Goal: Task Accomplishment & Management: Manage account settings

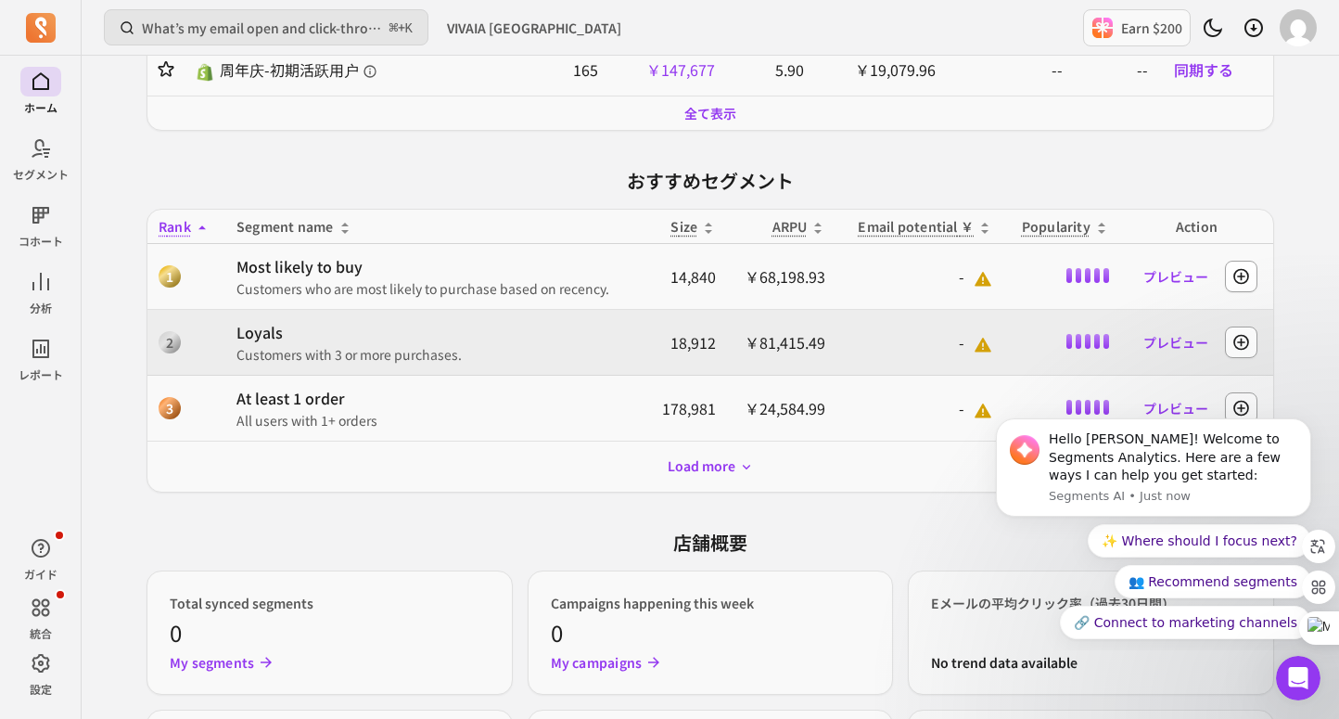
scroll to position [714, 0]
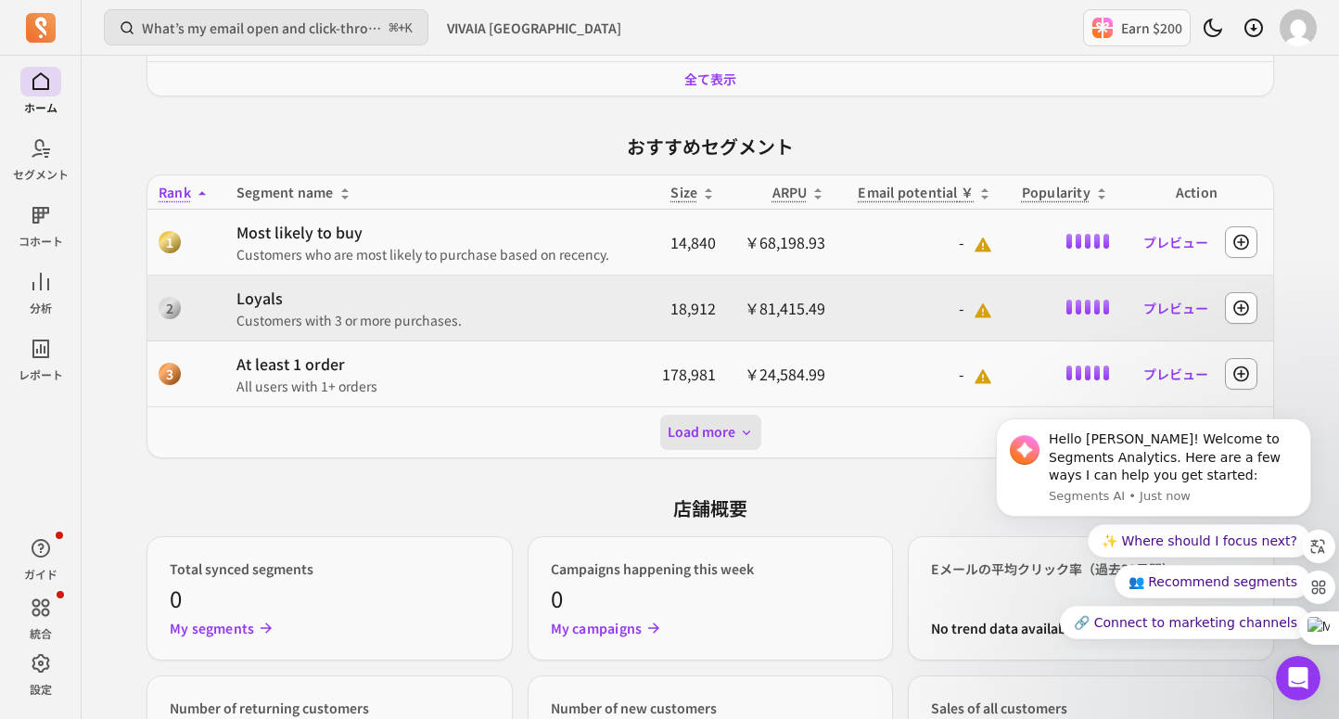
click at [747, 440] on button "Load more" at bounding box center [710, 432] width 101 height 35
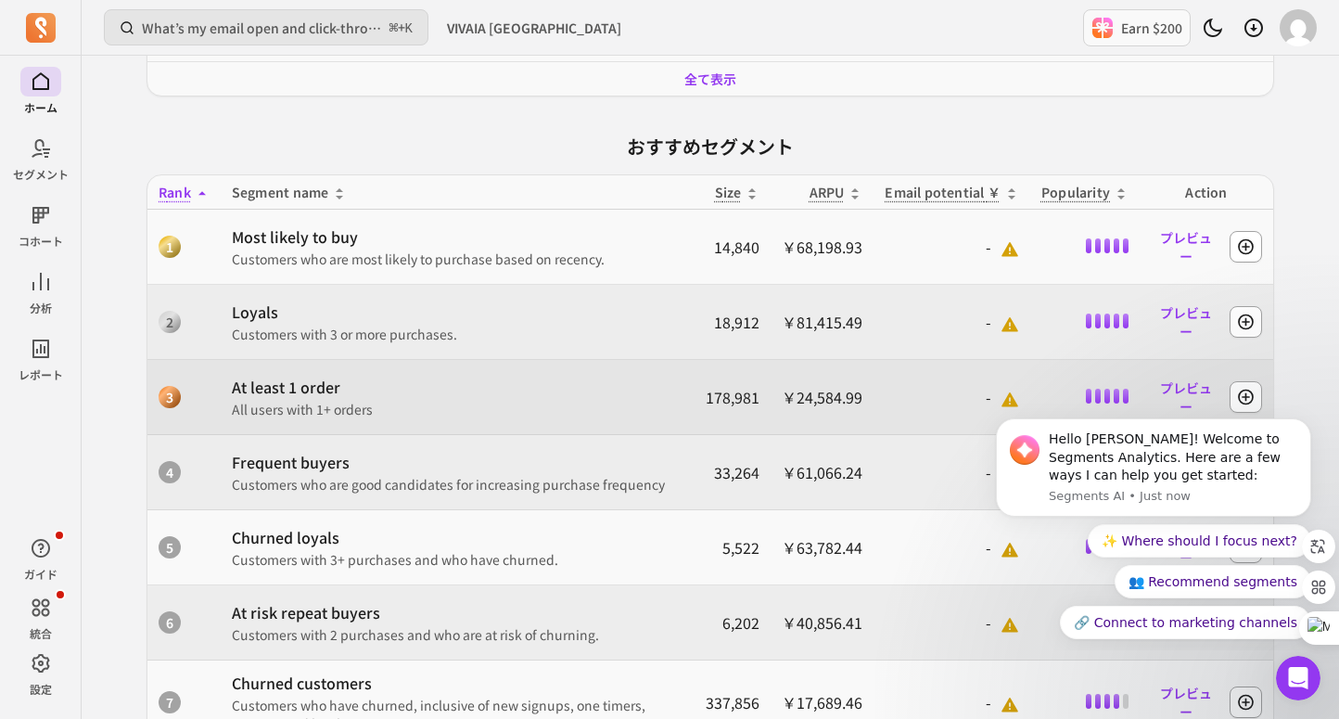
scroll to position [763, 0]
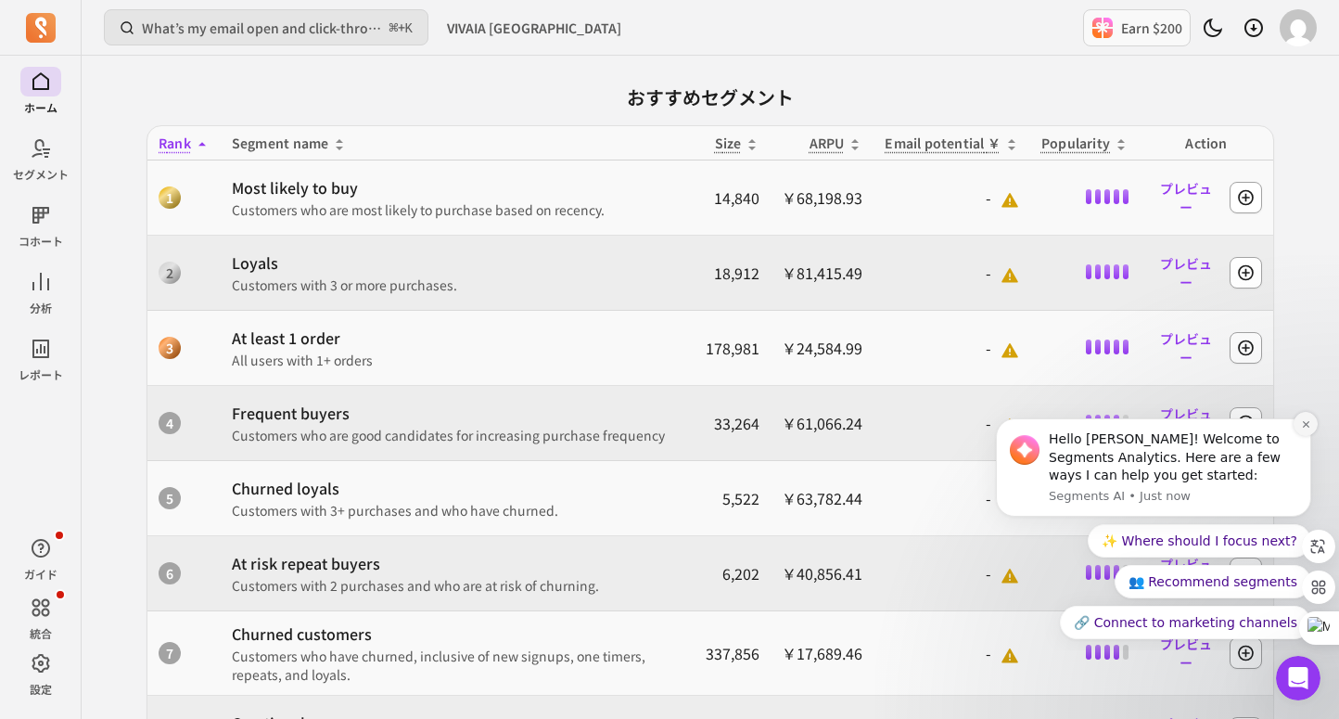
click at [1313, 427] on button "Dismiss notification" at bounding box center [1306, 424] width 24 height 24
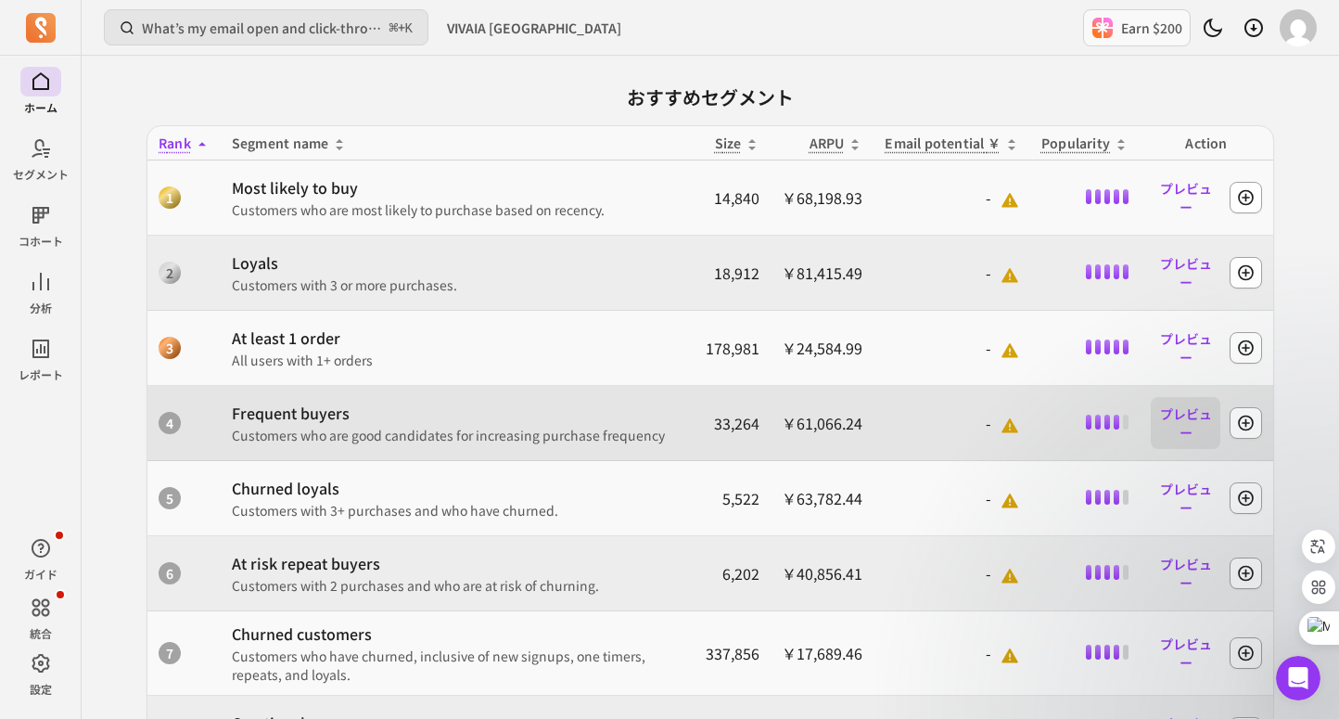
click at [1192, 415] on link "プレビュー" at bounding box center [1186, 423] width 70 height 52
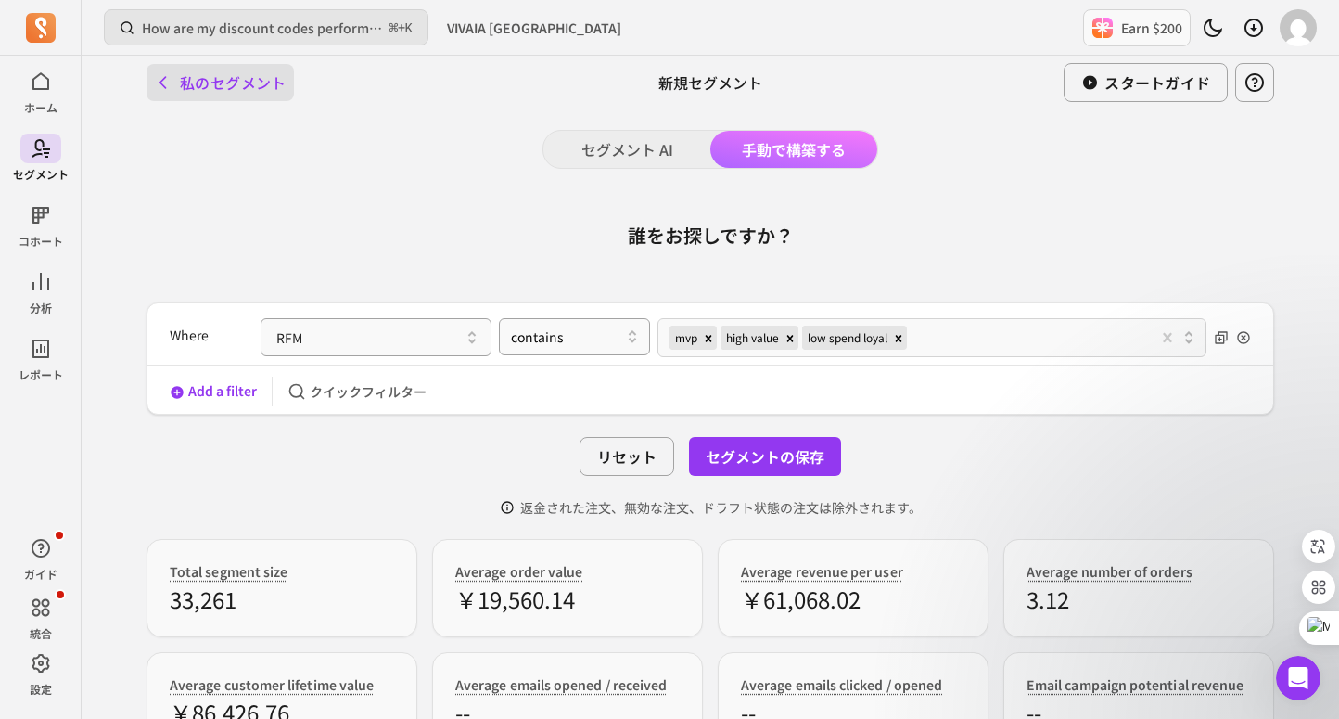
click at [199, 69] on button "私のセグメント" at bounding box center [220, 82] width 147 height 37
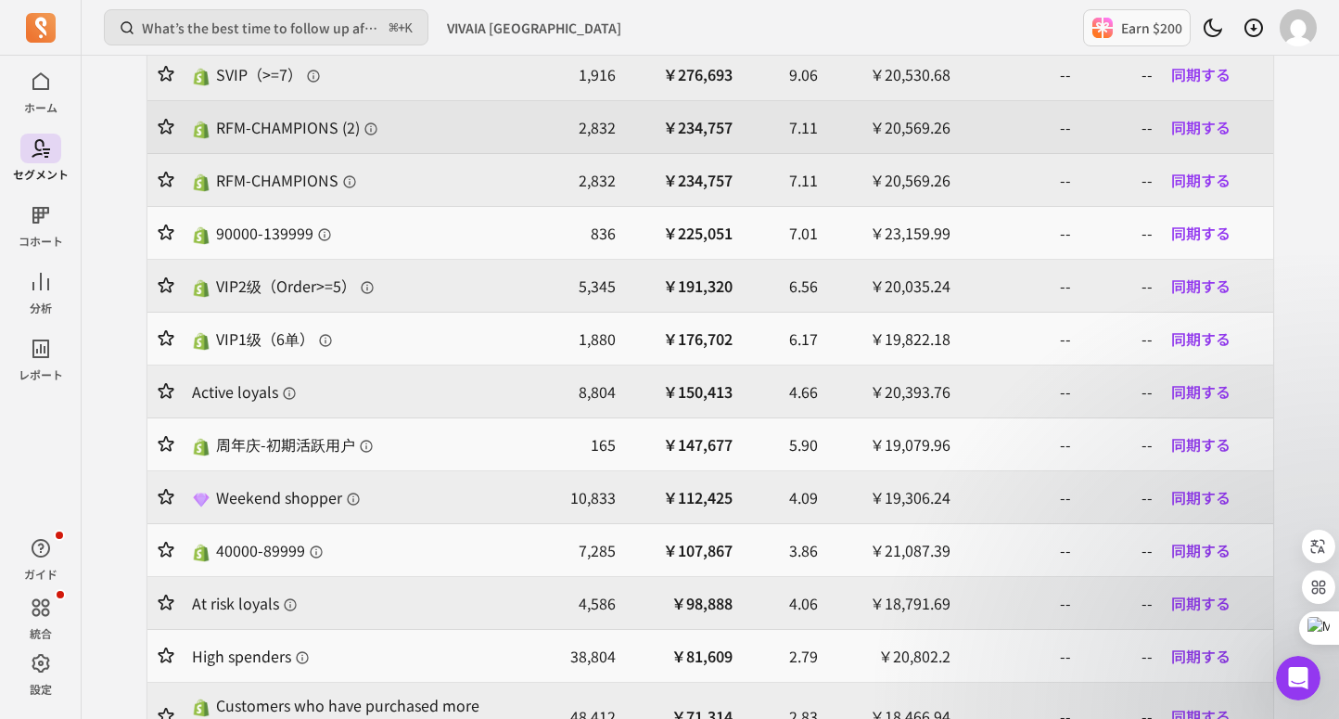
scroll to position [31, 0]
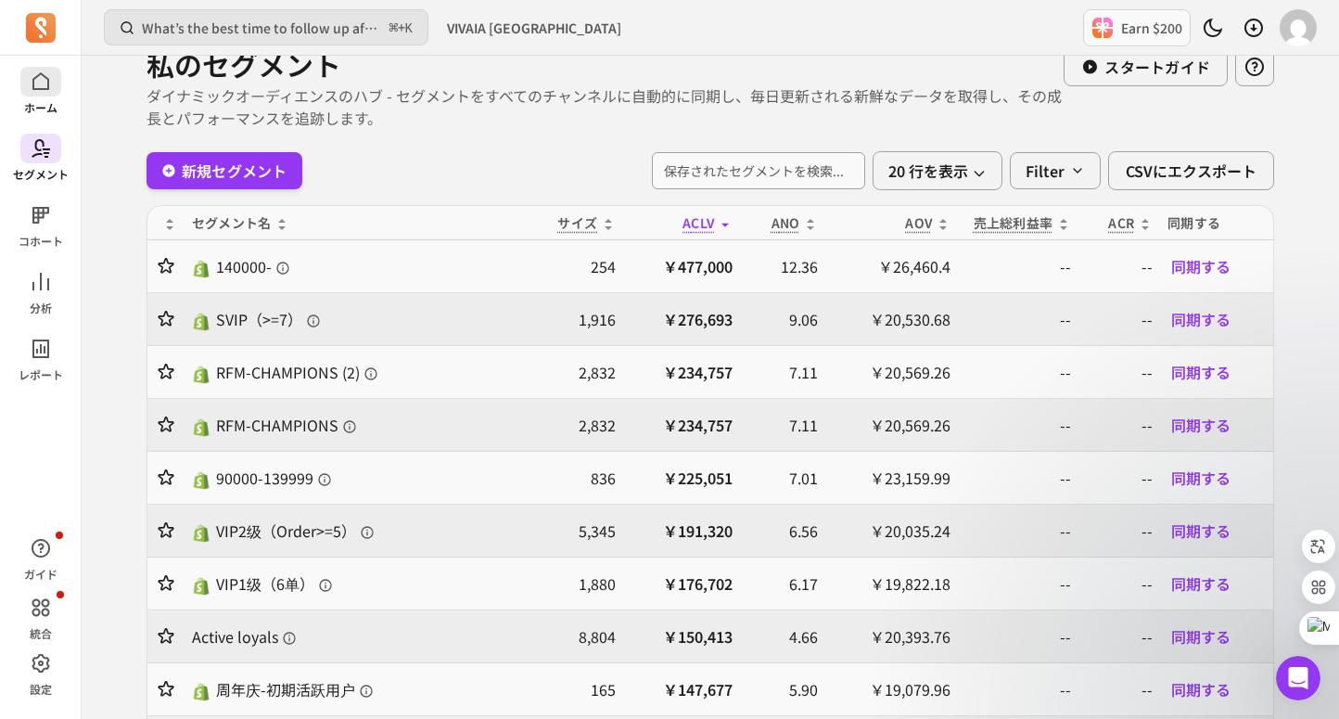
click at [43, 96] on link "ホーム" at bounding box center [40, 91] width 81 height 48
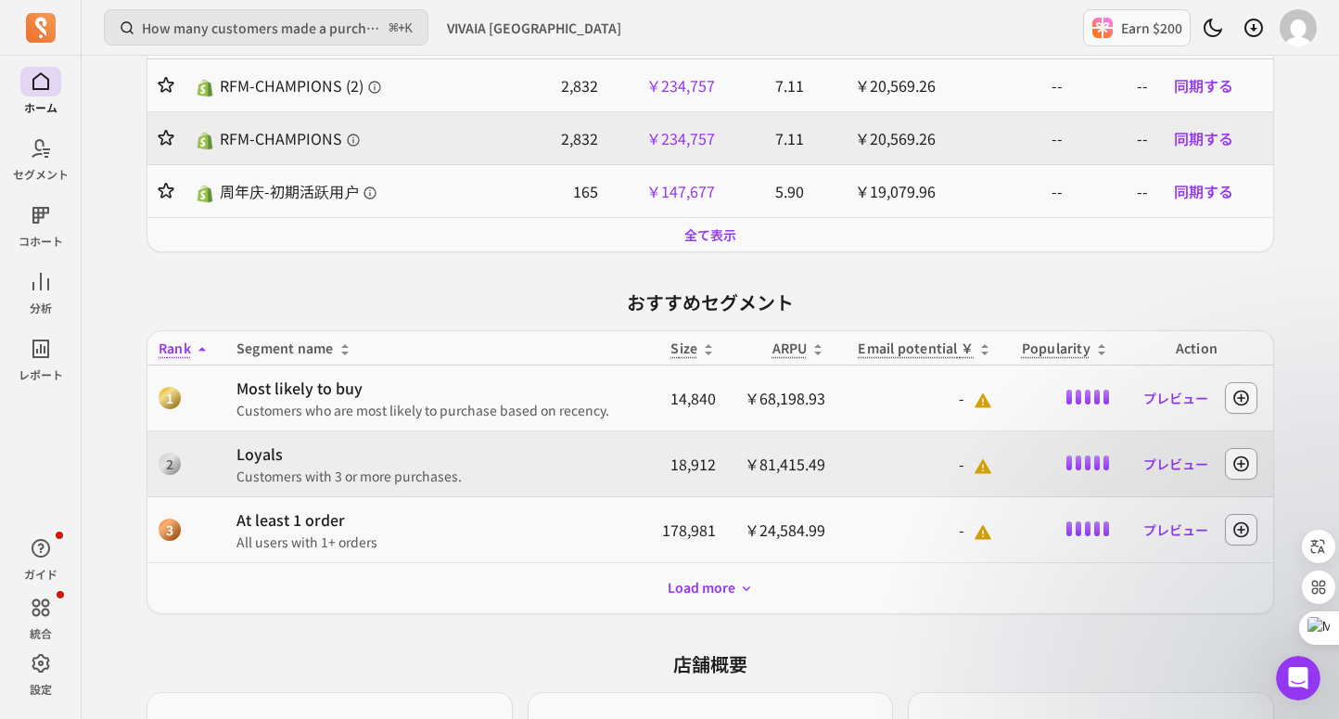
scroll to position [637, 0]
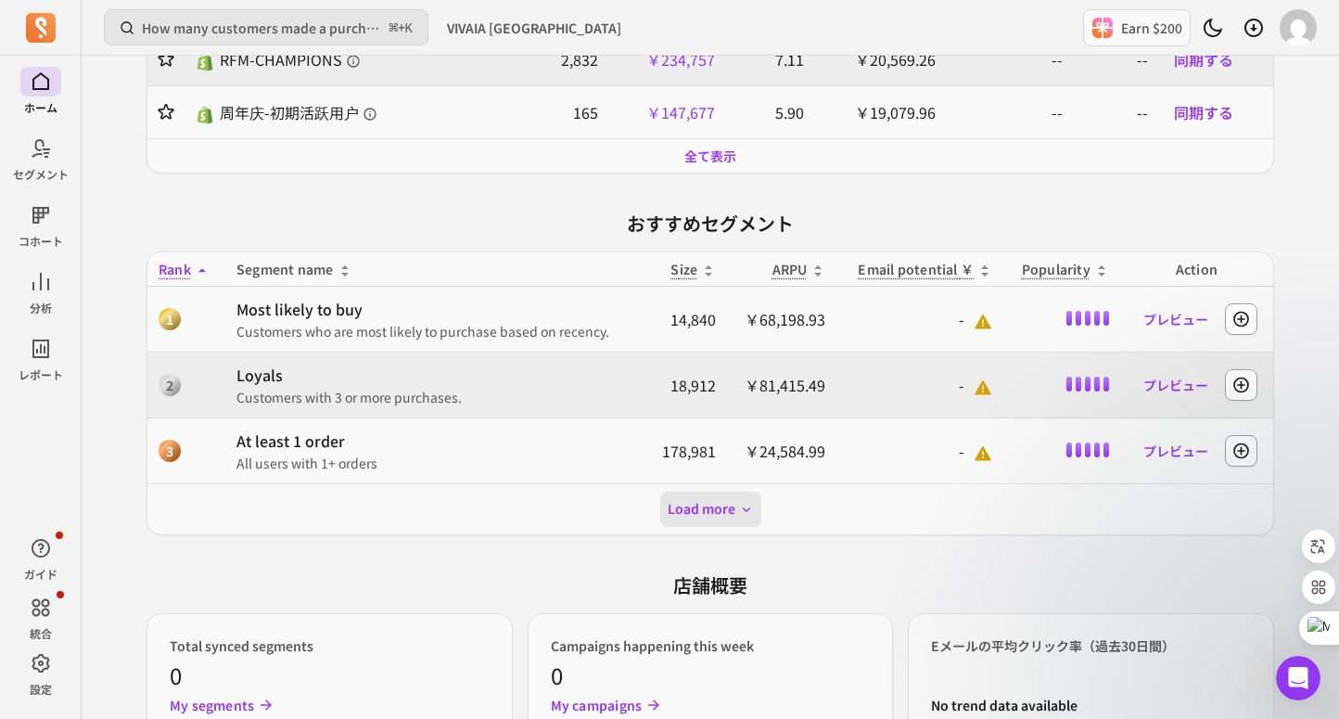
click at [706, 504] on button "Load more" at bounding box center [710, 508] width 101 height 35
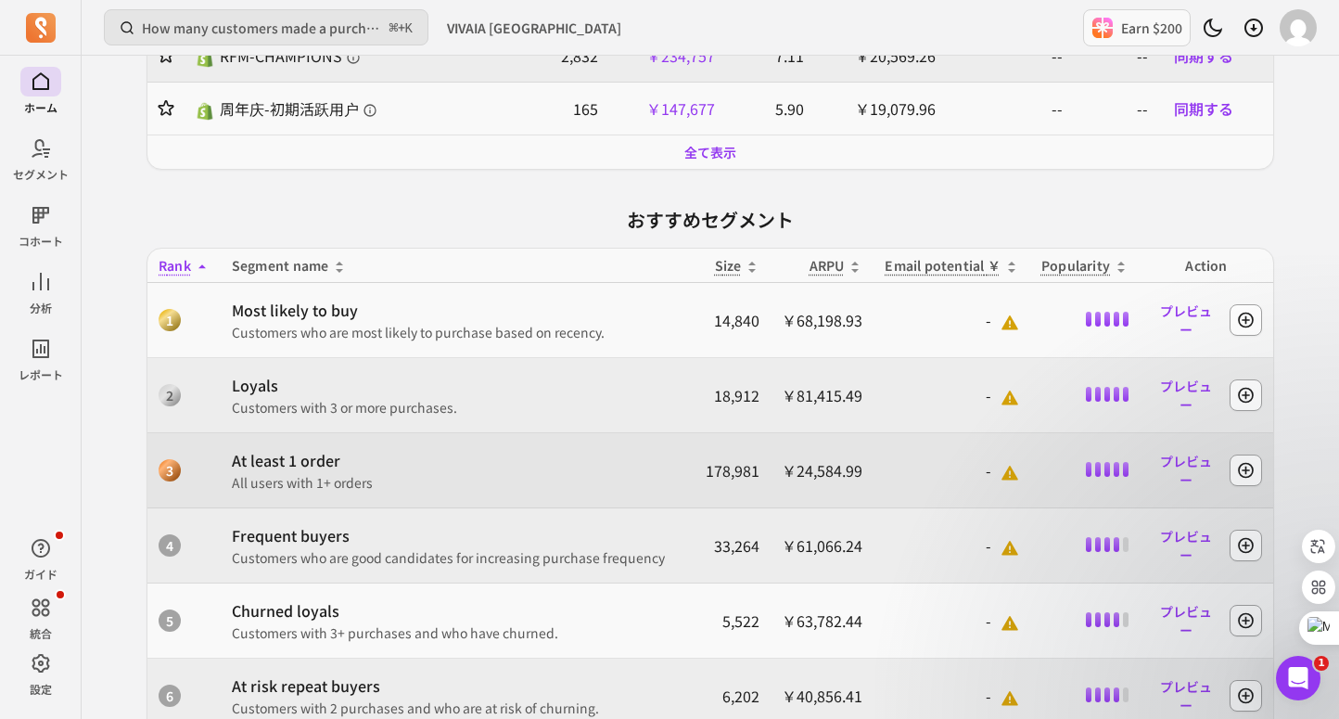
scroll to position [594, 0]
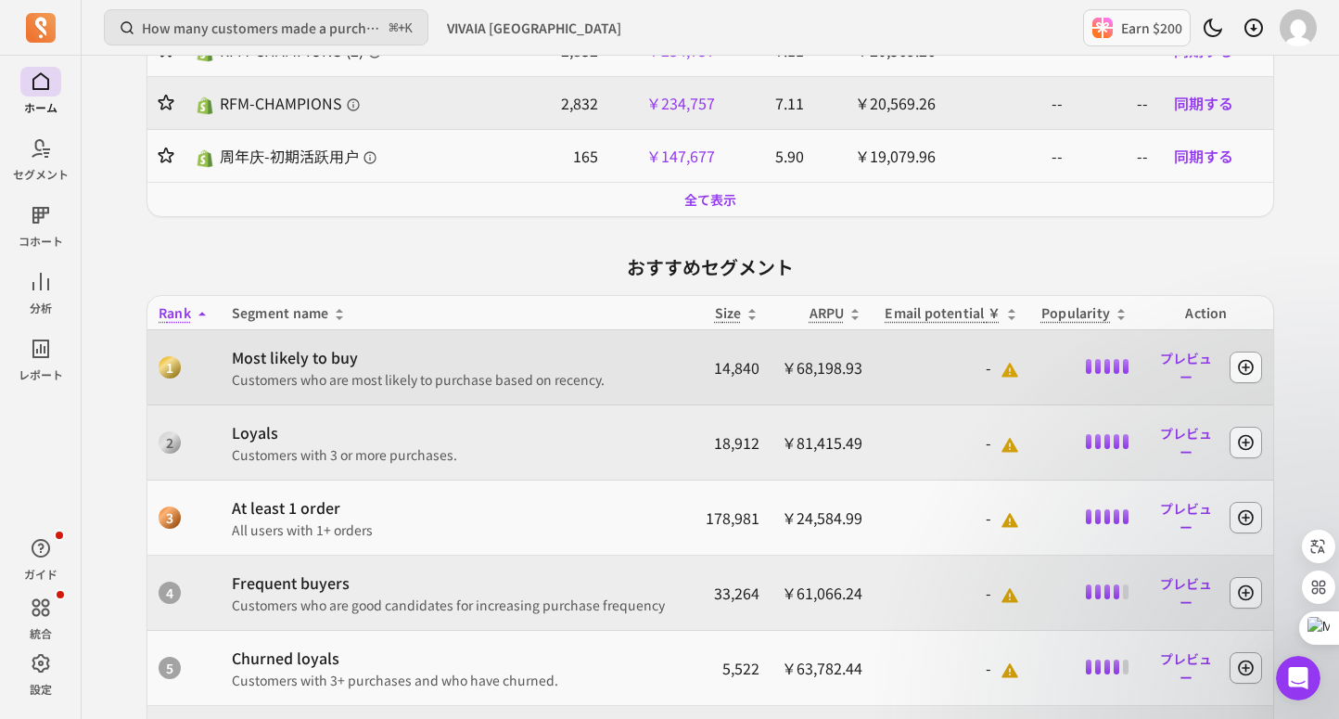
click at [1091, 364] on div at bounding box center [1107, 366] width 43 height 15
click at [1196, 372] on link "プレビュー" at bounding box center [1186, 367] width 70 height 52
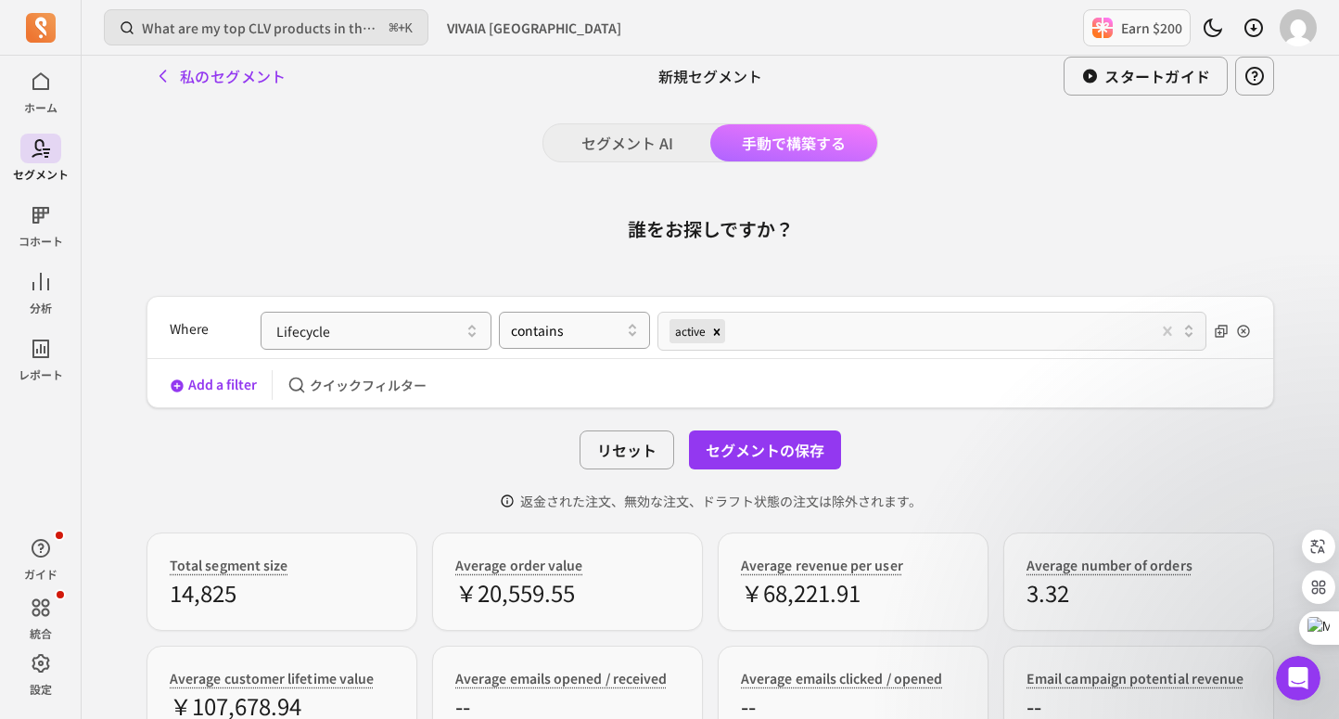
scroll to position [7, 0]
click at [635, 134] on button "セグメント AI" at bounding box center [626, 141] width 167 height 37
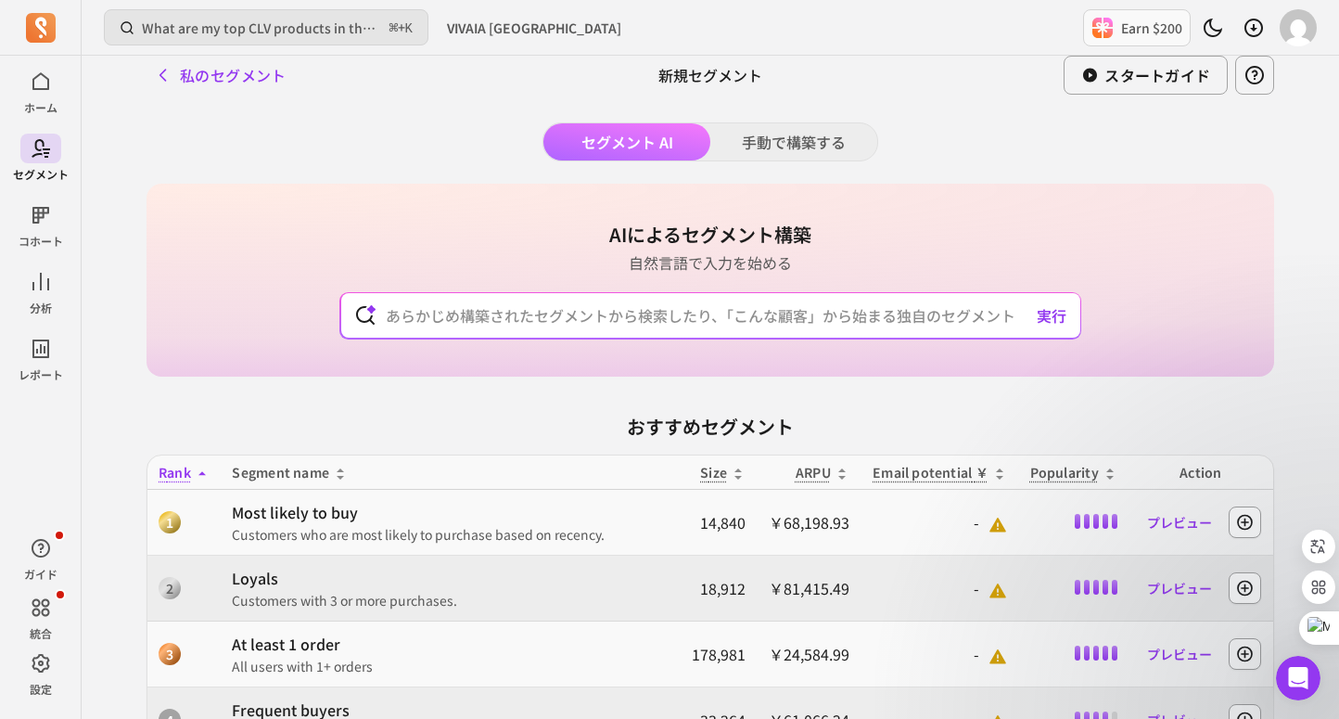
scroll to position [303, 0]
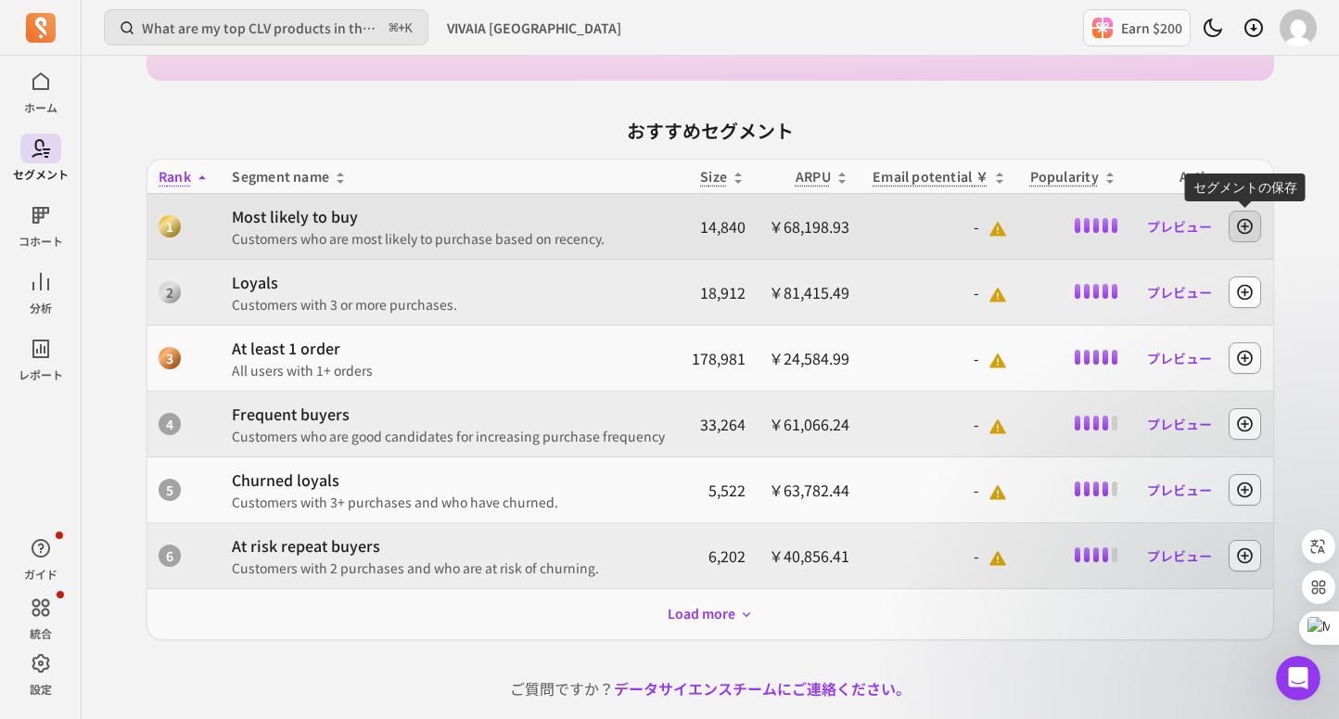
click at [1247, 218] on icon "button" at bounding box center [1244, 226] width 19 height 19
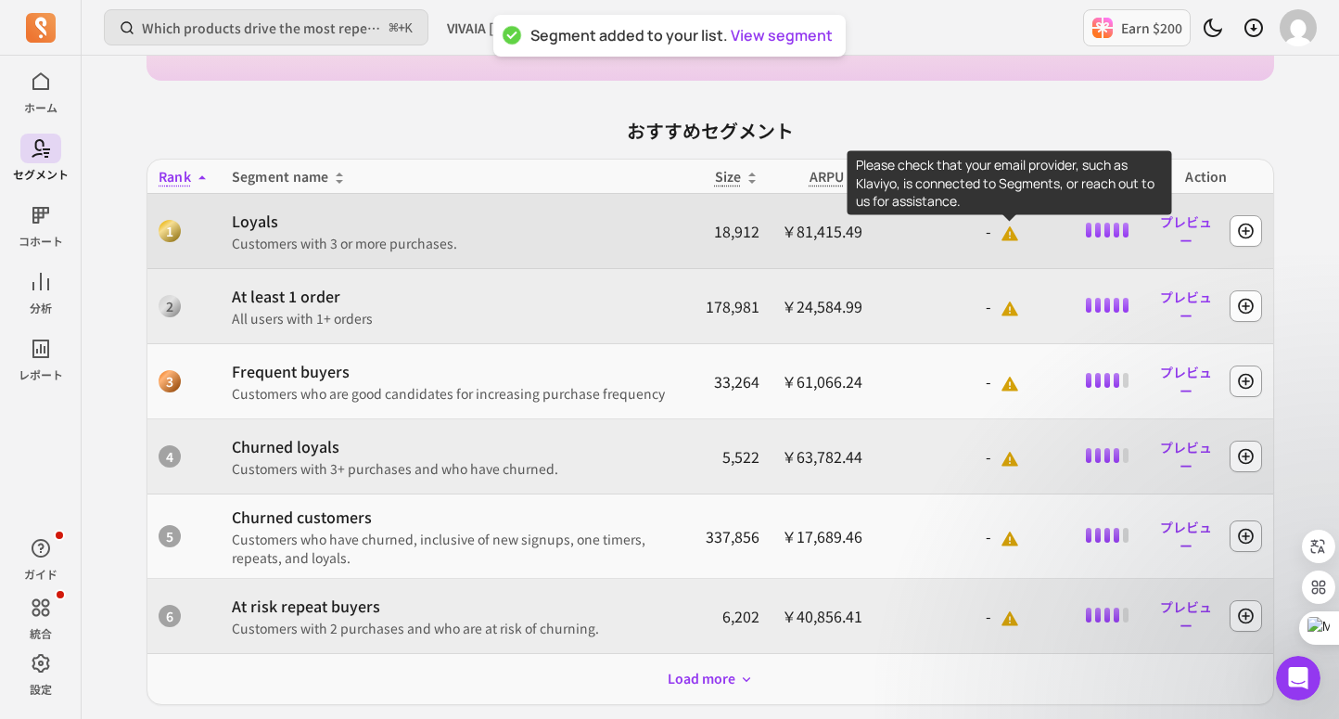
click at [1002, 225] on icon at bounding box center [1010, 233] width 19 height 19
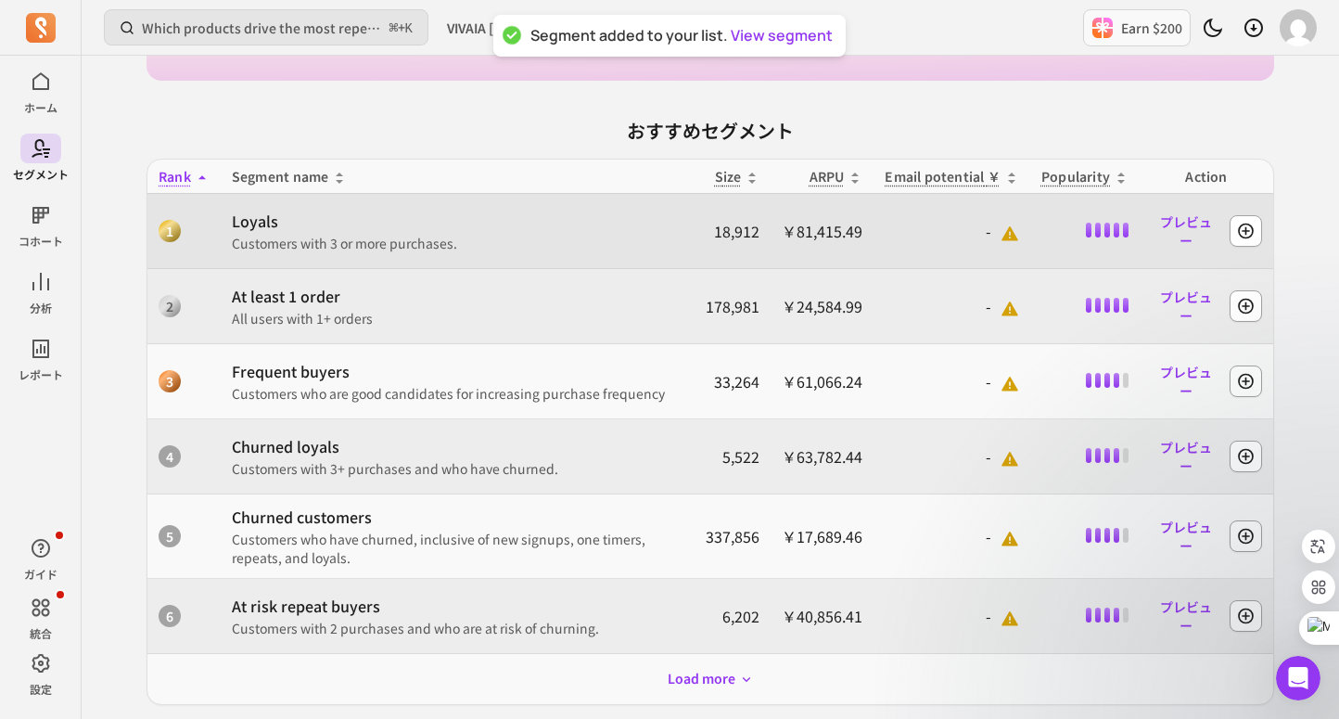
click at [771, 229] on td "￥81,415.49" at bounding box center [822, 231] width 103 height 75
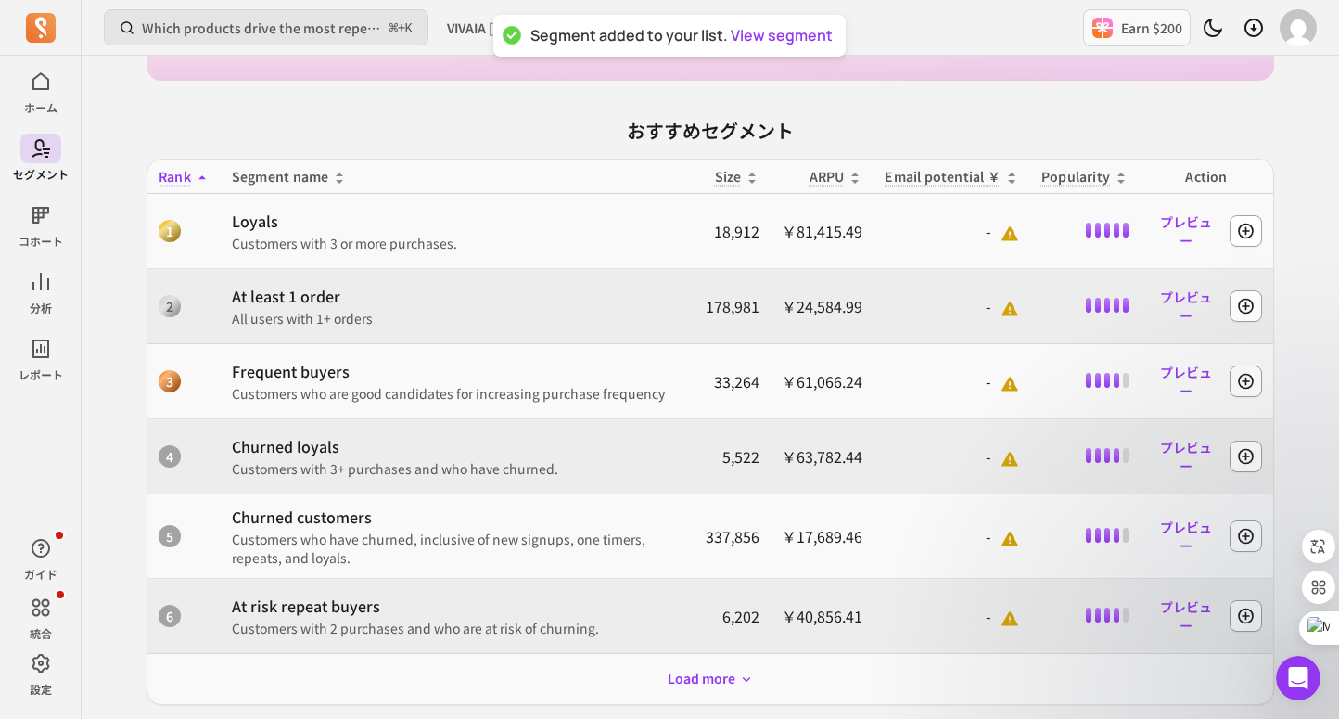
click at [819, 178] on p "ARPU" at bounding box center [827, 176] width 35 height 19
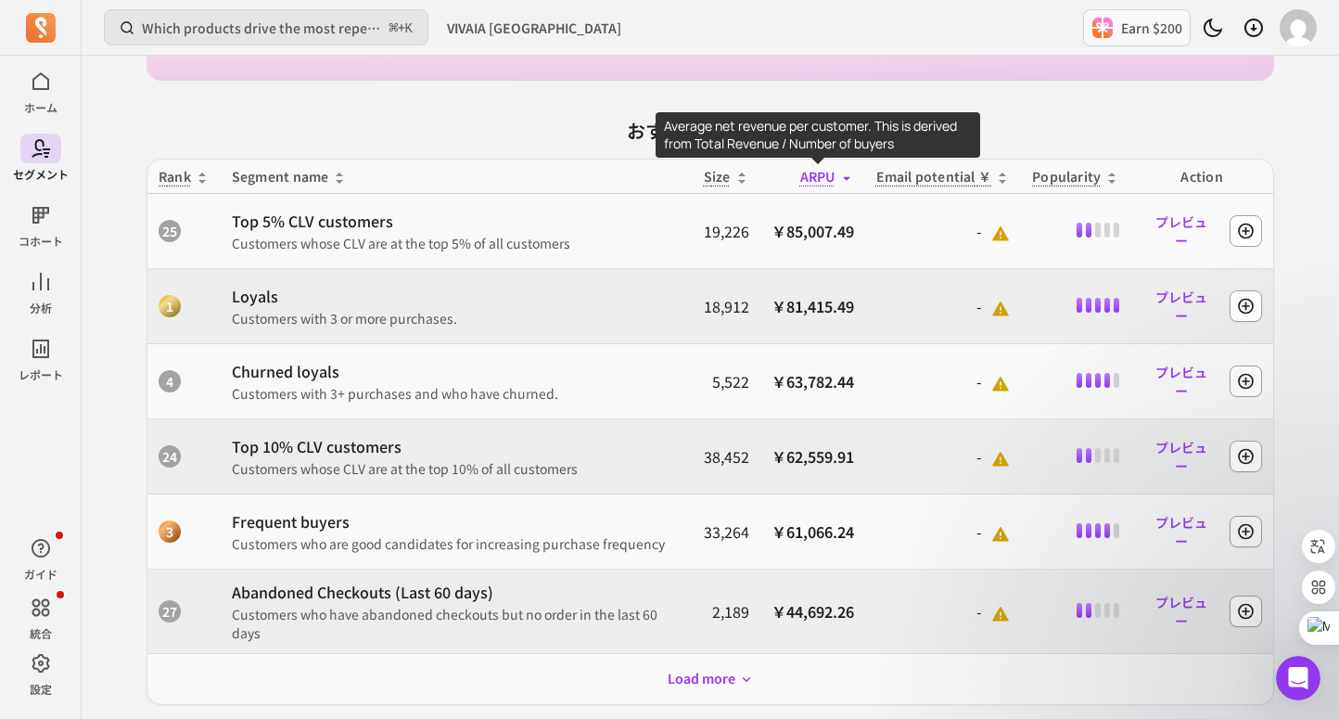
click at [832, 181] on p "ARPU" at bounding box center [817, 176] width 35 height 19
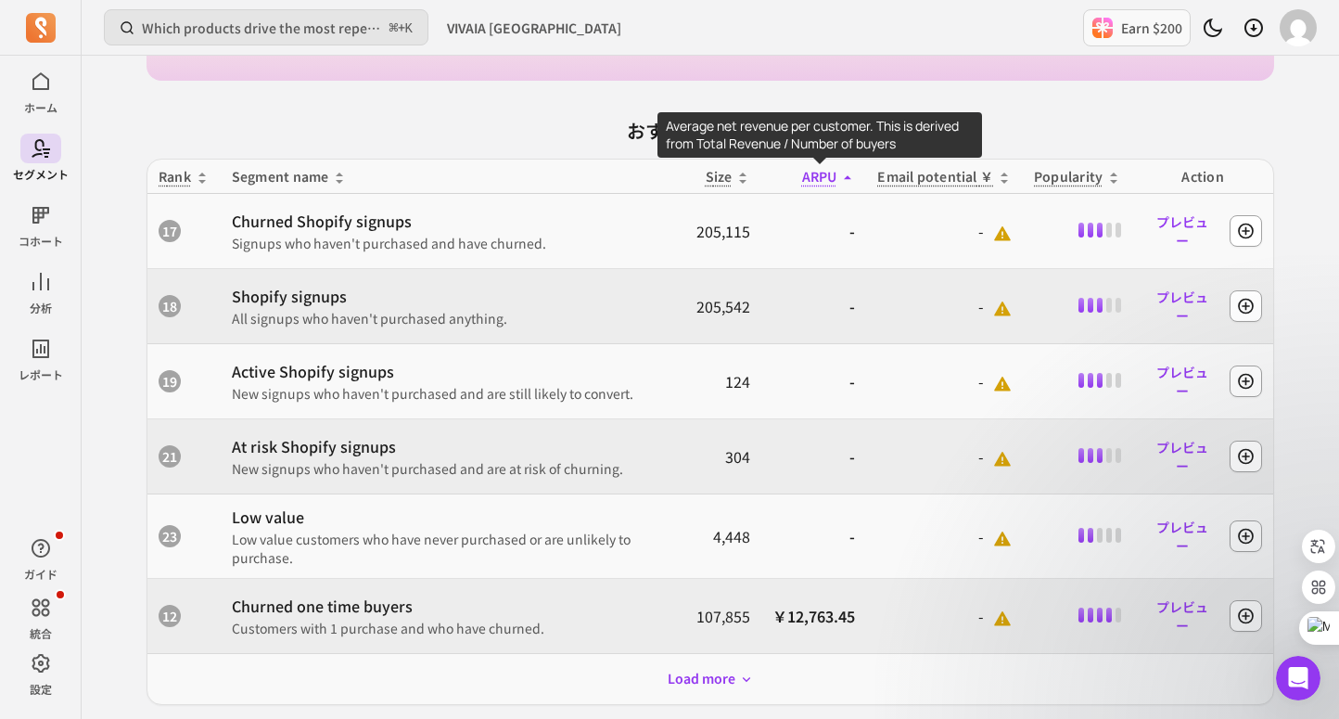
click at [826, 181] on p "ARPU" at bounding box center [819, 176] width 35 height 19
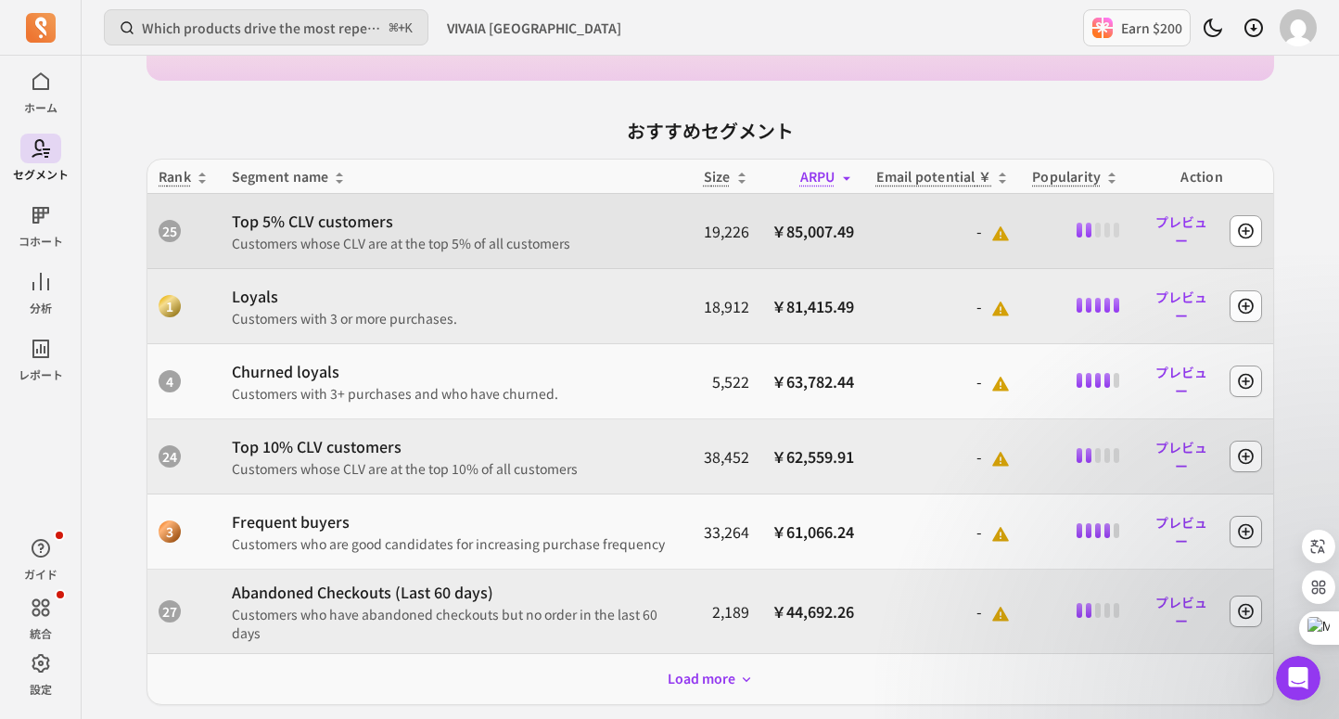
click at [267, 234] on p "Customers whose CLV are at the top 5% of all customers" at bounding box center [457, 243] width 450 height 19
click at [1238, 236] on icon "button" at bounding box center [1245, 231] width 19 height 19
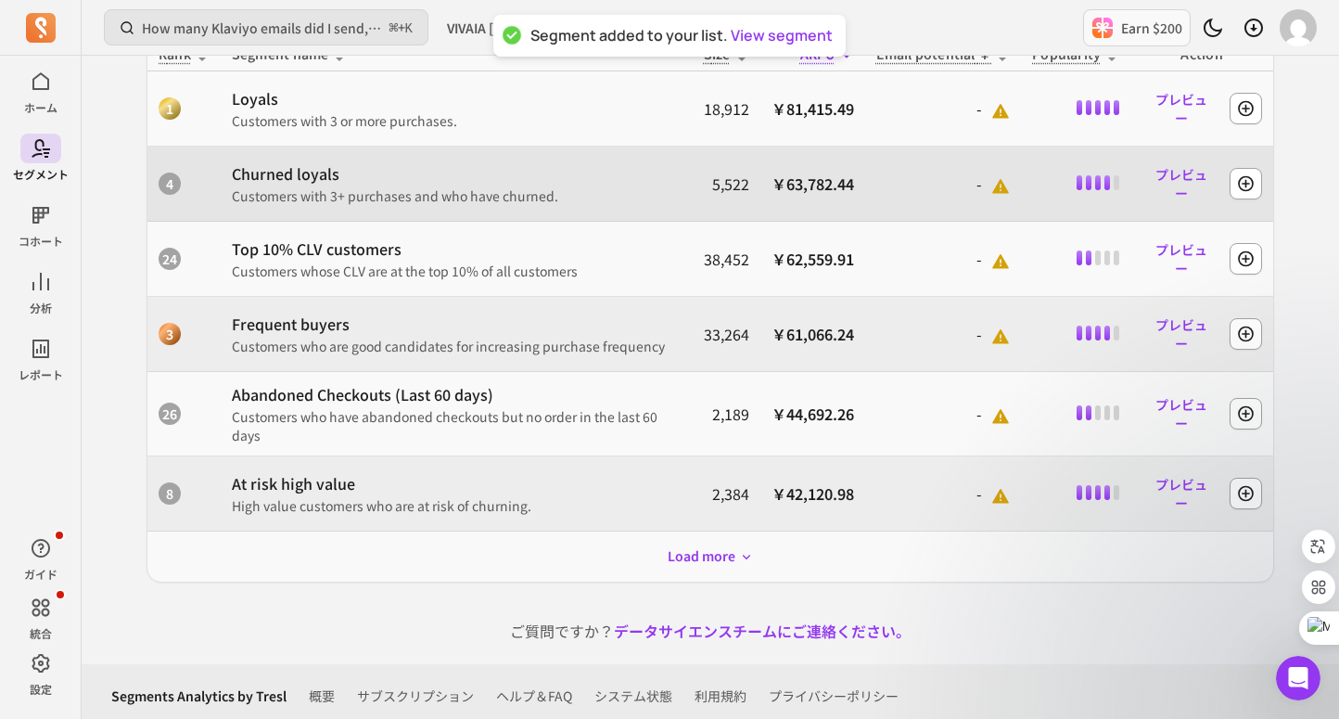
scroll to position [433, 0]
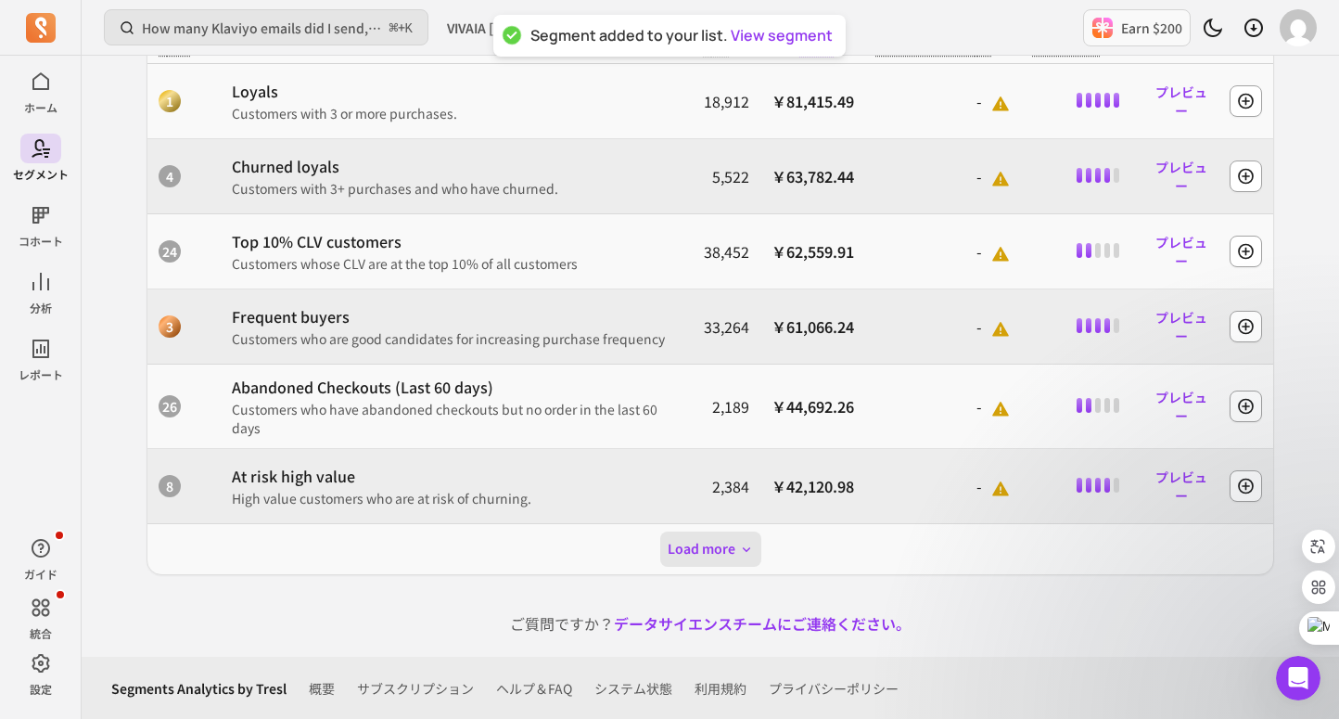
click at [724, 556] on button "Load more" at bounding box center [710, 548] width 101 height 35
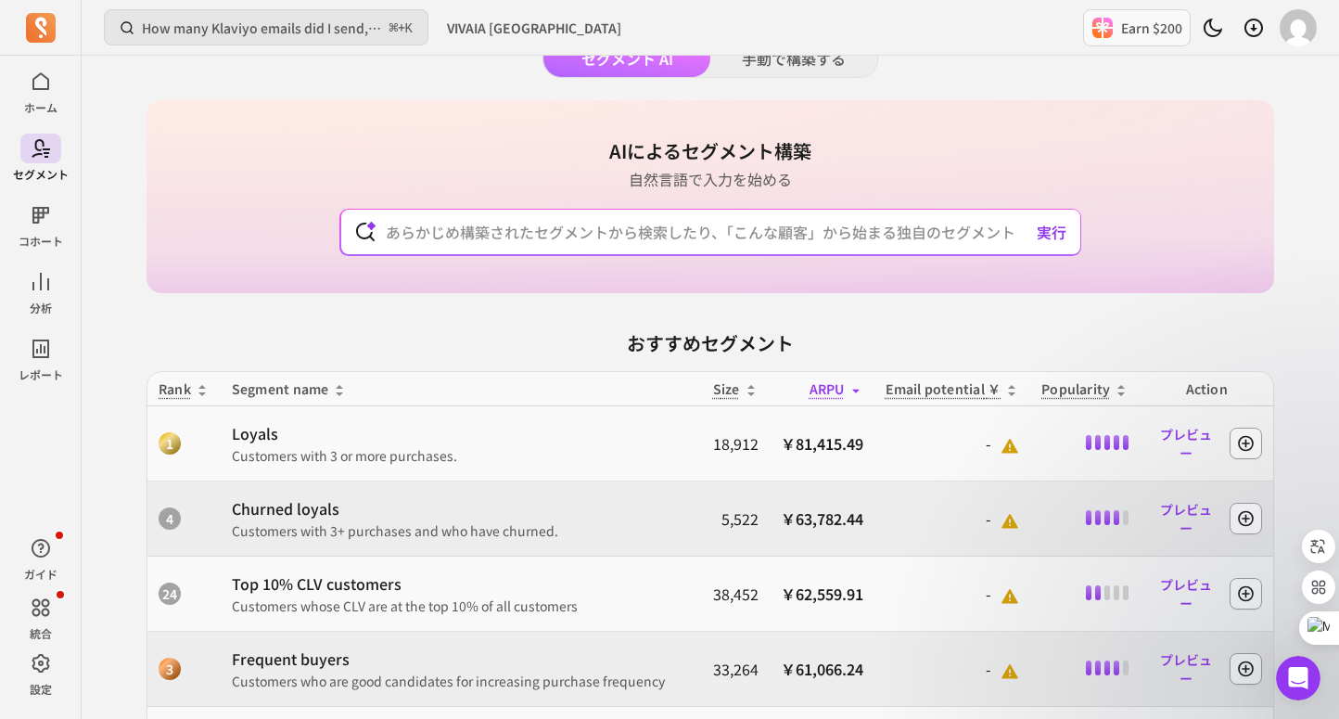
scroll to position [0, 0]
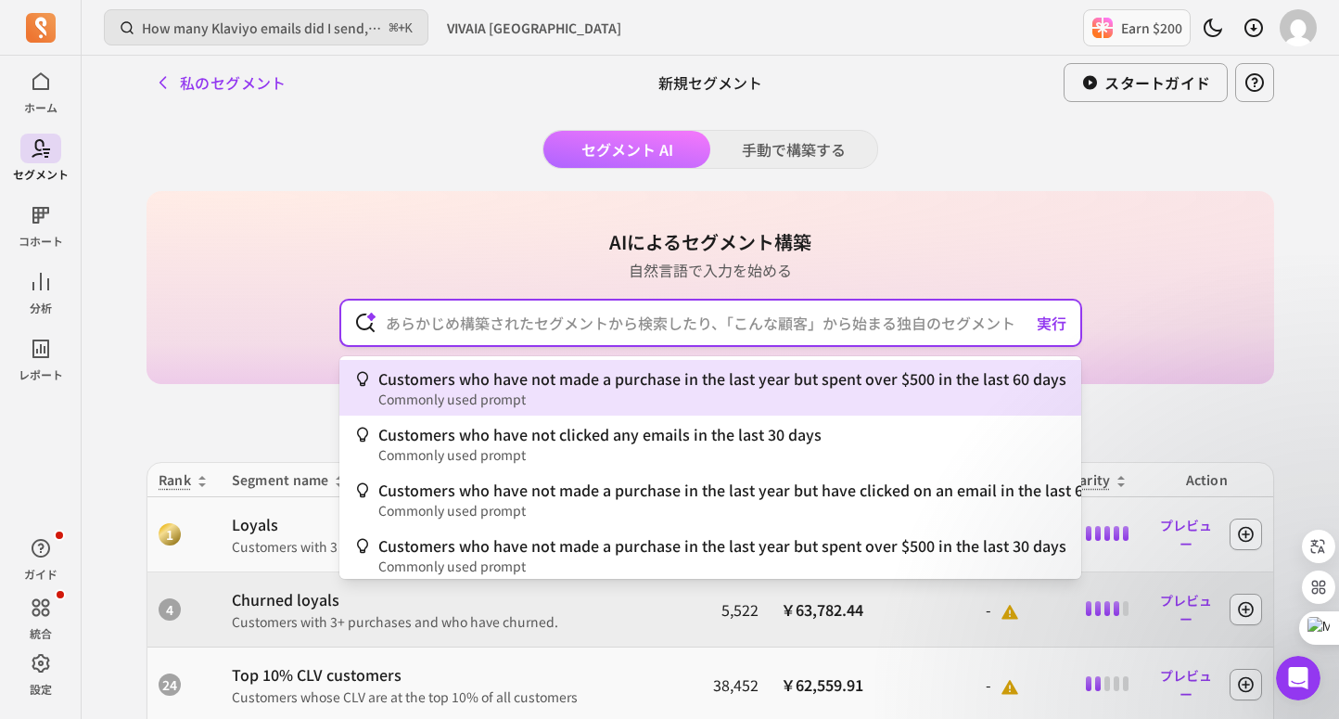
click at [614, 324] on input "text" at bounding box center [711, 322] width 680 height 45
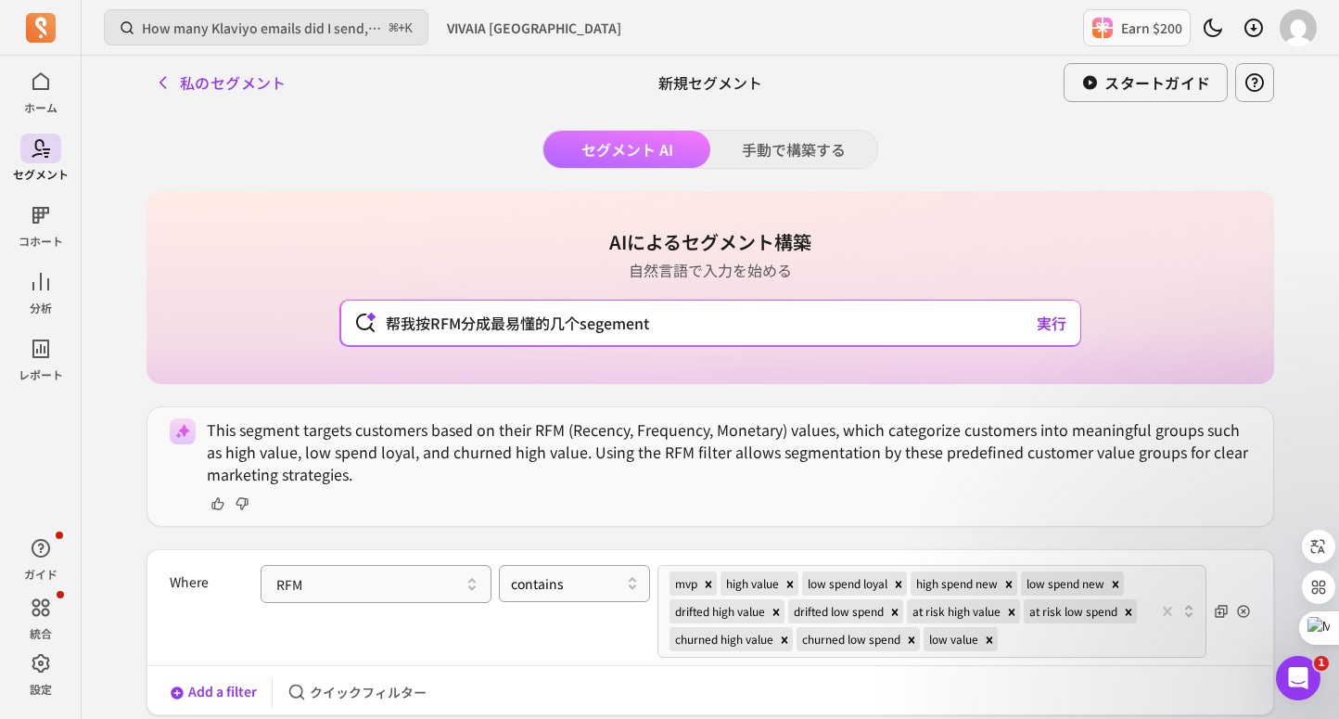
type input "帮我按RFM分成最易懂的几个segement"
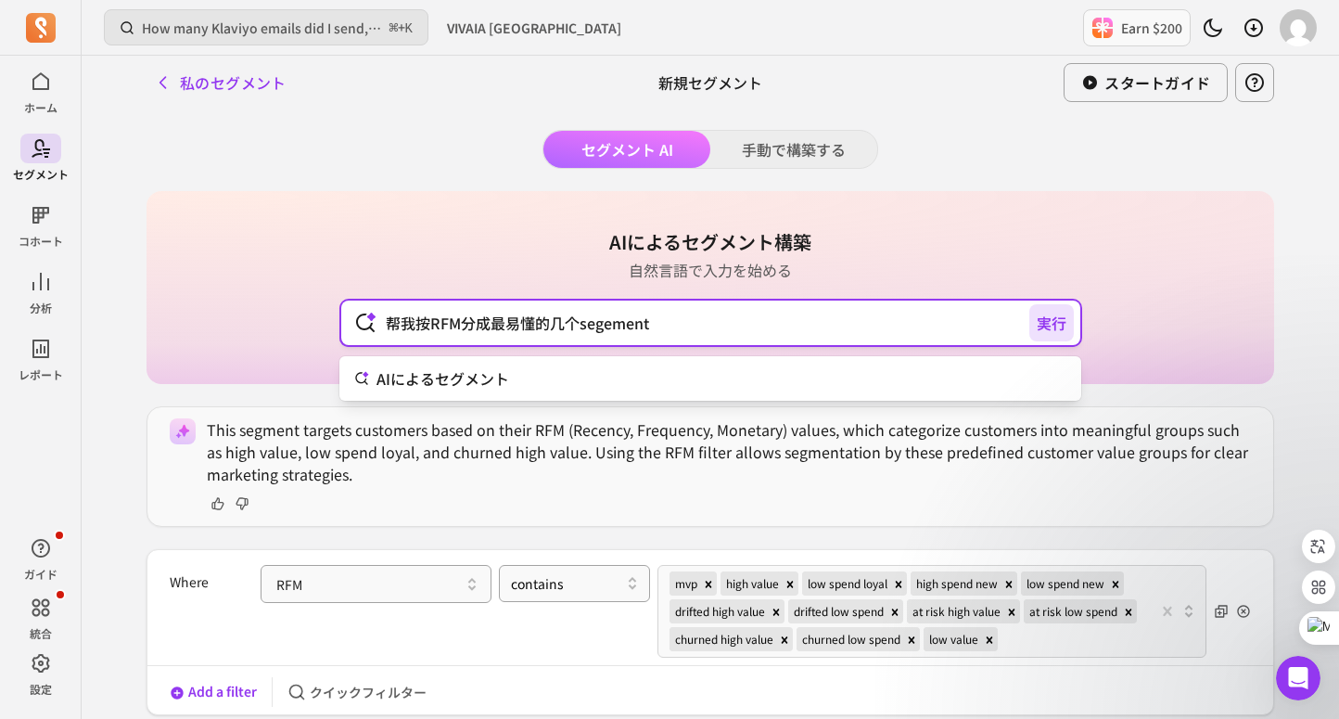
click at [1053, 308] on div "帮我按RFM分成最易懂的几个segement 実行" at bounding box center [710, 322] width 739 height 45
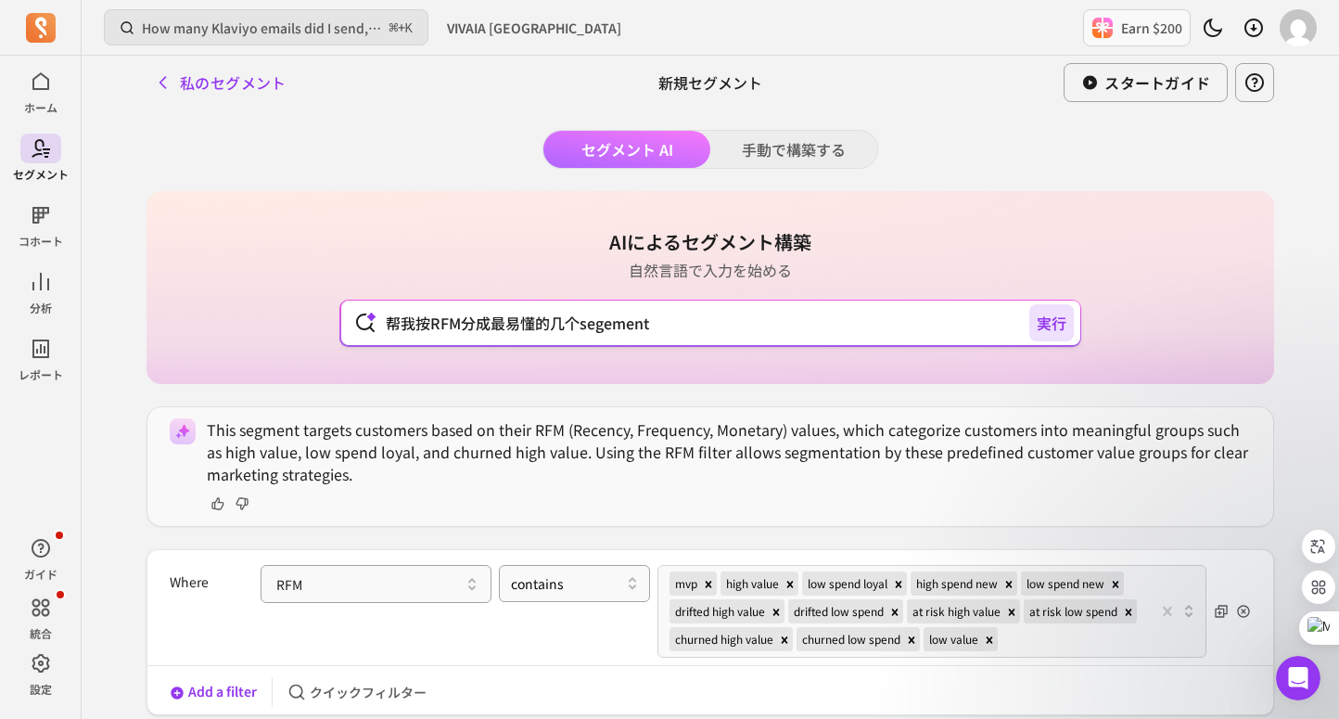
click at [1053, 315] on button "実行" at bounding box center [1051, 322] width 45 height 37
click at [154, 81] on icon "button" at bounding box center [163, 82] width 19 height 19
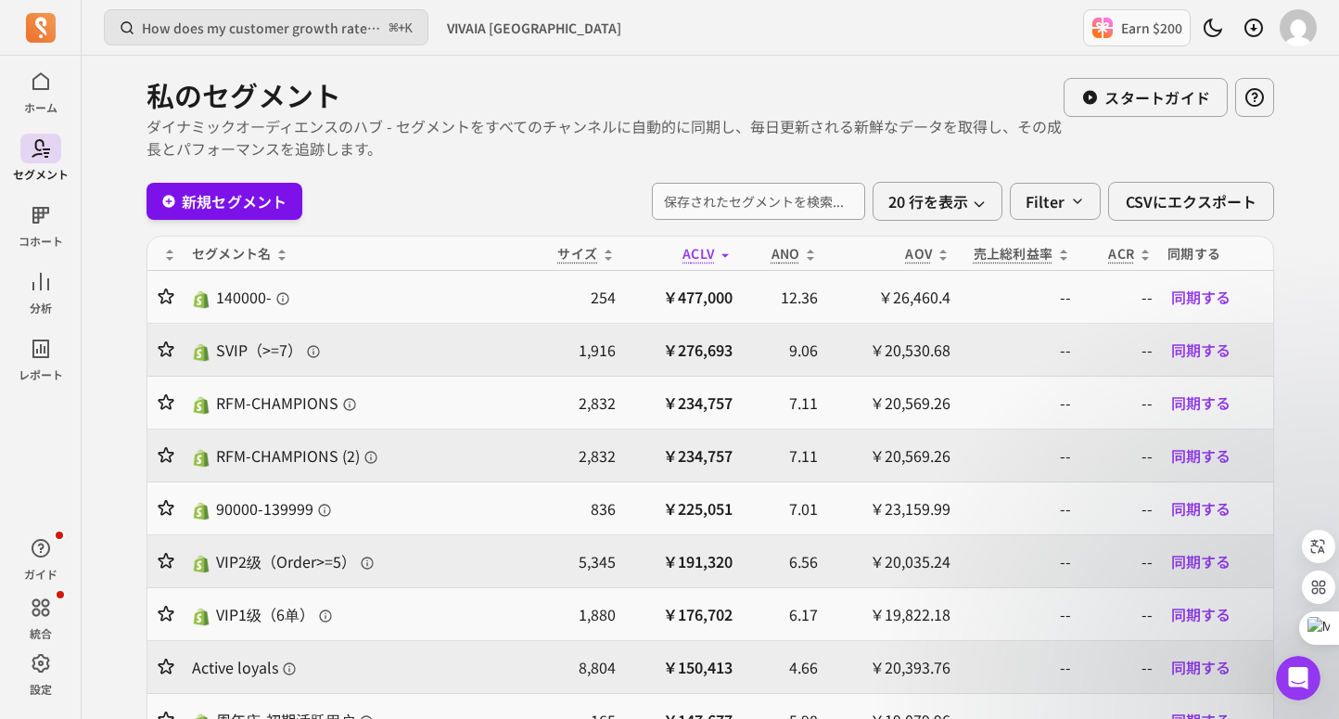
click at [279, 211] on link "新規セグメント" at bounding box center [225, 201] width 156 height 37
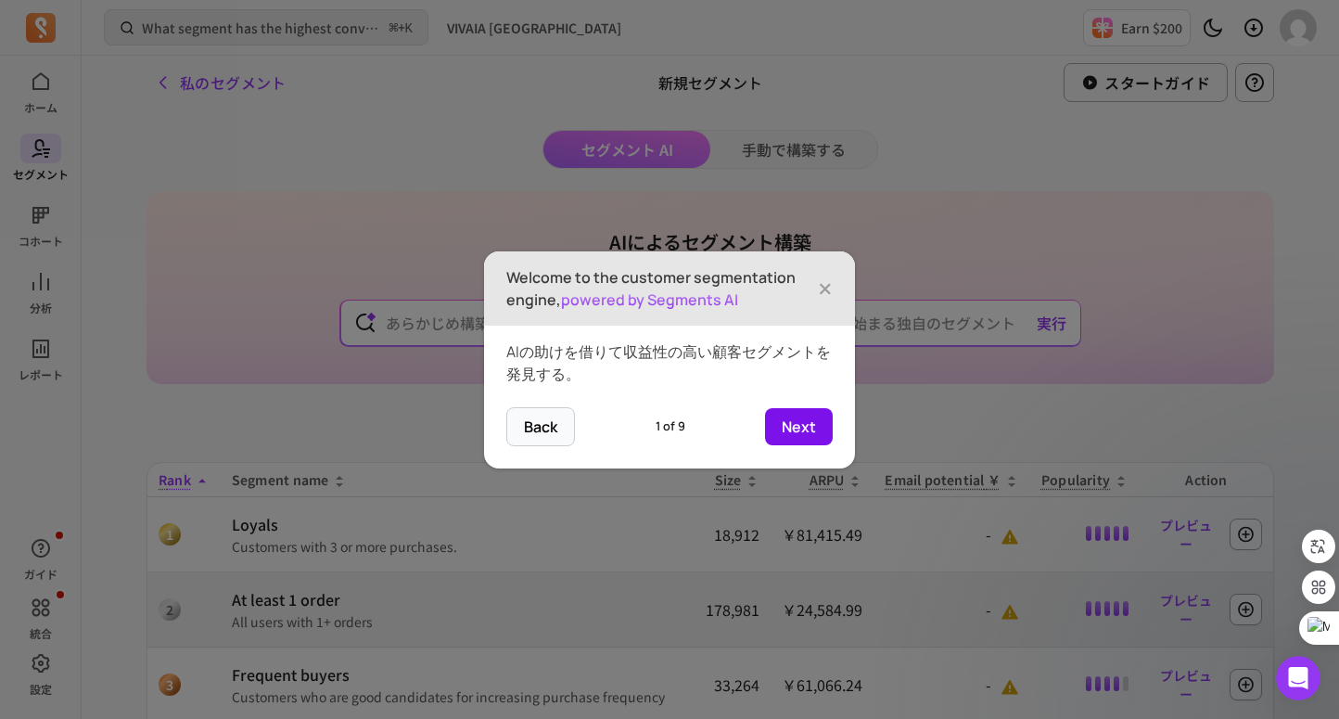
click at [782, 430] on button "Next" at bounding box center [799, 426] width 68 height 37
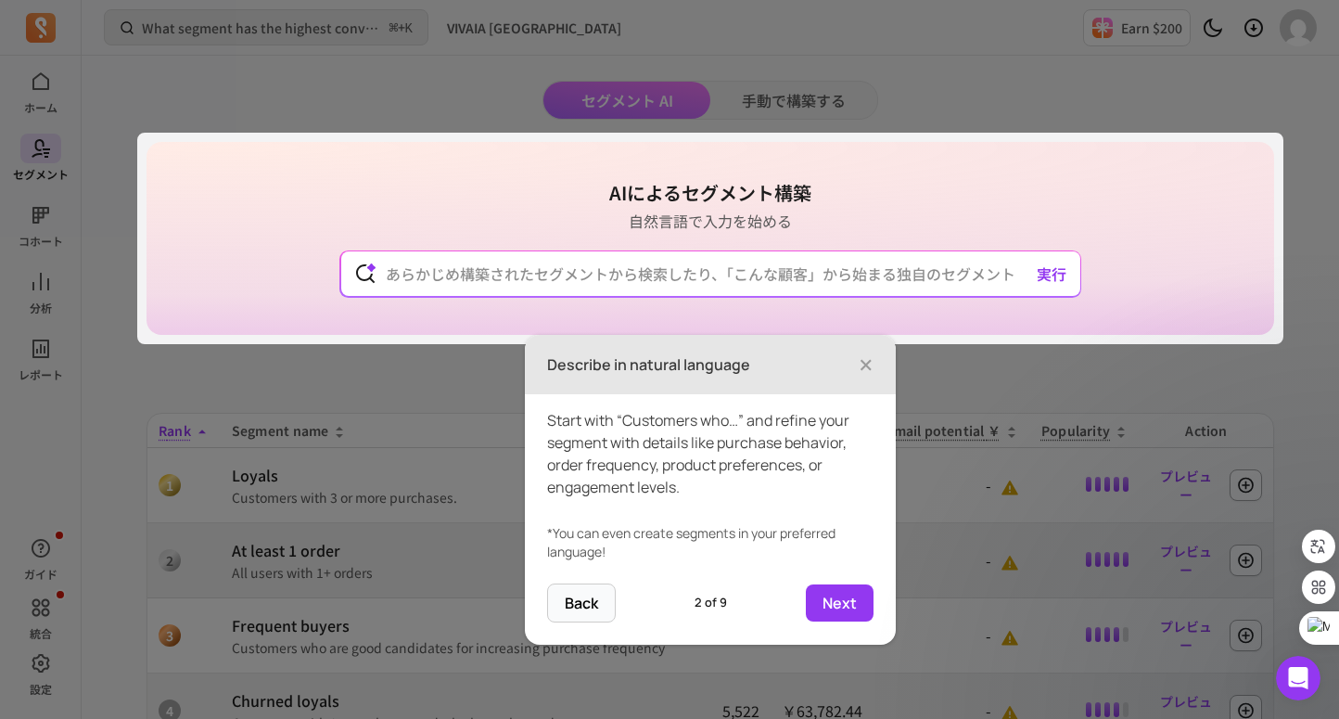
scroll to position [52, 0]
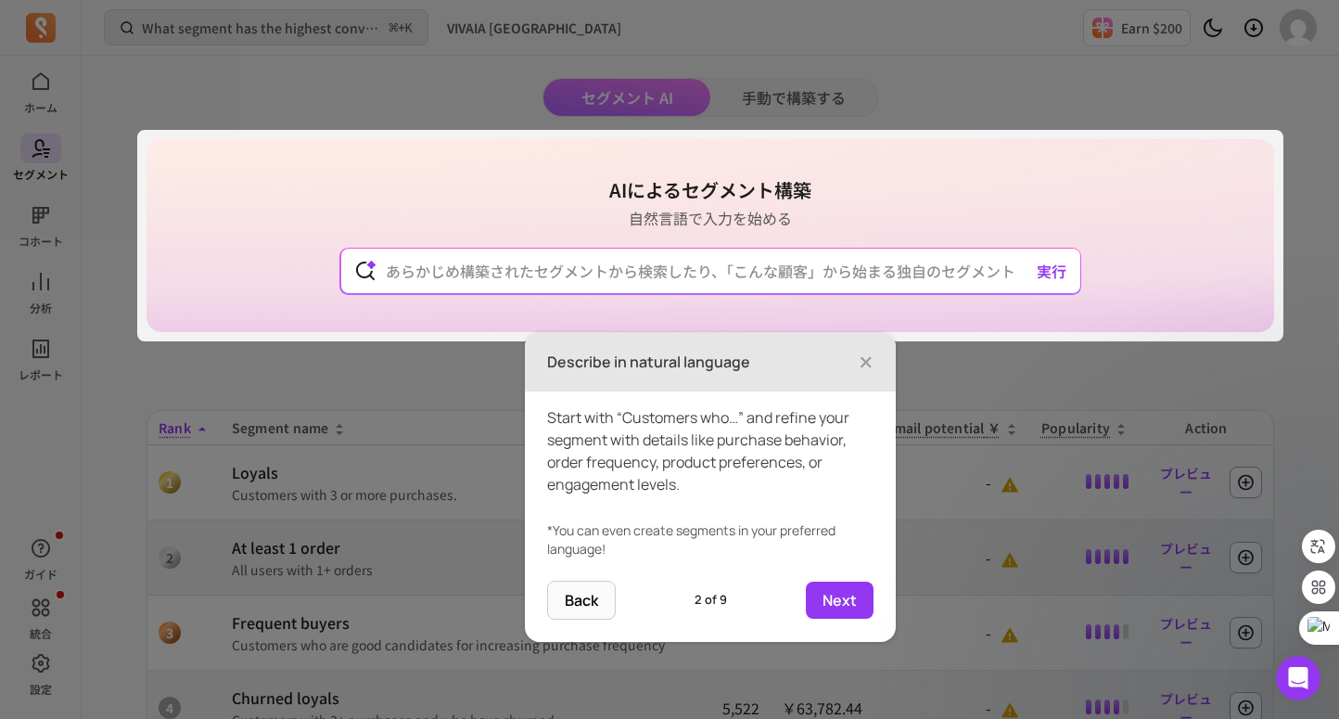
click at [645, 284] on div "AIによるセグメント構築 自然言語で入力を始める 実行 おすすめセグメント Rank Segment name Size ARPU Email potenti…" at bounding box center [711, 577] width 1128 height 876
click at [626, 266] on div "AIによるセグメント構築 自然言語で入力を始める 実行 おすすめセグメント Rank Segment name Size ARPU Email potenti…" at bounding box center [711, 577] width 1128 height 876
click at [625, 273] on div "AIによるセグメント構築 自然言語で入力を始める 実行 おすすめセグメント Rank Segment name Size ARPU Email potenti…" at bounding box center [711, 577] width 1128 height 876
click at [592, 592] on button "Back" at bounding box center [581, 600] width 69 height 39
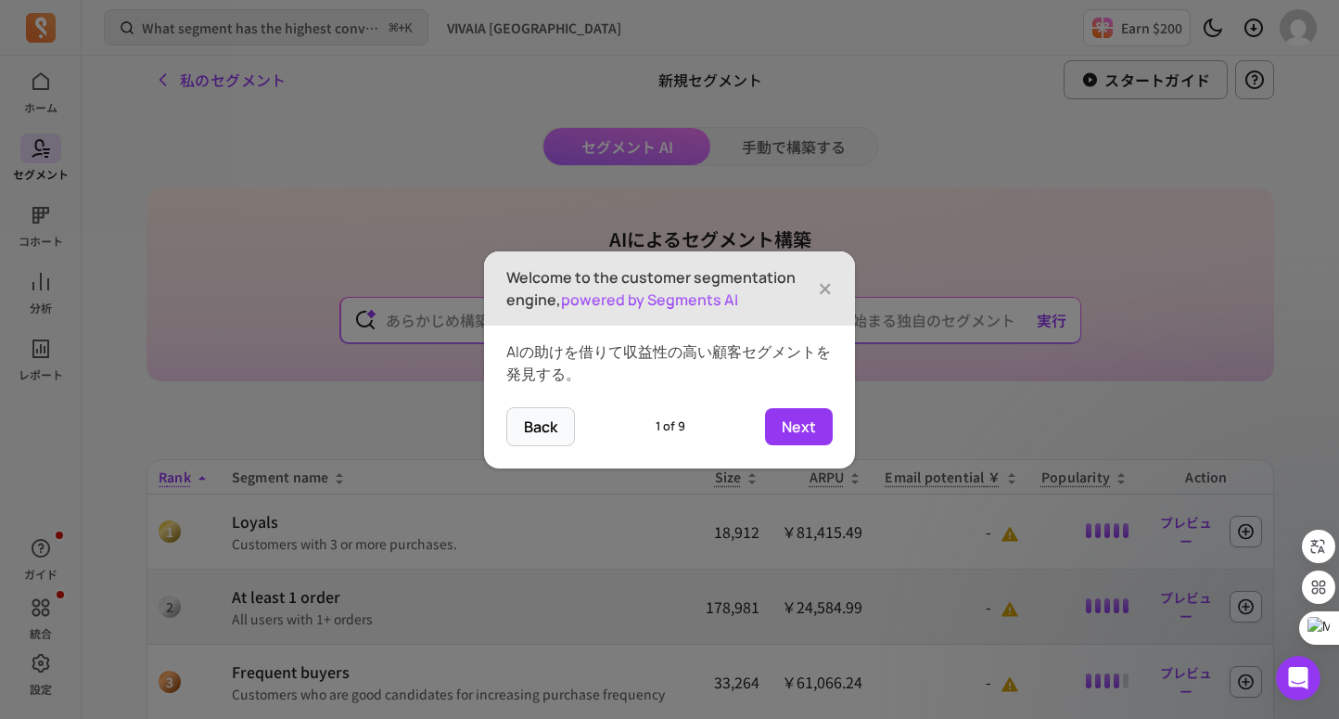
scroll to position [0, 0]
click at [813, 433] on button "Next" at bounding box center [799, 426] width 68 height 37
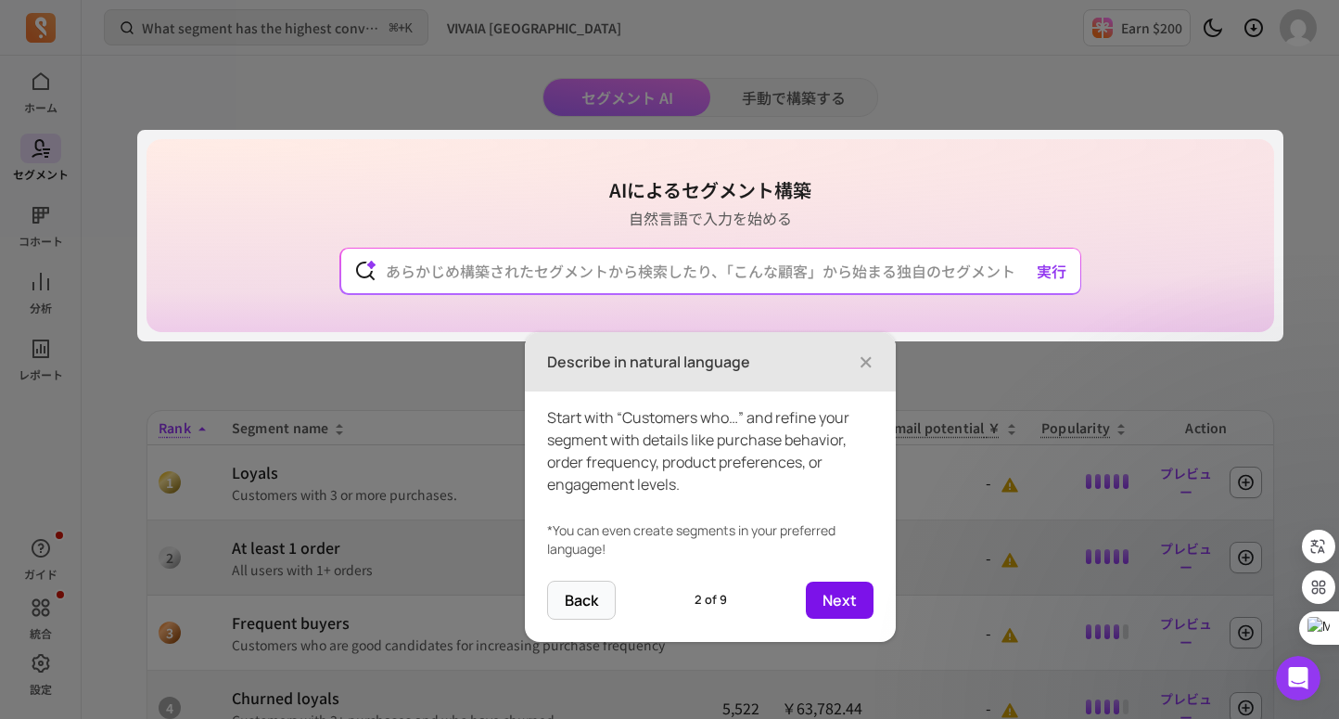
click at [818, 595] on button "Next" at bounding box center [840, 599] width 68 height 37
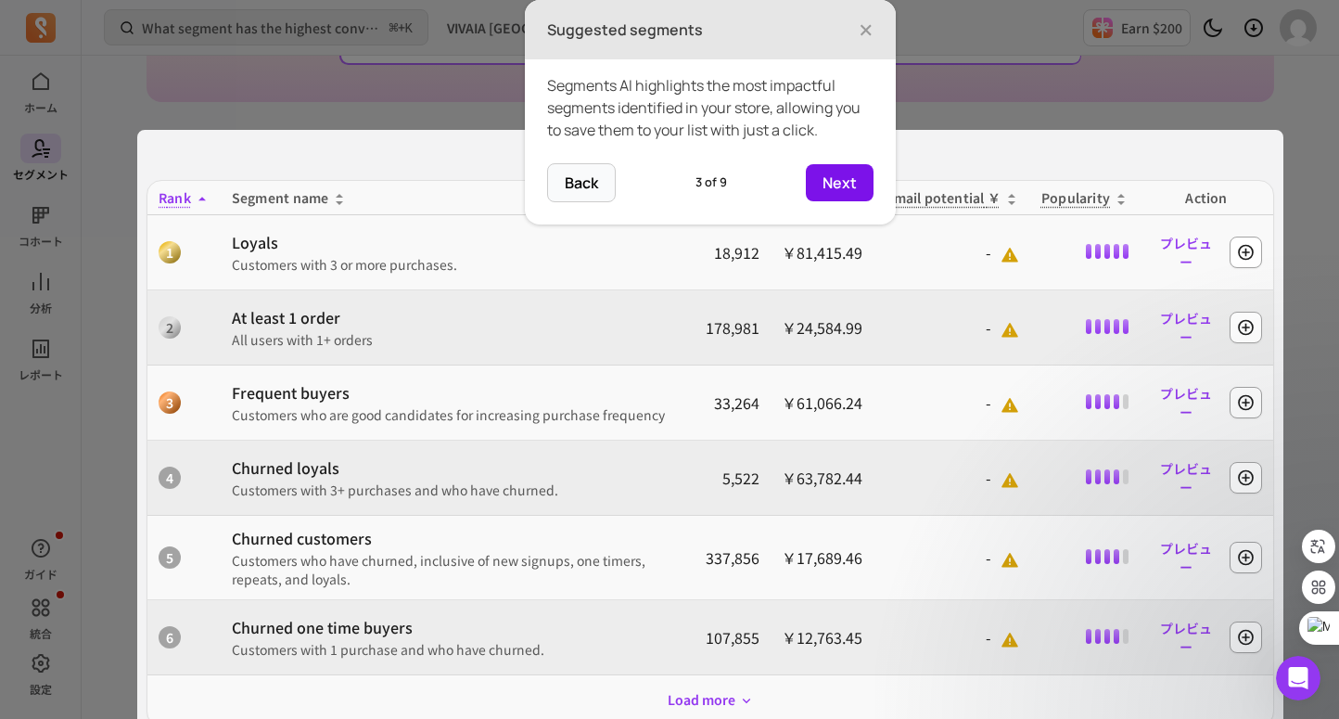
click at [827, 195] on button "Next" at bounding box center [840, 182] width 68 height 37
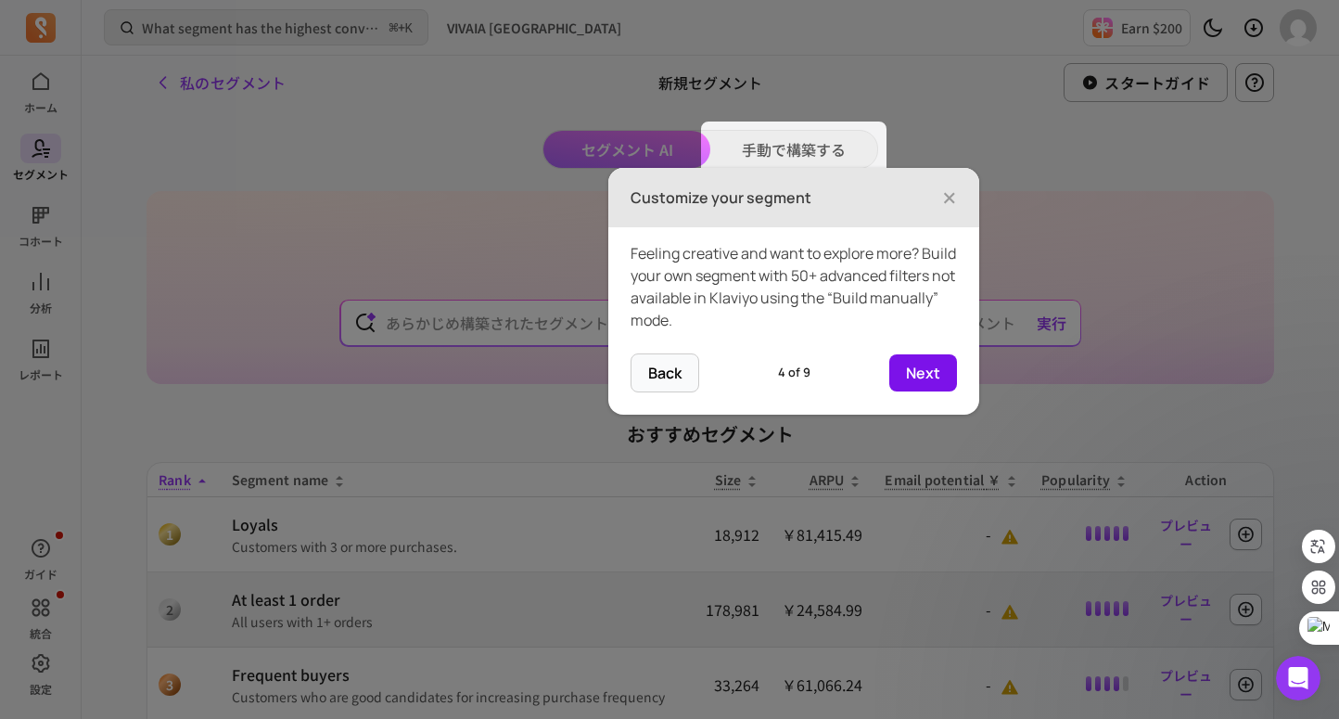
click at [905, 374] on button "Next" at bounding box center [923, 372] width 68 height 37
type input "Customers who are top 10% CLV but at risk of churn"
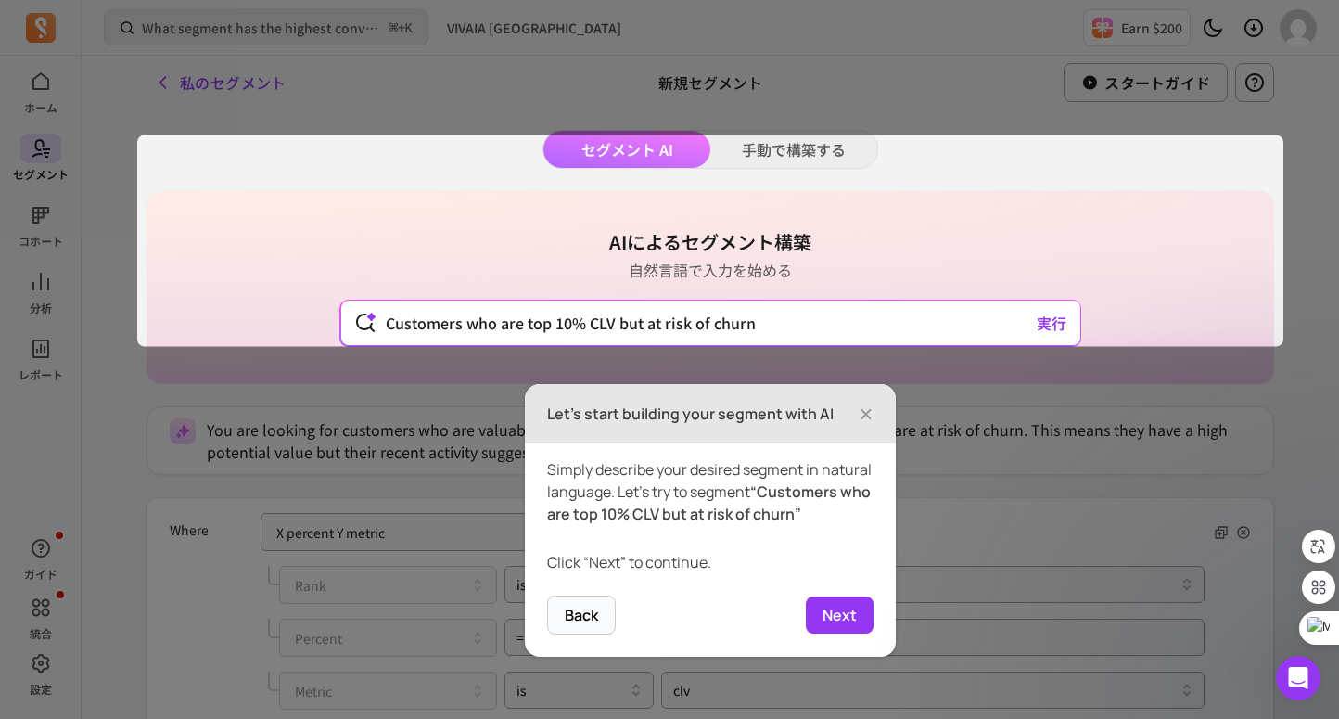
scroll to position [52, 0]
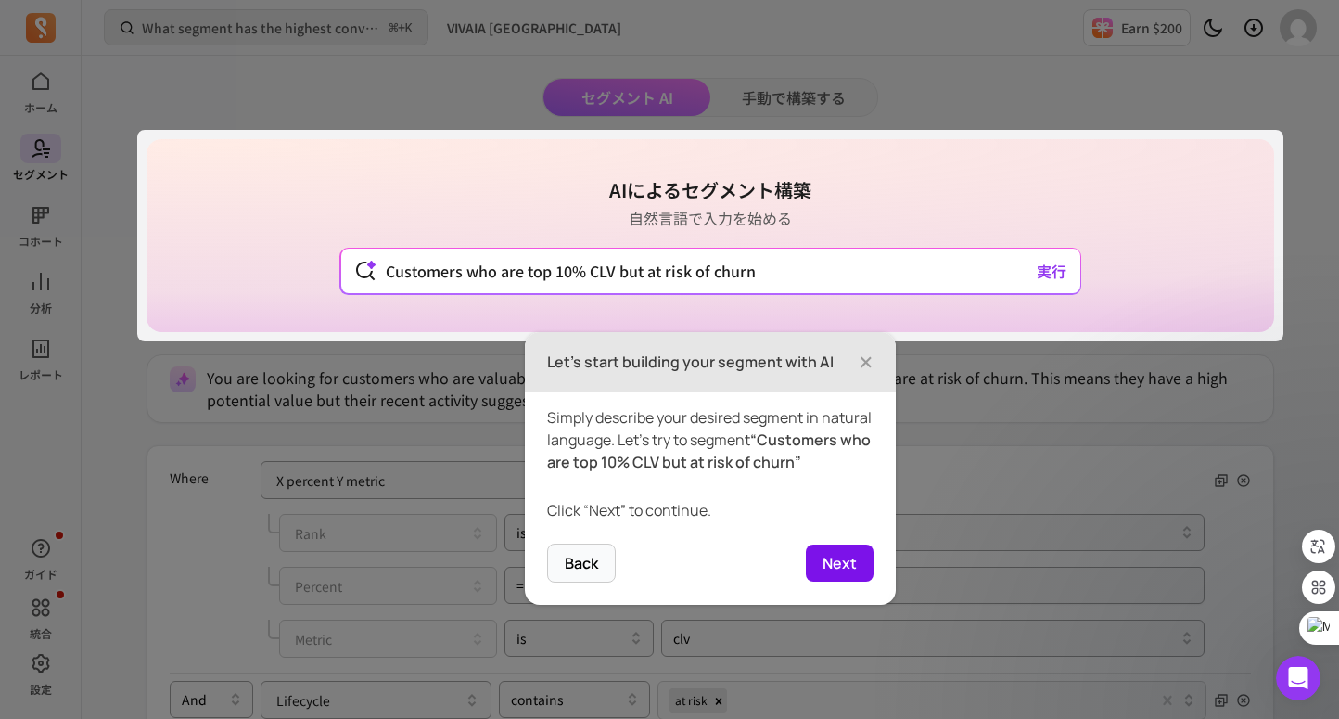
click at [856, 581] on button "Next" at bounding box center [840, 562] width 68 height 37
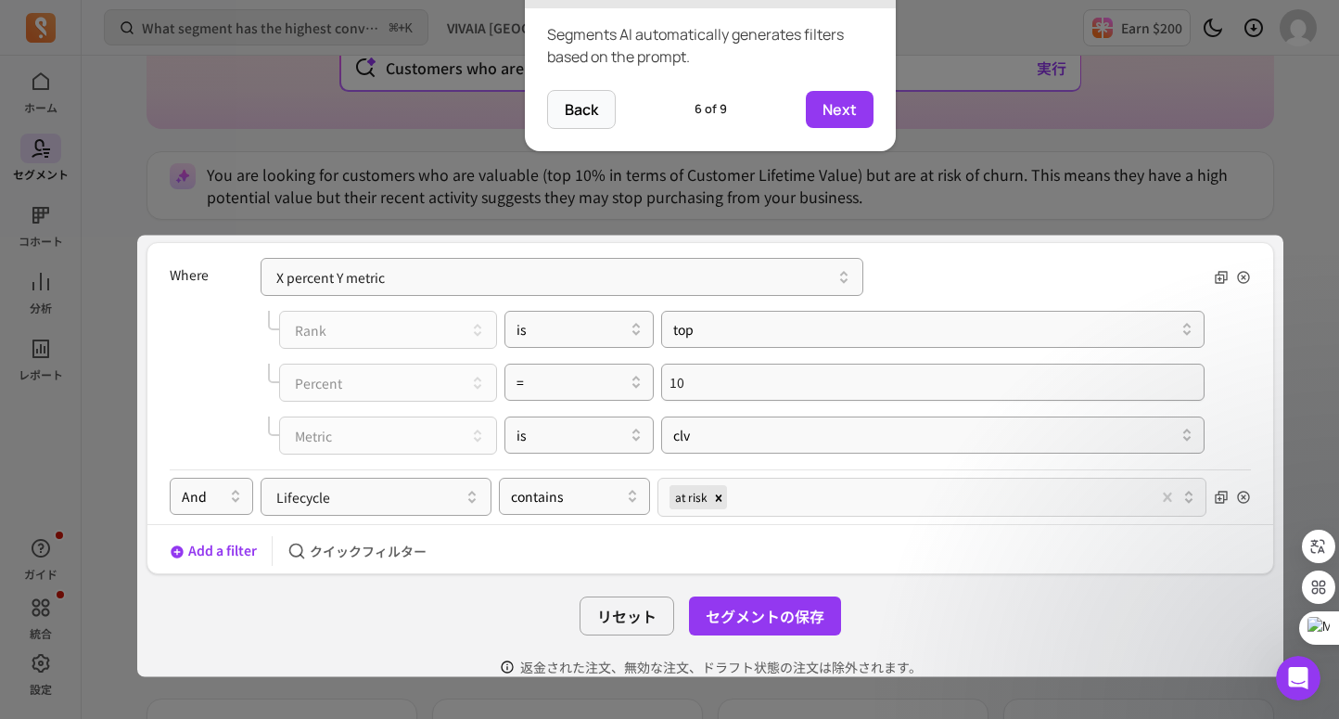
scroll to position [267, 0]
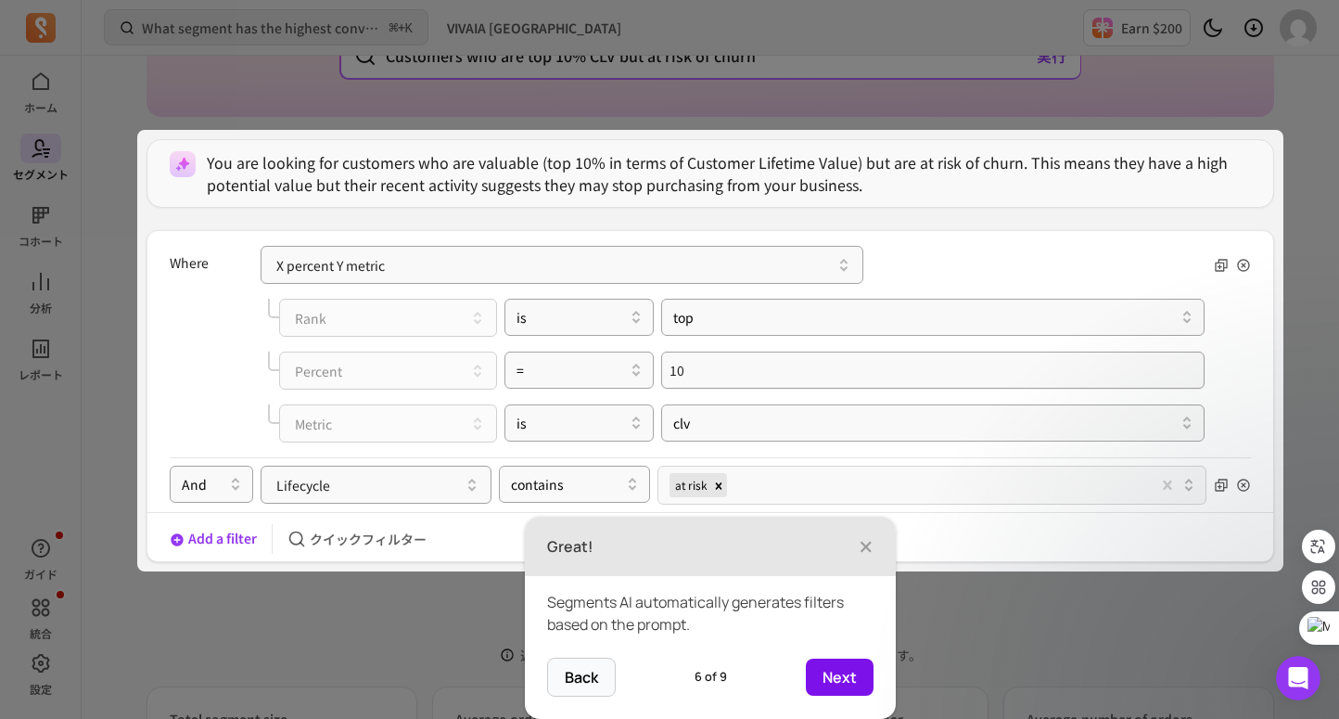
click at [838, 659] on button "Next" at bounding box center [840, 676] width 68 height 37
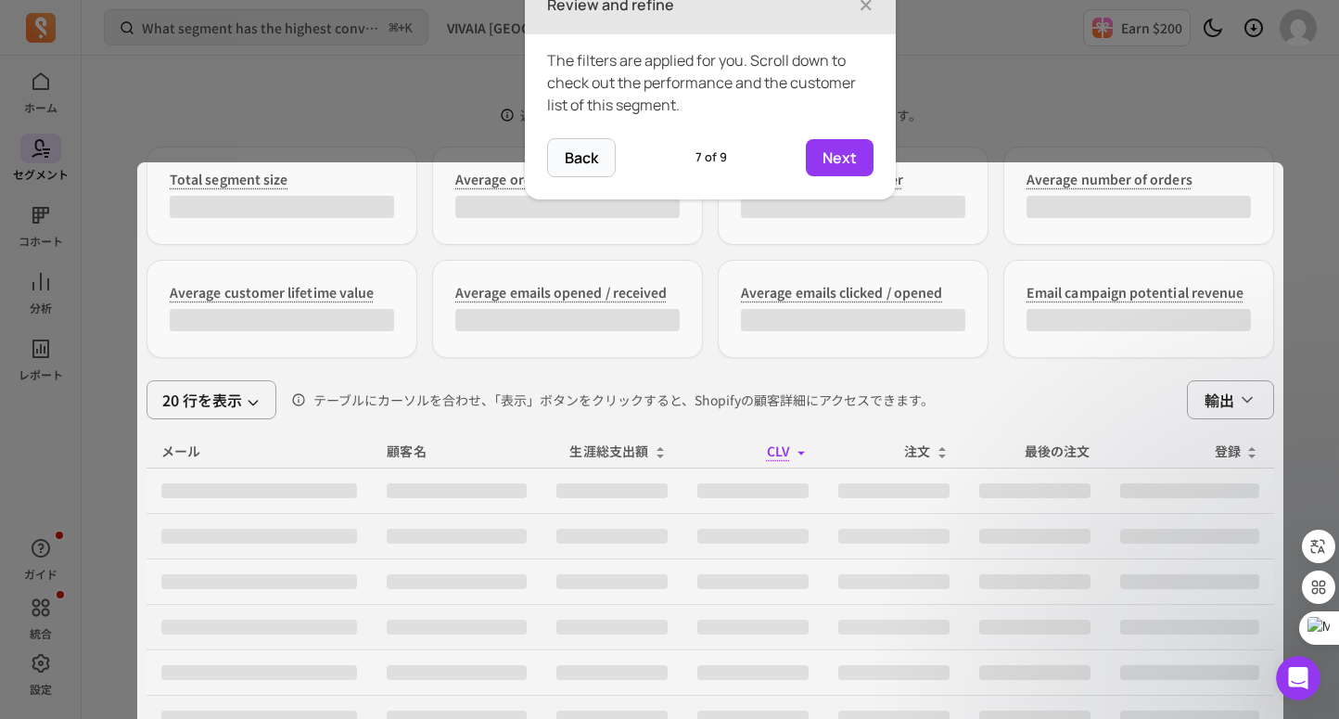
scroll to position [814, 0]
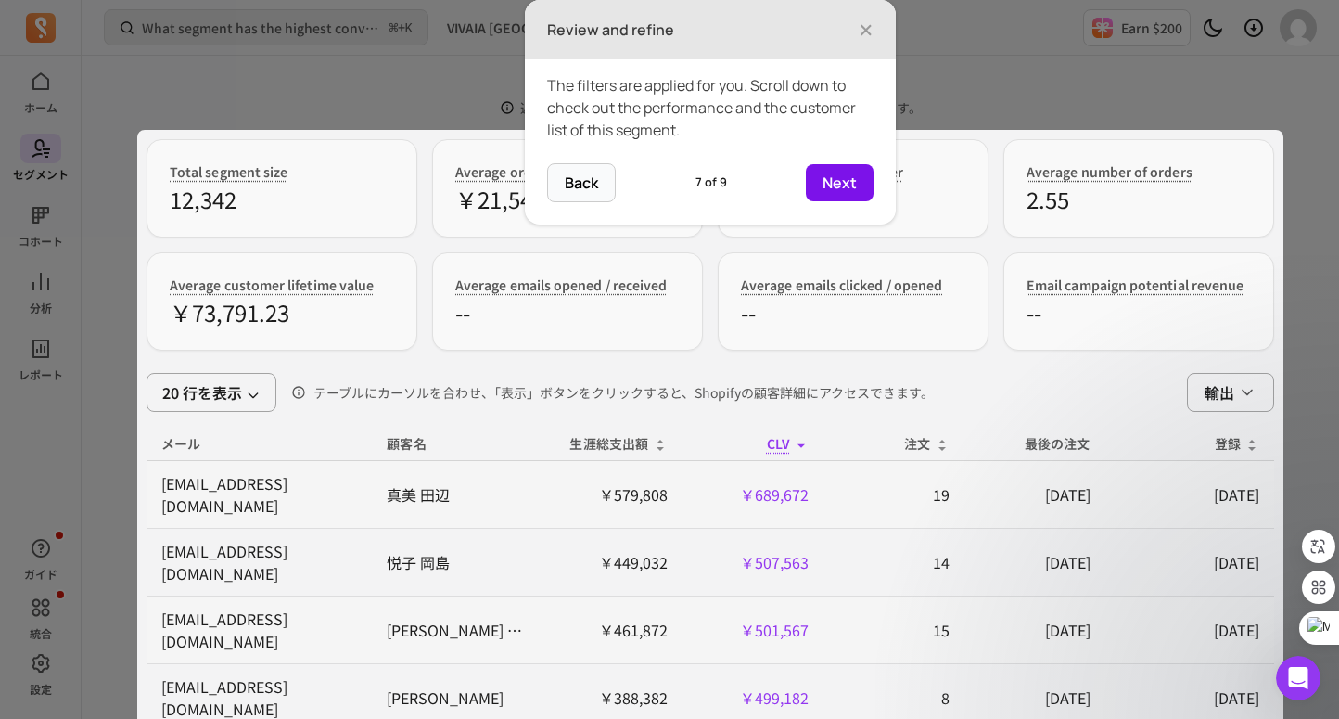
click at [835, 185] on button "Next" at bounding box center [840, 182] width 68 height 37
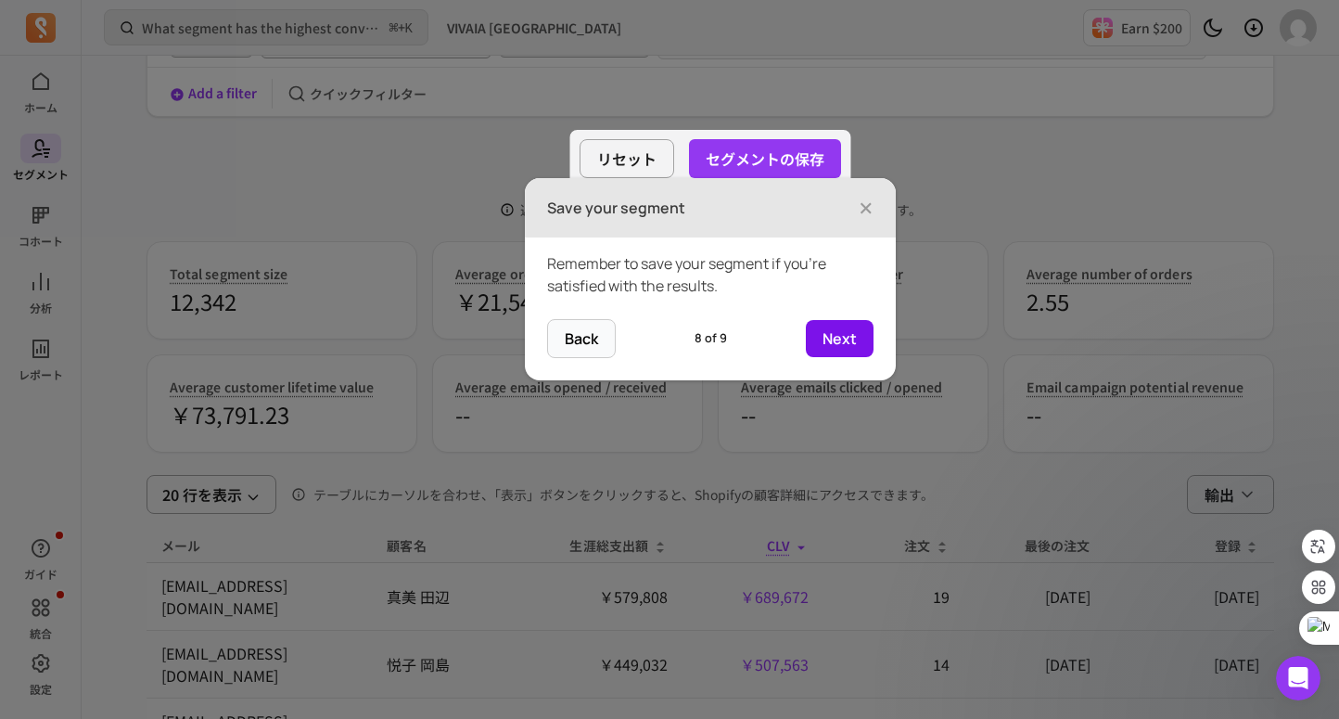
click at [825, 346] on button "Next" at bounding box center [840, 338] width 68 height 37
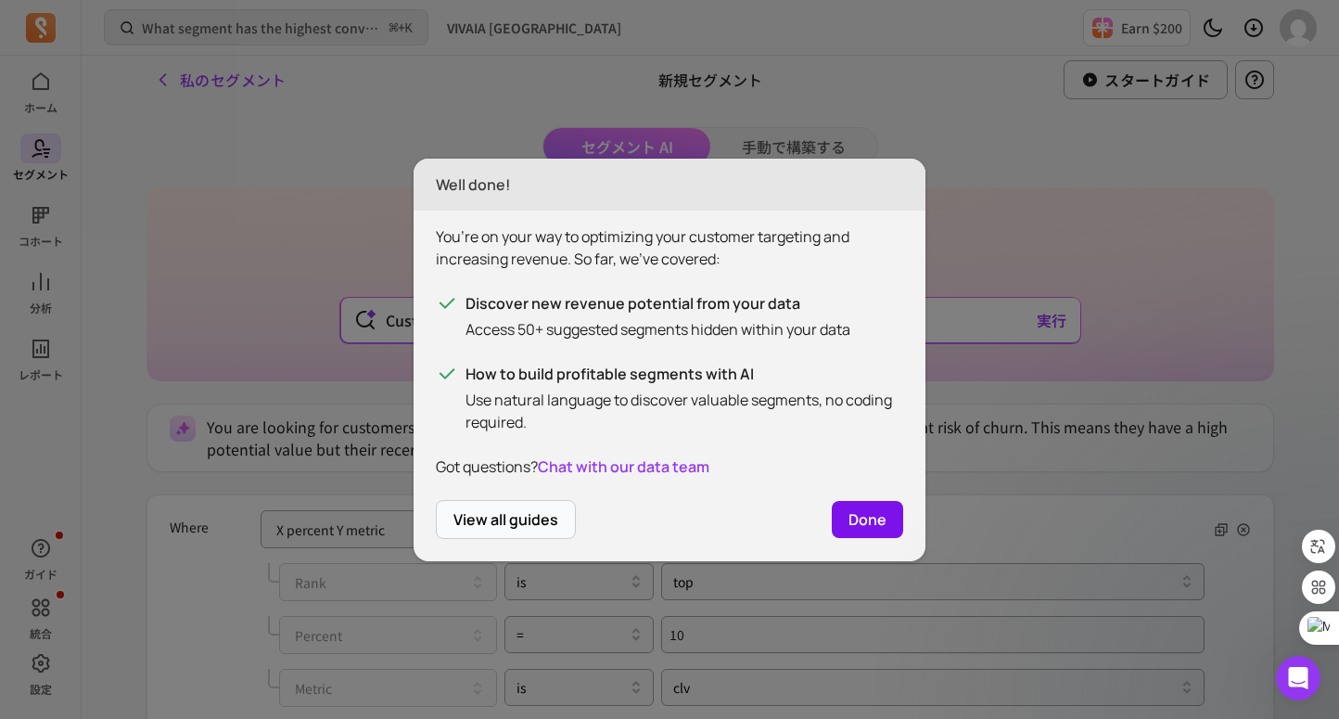
scroll to position [0, 0]
click at [859, 548] on footer "View all guides Done" at bounding box center [670, 530] width 512 height 61
click at [857, 532] on button "Done" at bounding box center [867, 519] width 71 height 37
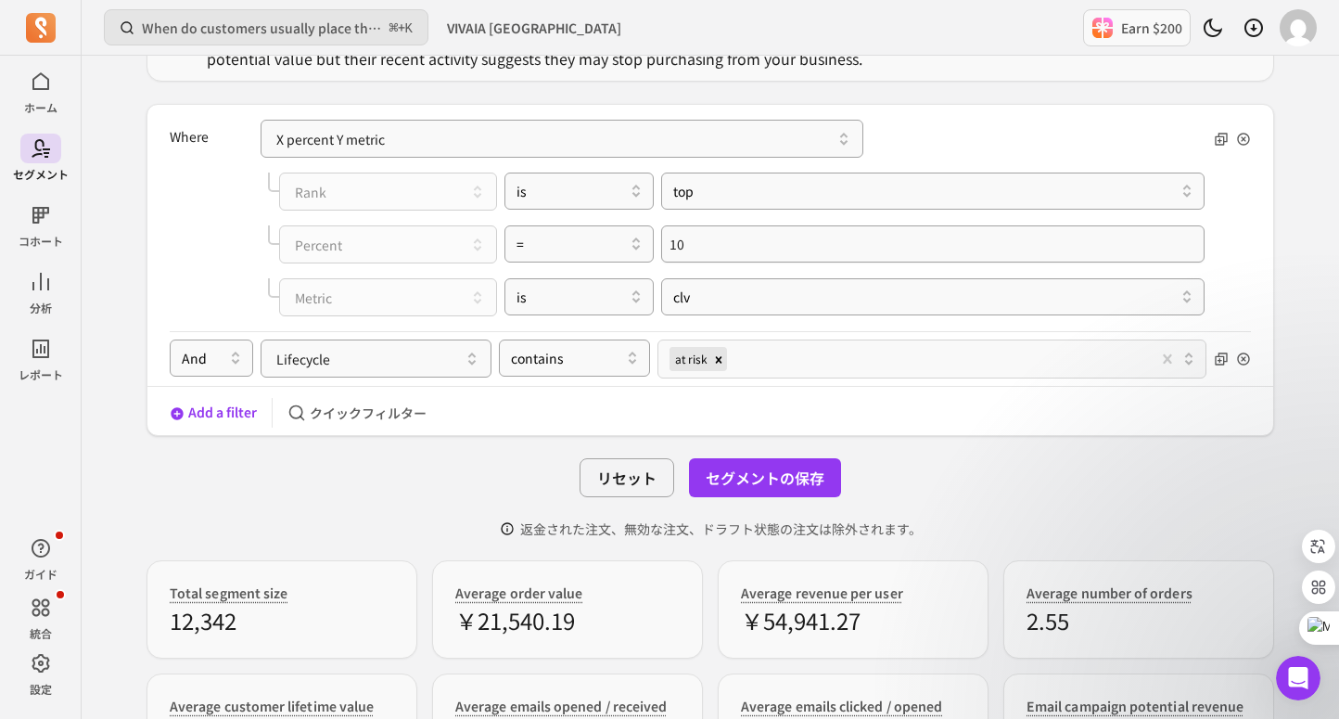
scroll to position [351, 0]
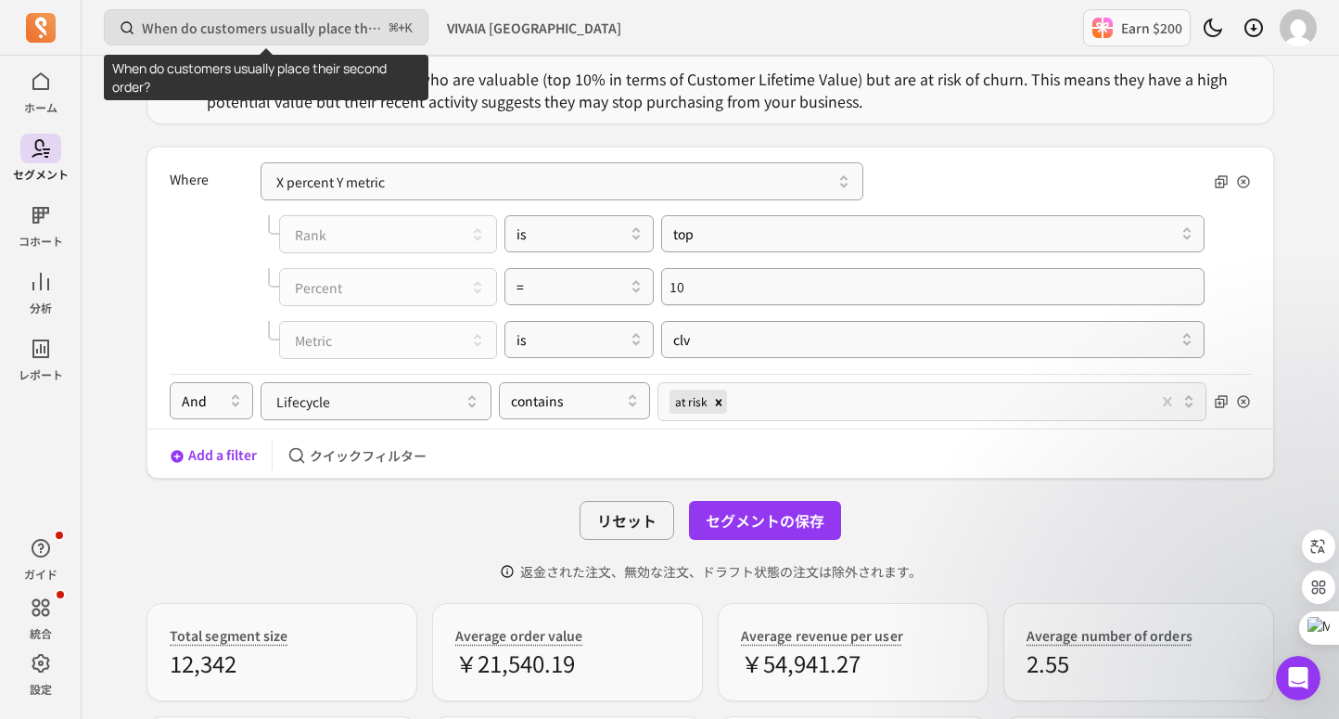
click at [326, 24] on p "When do customers usually place their second order?" at bounding box center [262, 28] width 240 height 19
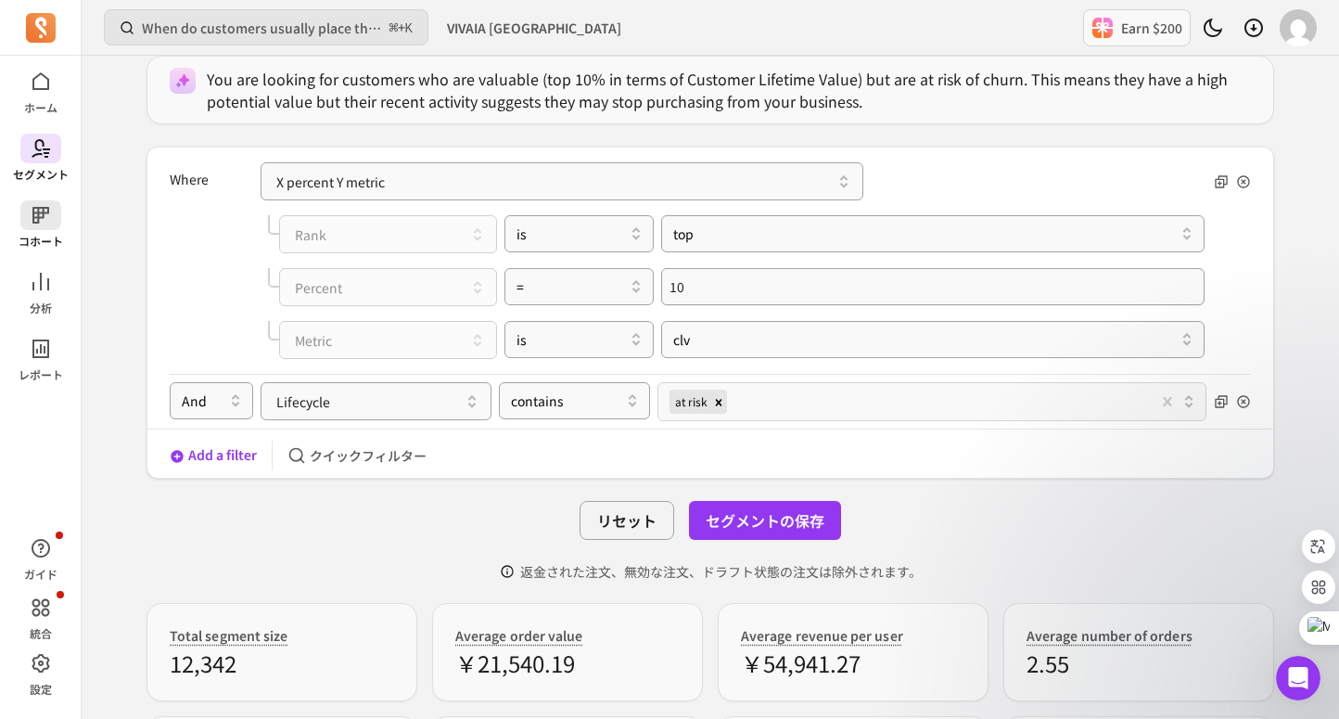
click at [46, 242] on p "コホート" at bounding box center [41, 241] width 45 height 15
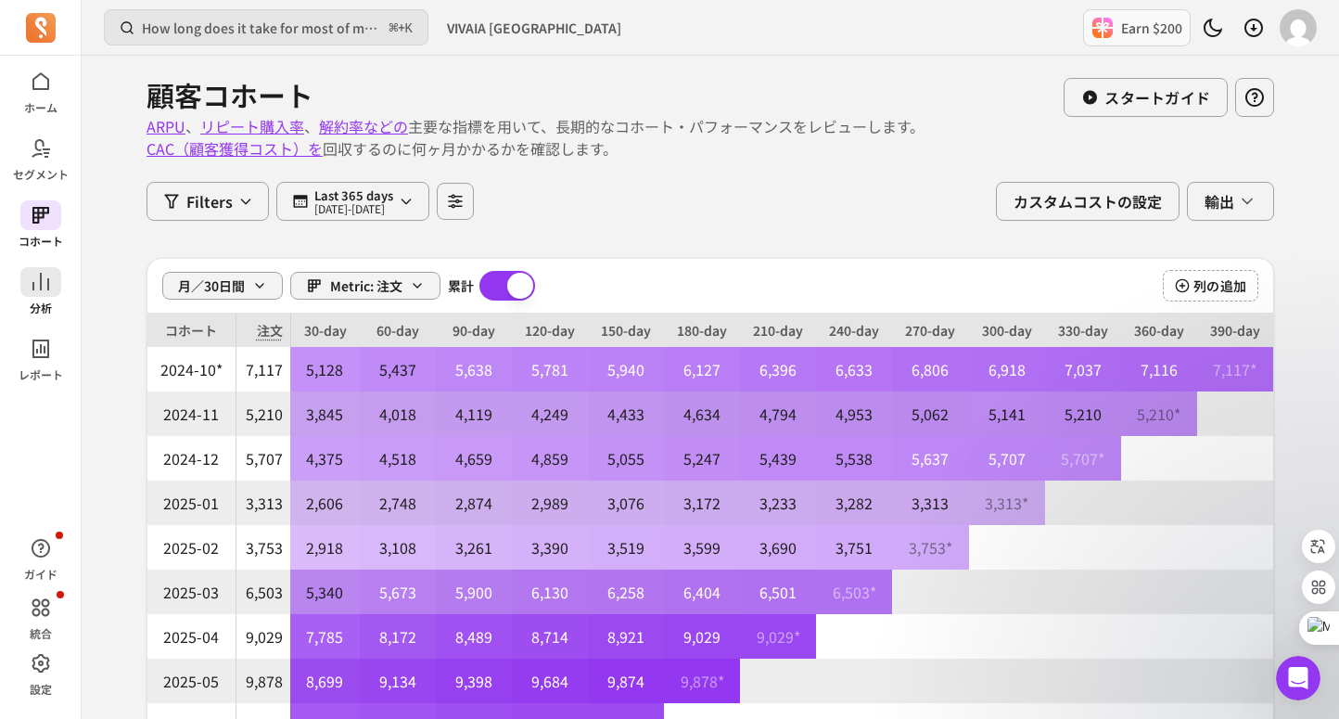
click at [37, 289] on icon at bounding box center [41, 282] width 22 height 22
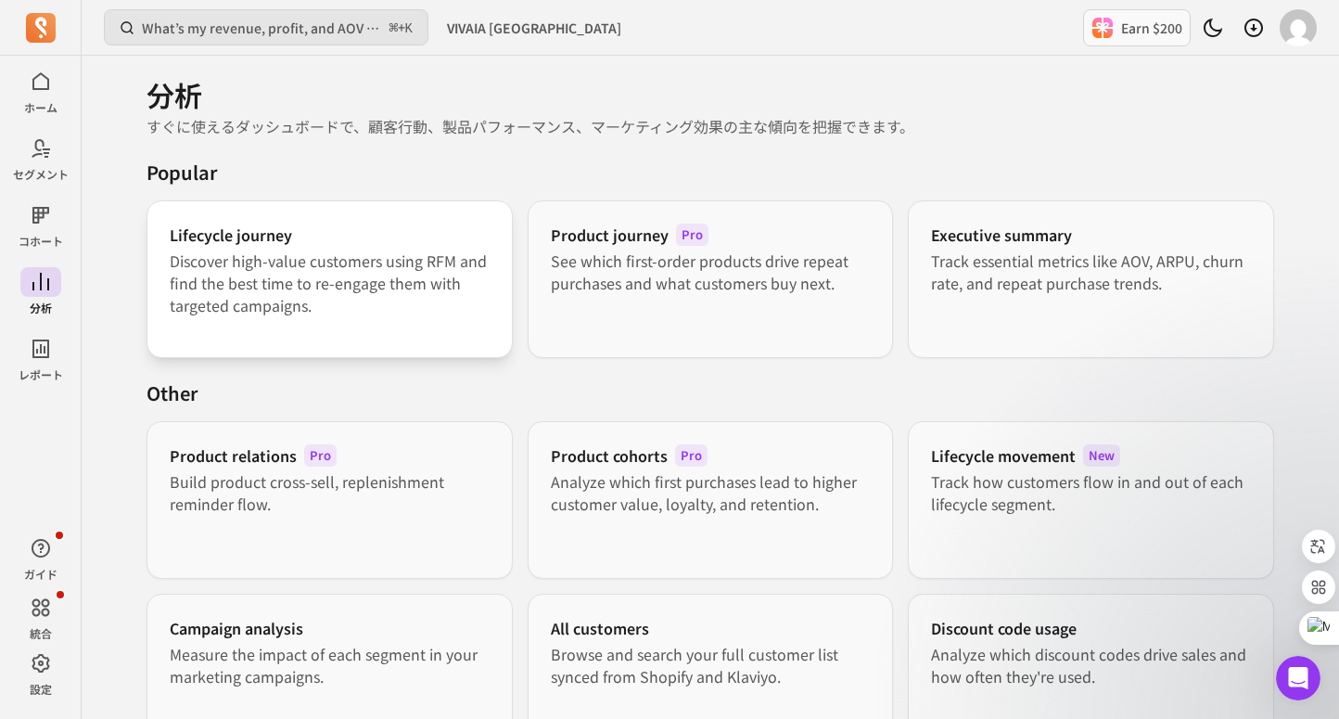
click at [249, 280] on p "Discover high-value customers using RFM and find the best time to re-engage the…" at bounding box center [330, 282] width 320 height 67
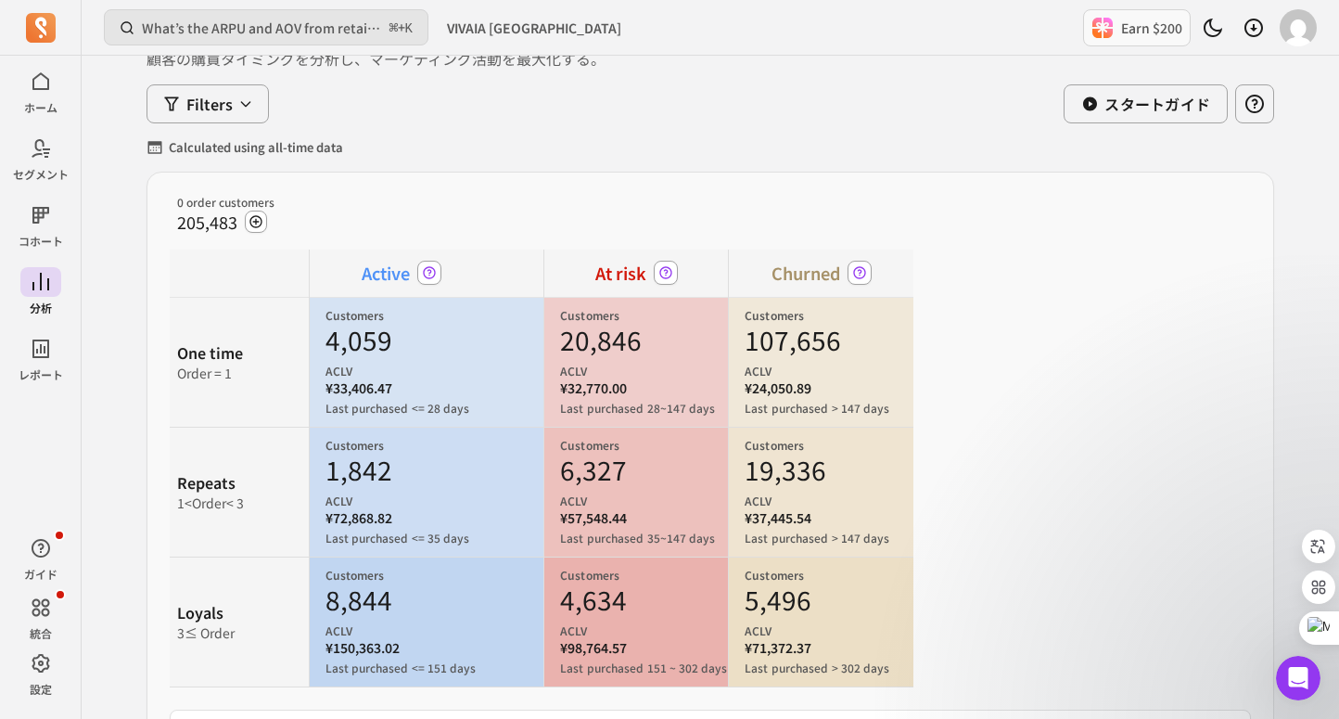
scroll to position [126, 0]
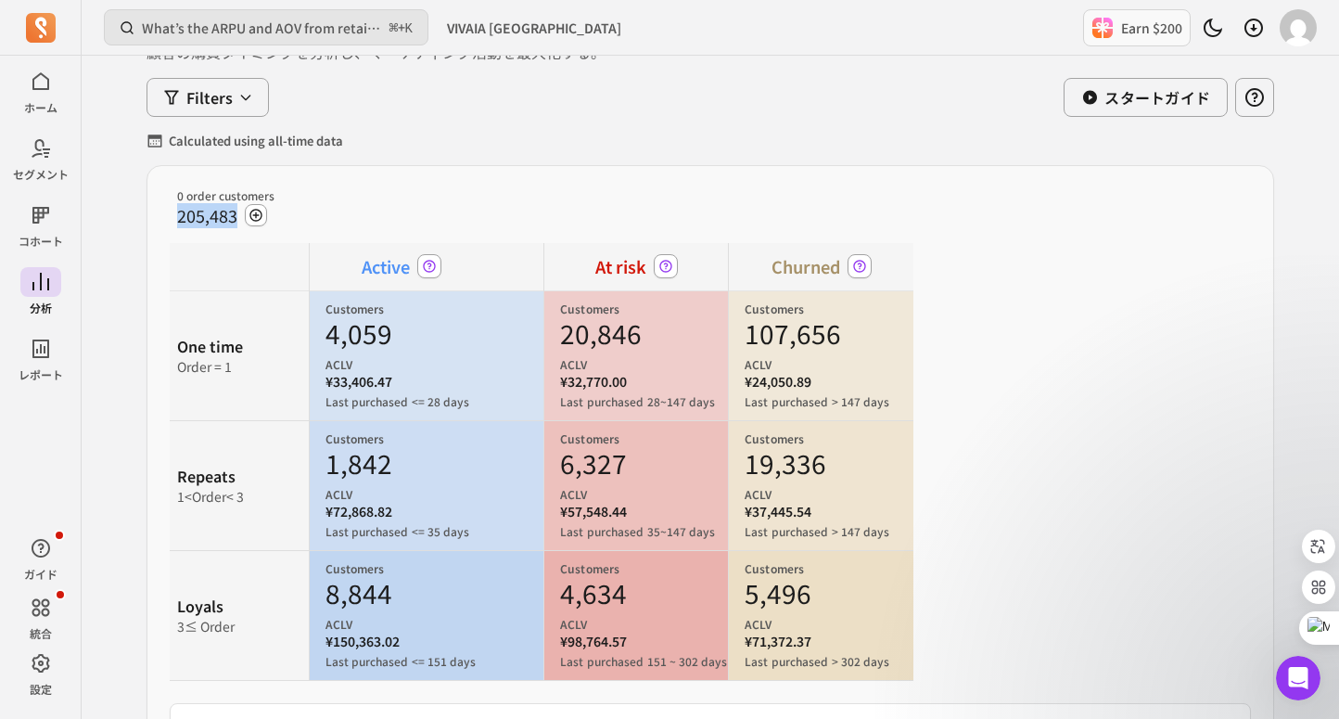
drag, startPoint x: 233, startPoint y: 214, endPoint x: 176, endPoint y: 217, distance: 56.6
click at [177, 217] on p "205,483" at bounding box center [207, 215] width 60 height 25
click at [439, 207] on div "205,483" at bounding box center [541, 215] width 729 height 25
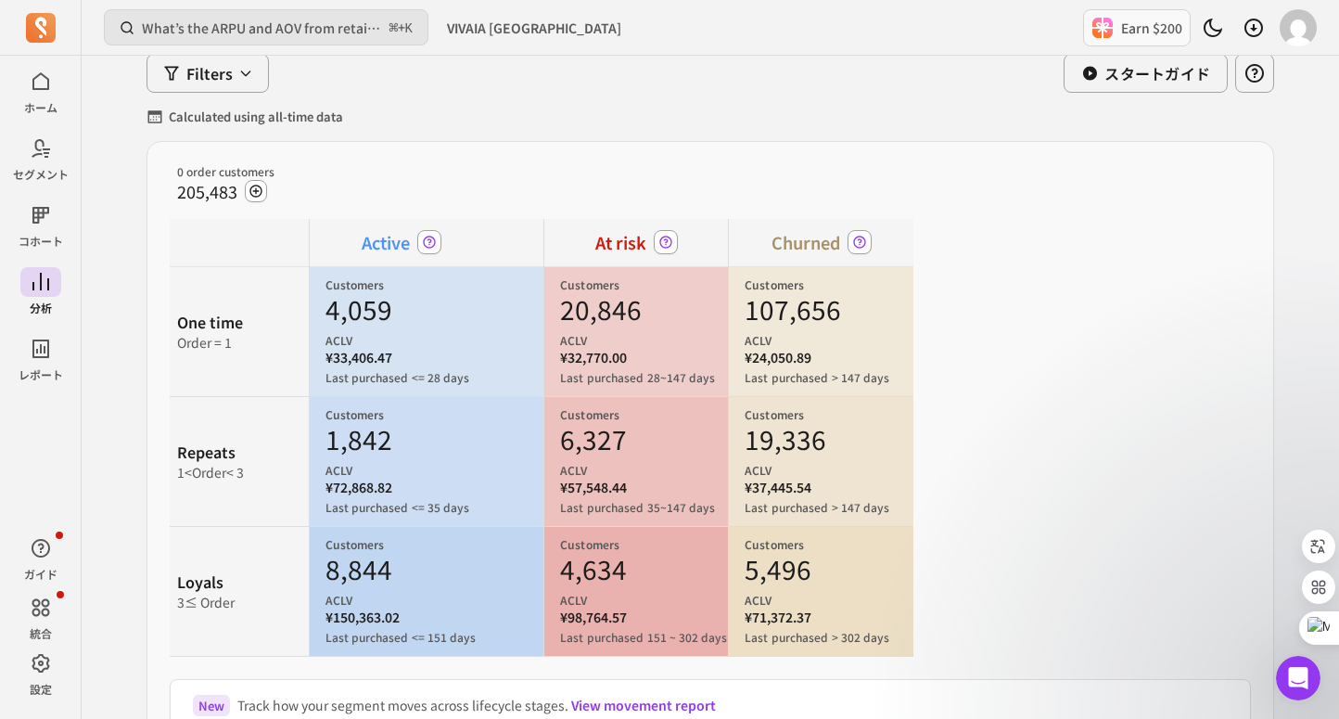
scroll to position [111, 0]
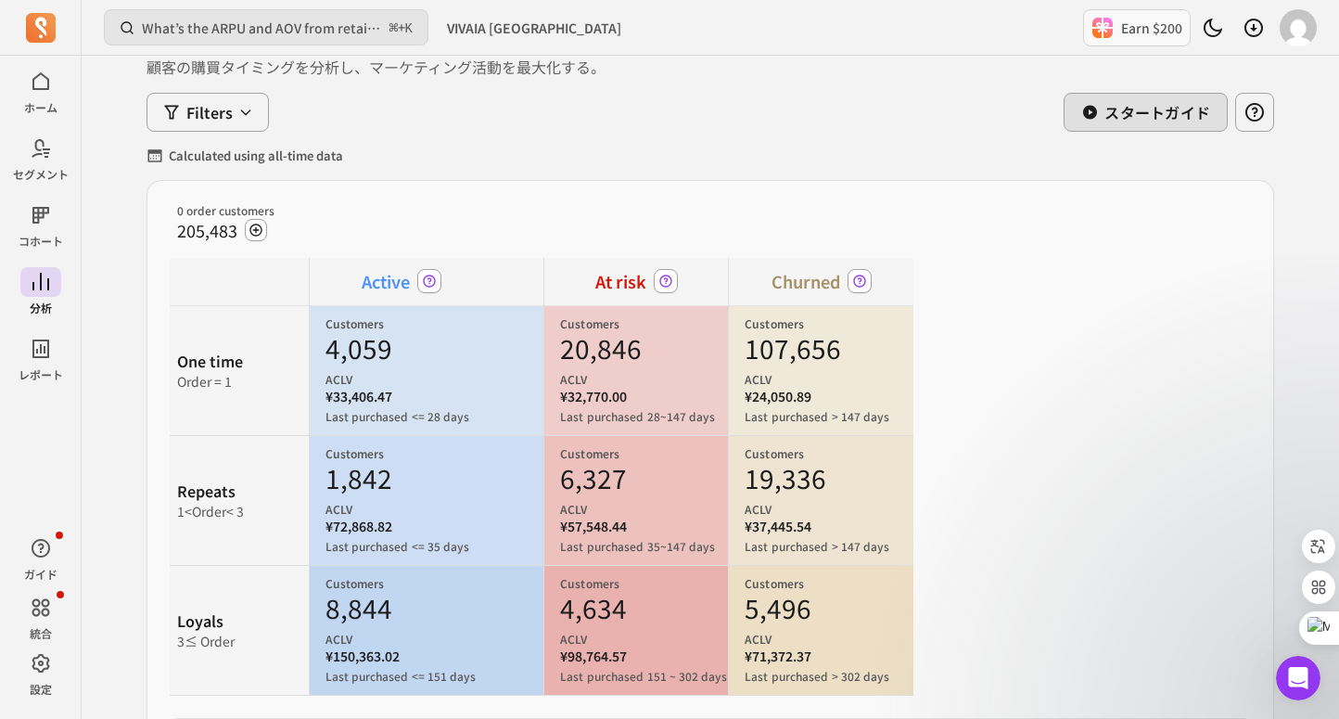
click at [1091, 109] on icon "button" at bounding box center [1090, 113] width 14 height 14
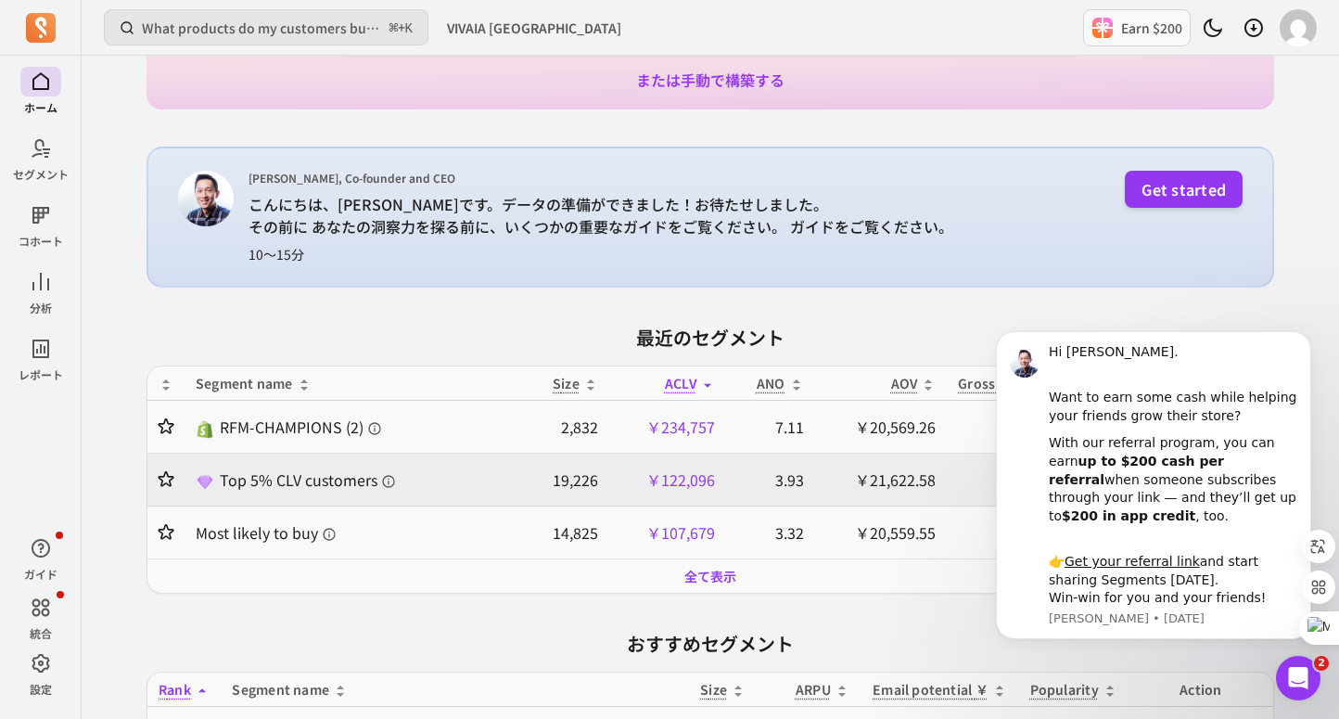
scroll to position [262, 0]
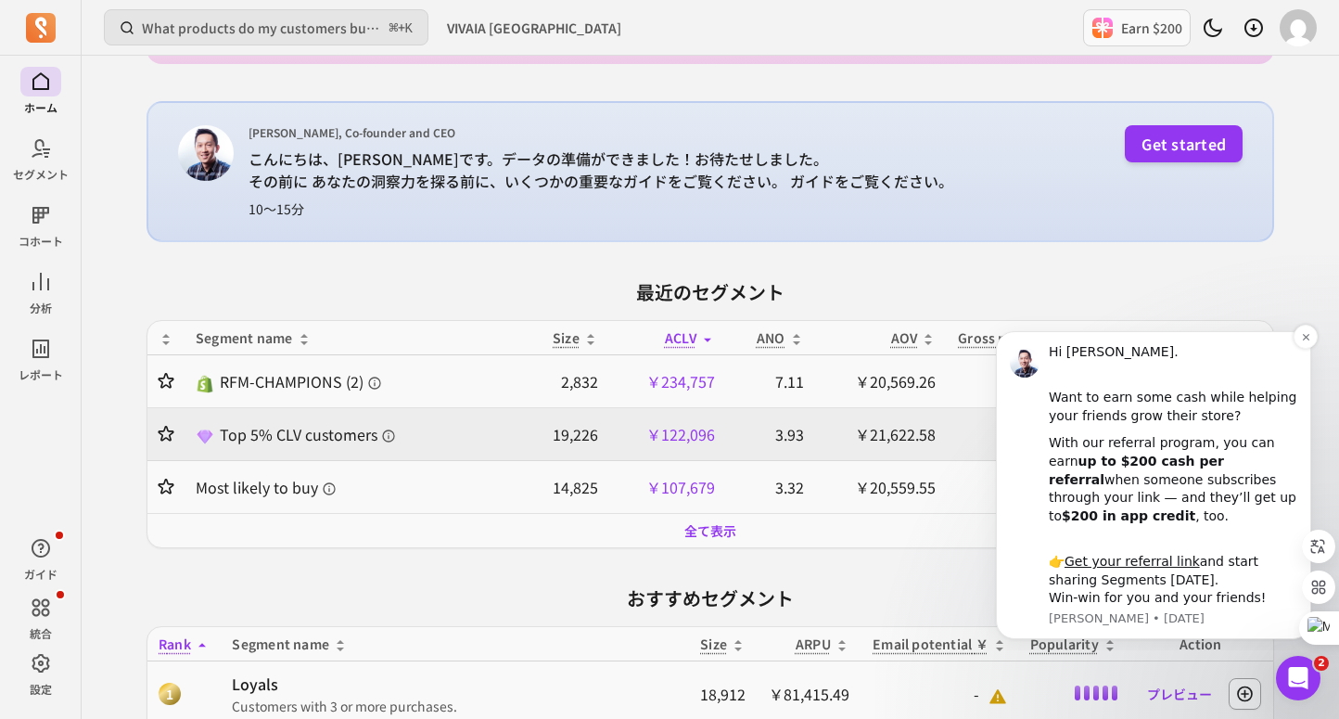
click at [1240, 480] on div "With our referral program, you can earn up to $200 cash per referral when someo…" at bounding box center [1173, 479] width 249 height 91
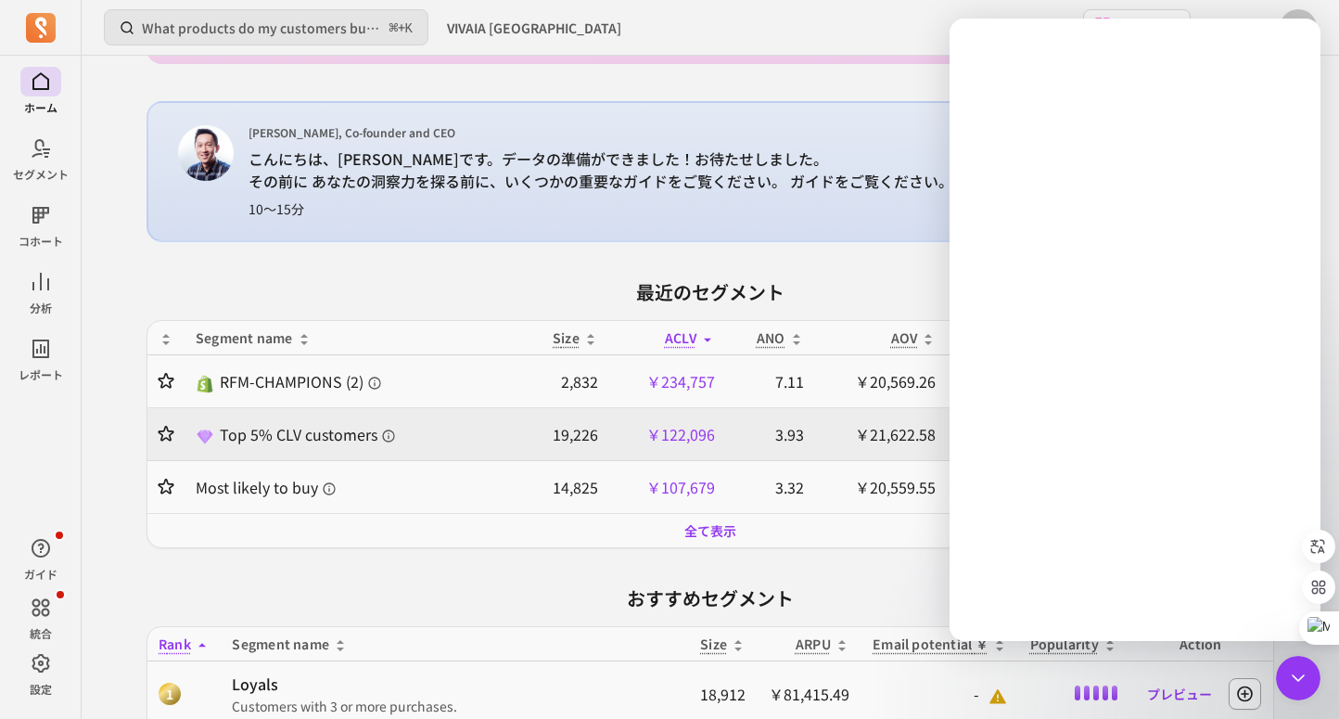
scroll to position [0, 0]
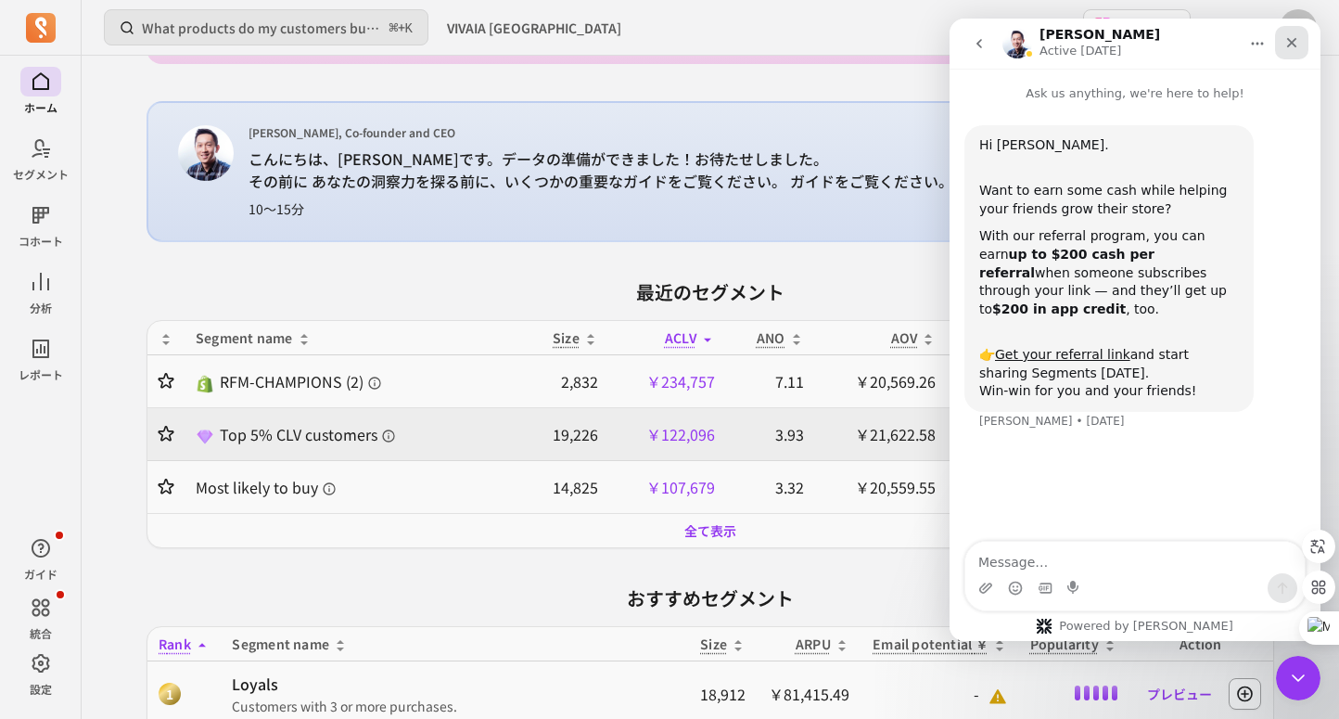
click at [1296, 38] on icon "Close" at bounding box center [1291, 42] width 15 height 15
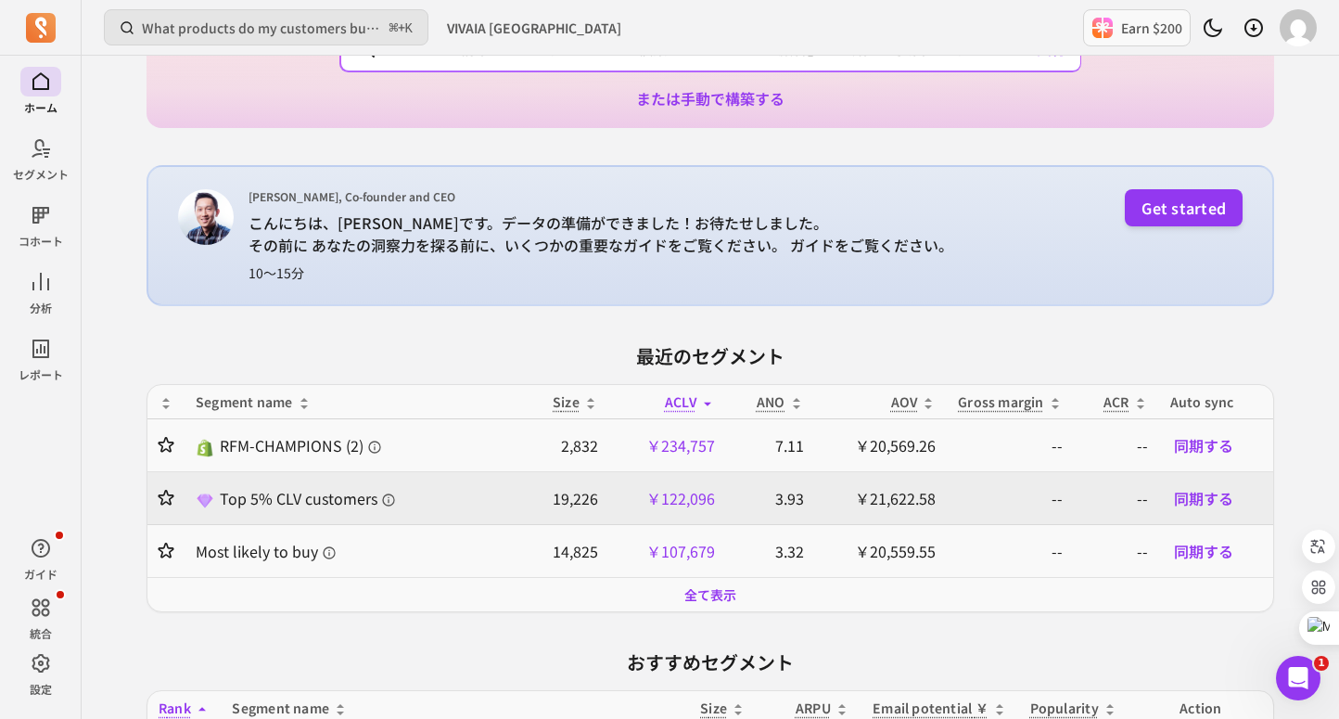
scroll to position [572, 0]
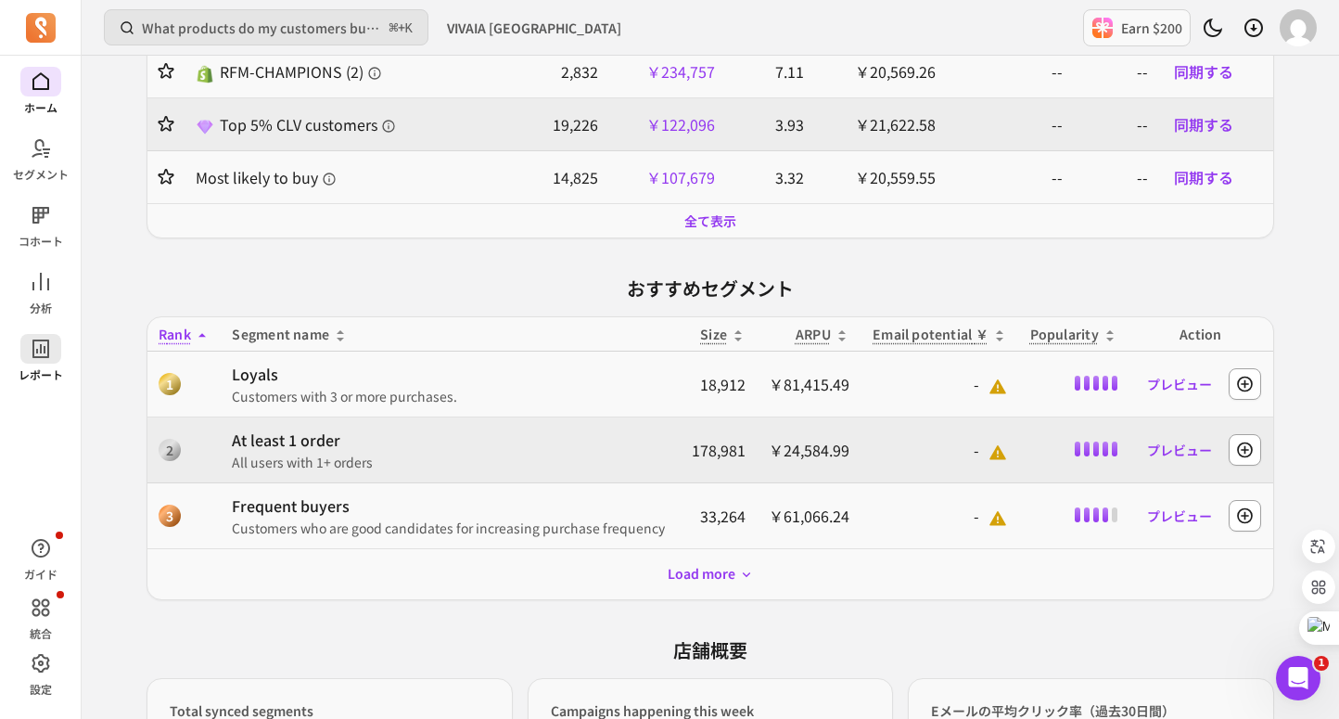
click at [47, 358] on icon at bounding box center [41, 349] width 22 height 22
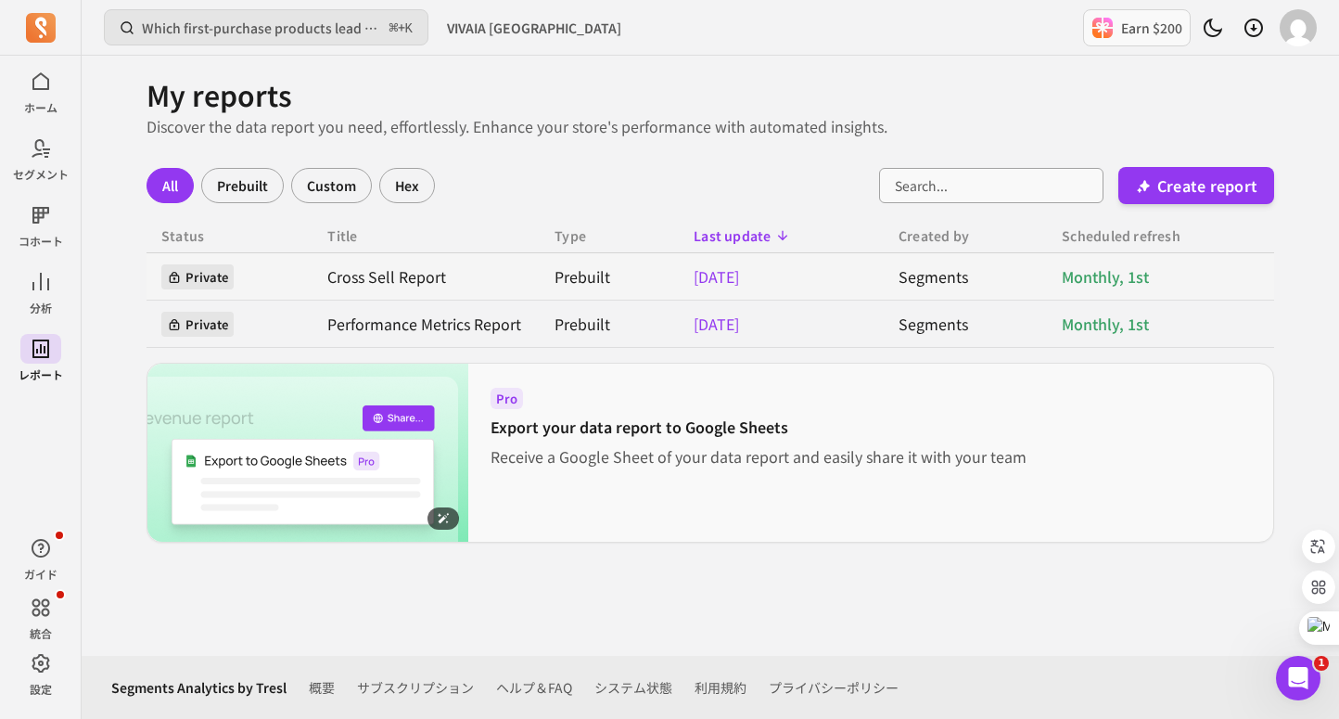
click at [429, 466] on img at bounding box center [307, 453] width 321 height 178
click at [581, 456] on p "Receive a Google Sheet of your data report and easily share it with your team" at bounding box center [759, 456] width 536 height 22
click at [581, 468] on div "Pro Export your data report to Google Sheets Receive a Google Sheet of your dat…" at bounding box center [758, 453] width 581 height 178
click at [1210, 191] on p "Create report" at bounding box center [1207, 185] width 100 height 22
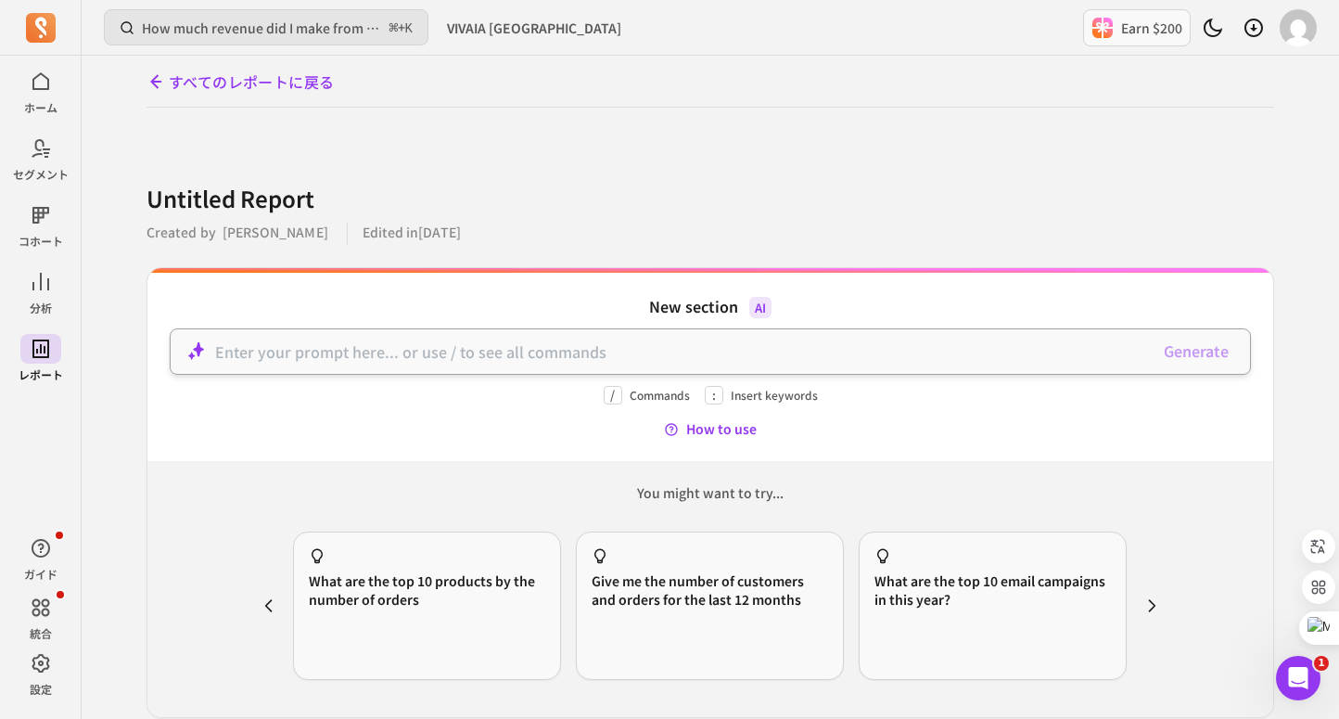
click at [897, 350] on p at bounding box center [680, 351] width 931 height 22
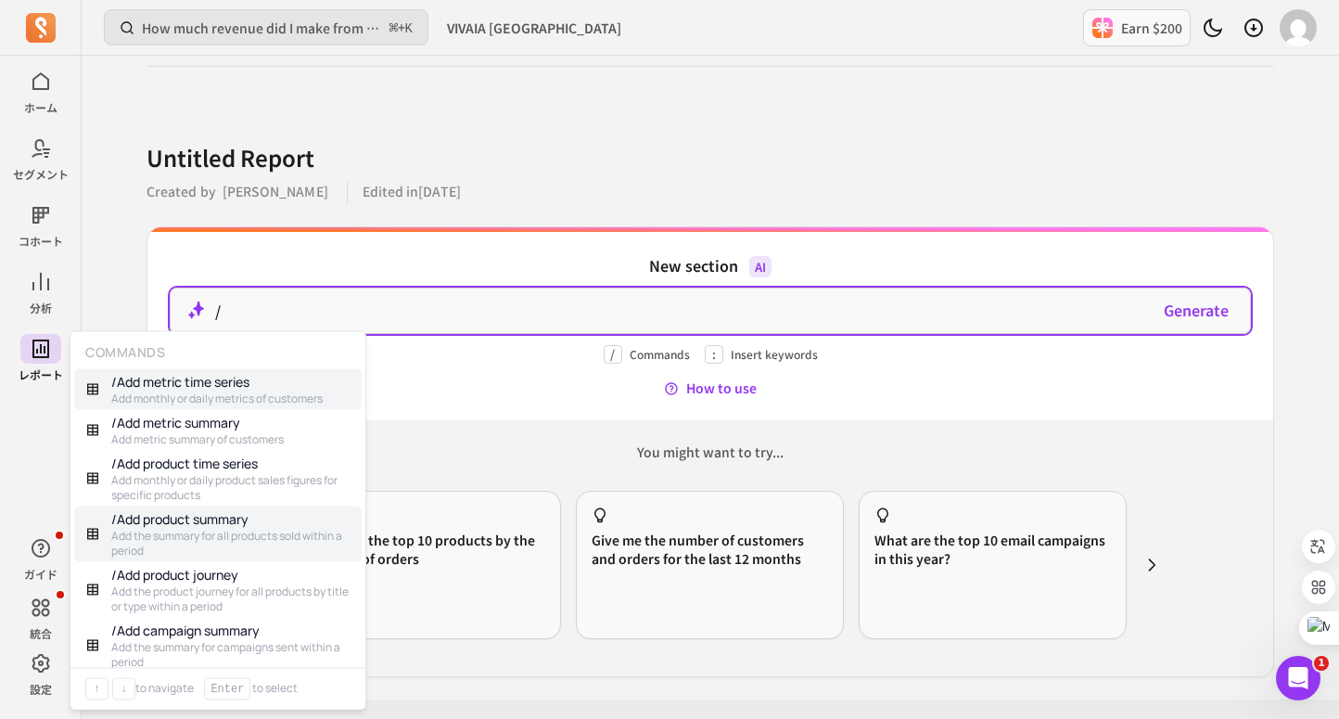
scroll to position [84, 0]
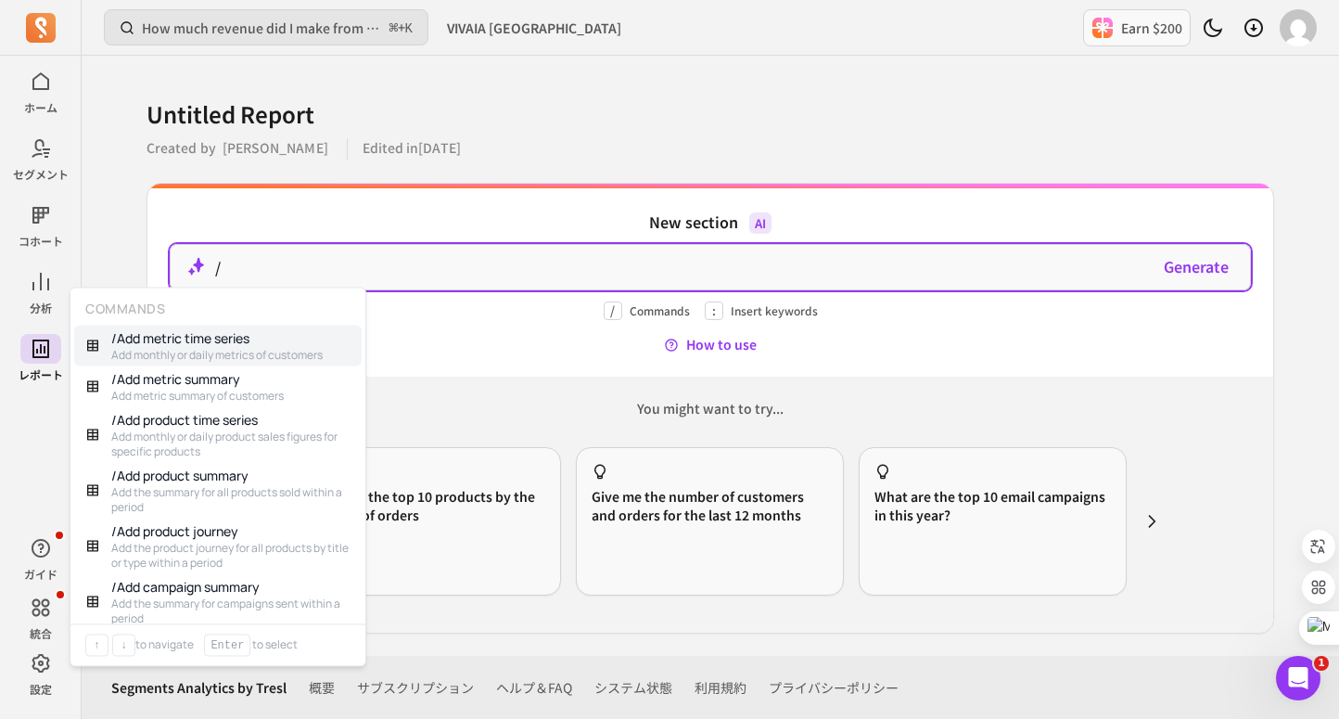
click at [565, 180] on div "Untitled Report Created by 赵 思旎 Edited in 2025-10-03 New section AI / Generate …" at bounding box center [711, 365] width 1128 height 536
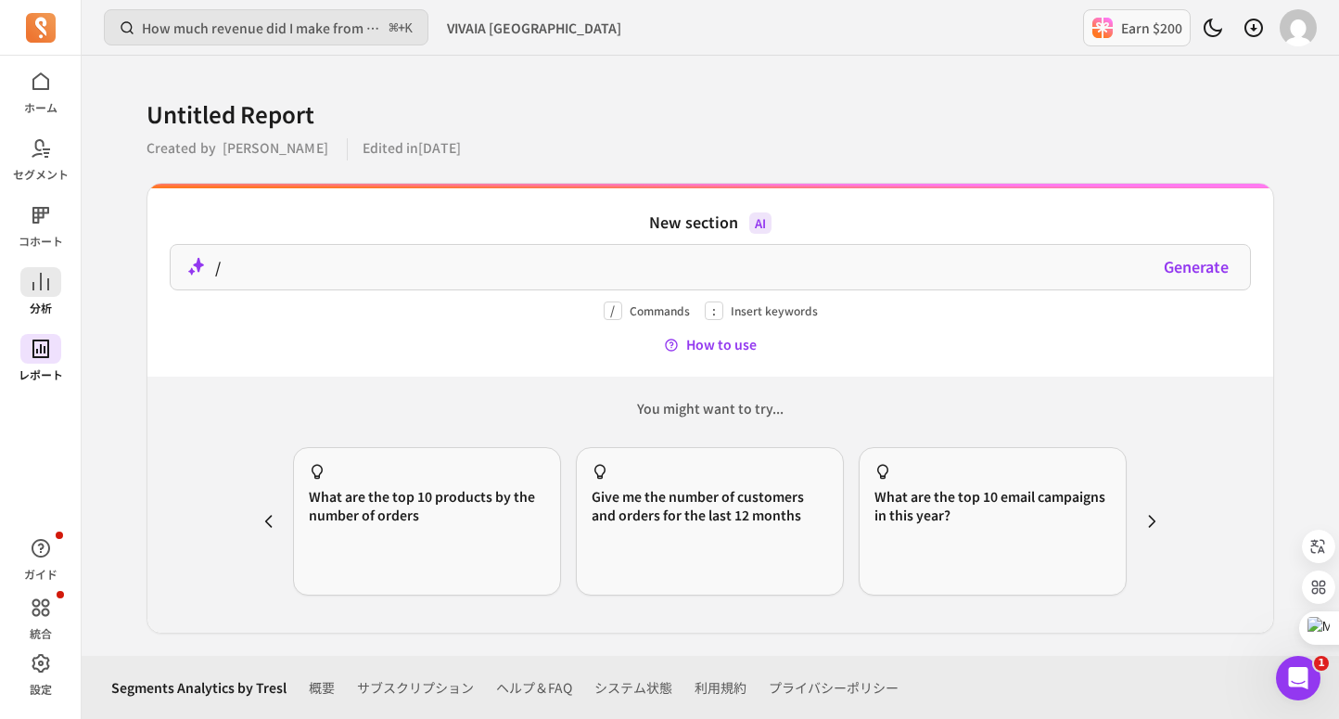
click at [54, 275] on span at bounding box center [40, 282] width 41 height 30
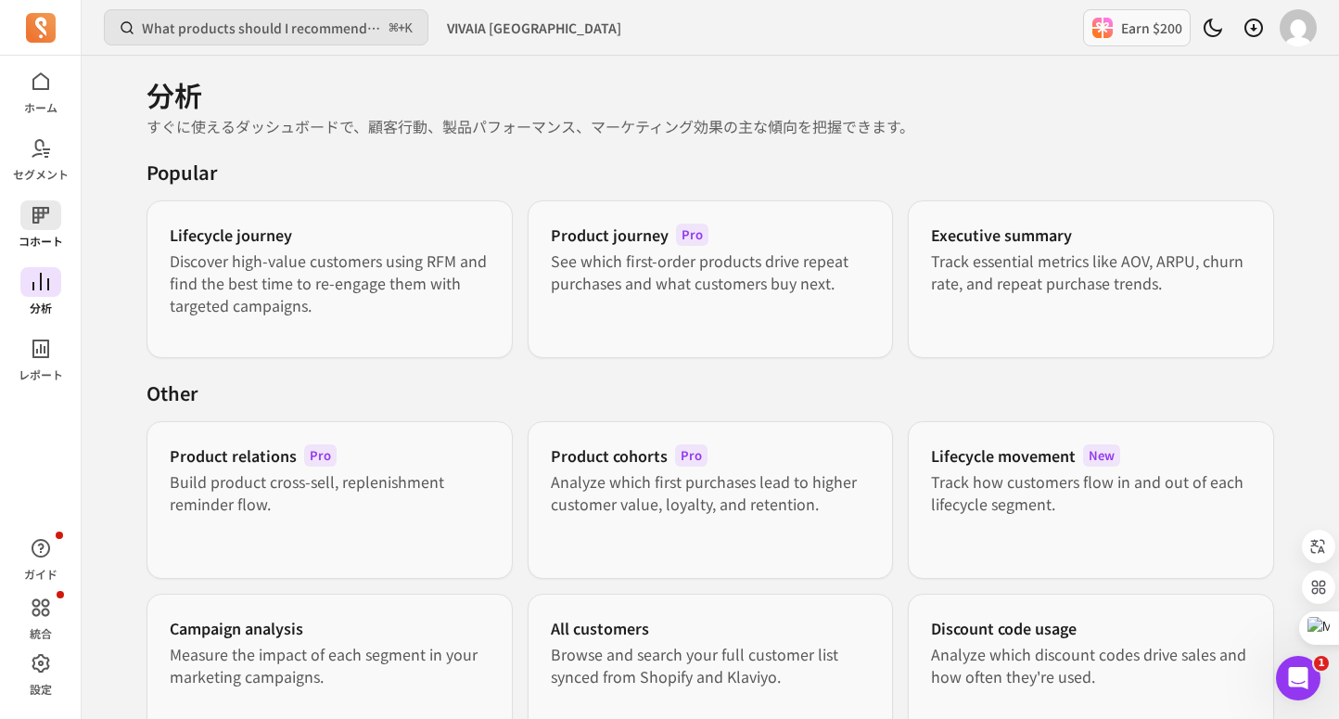
click at [45, 236] on p "コホート" at bounding box center [41, 241] width 45 height 15
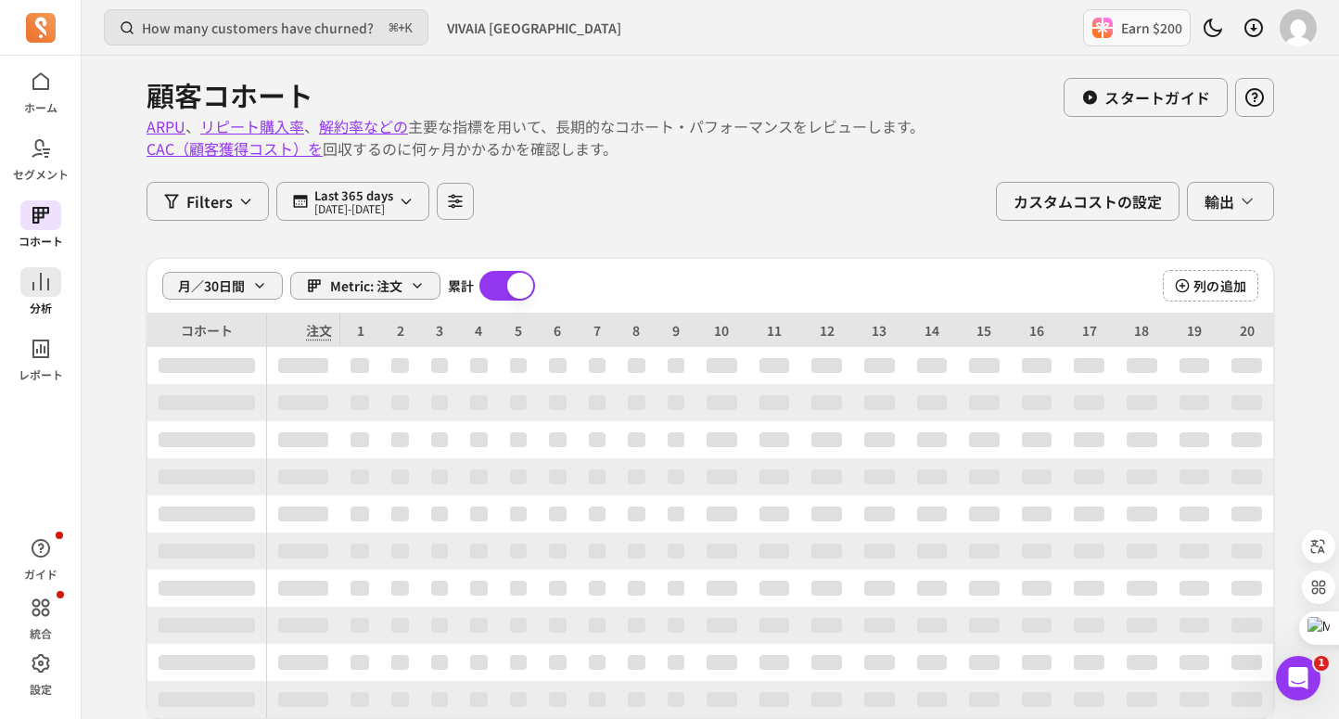
click at [55, 308] on link "分析" at bounding box center [40, 291] width 81 height 48
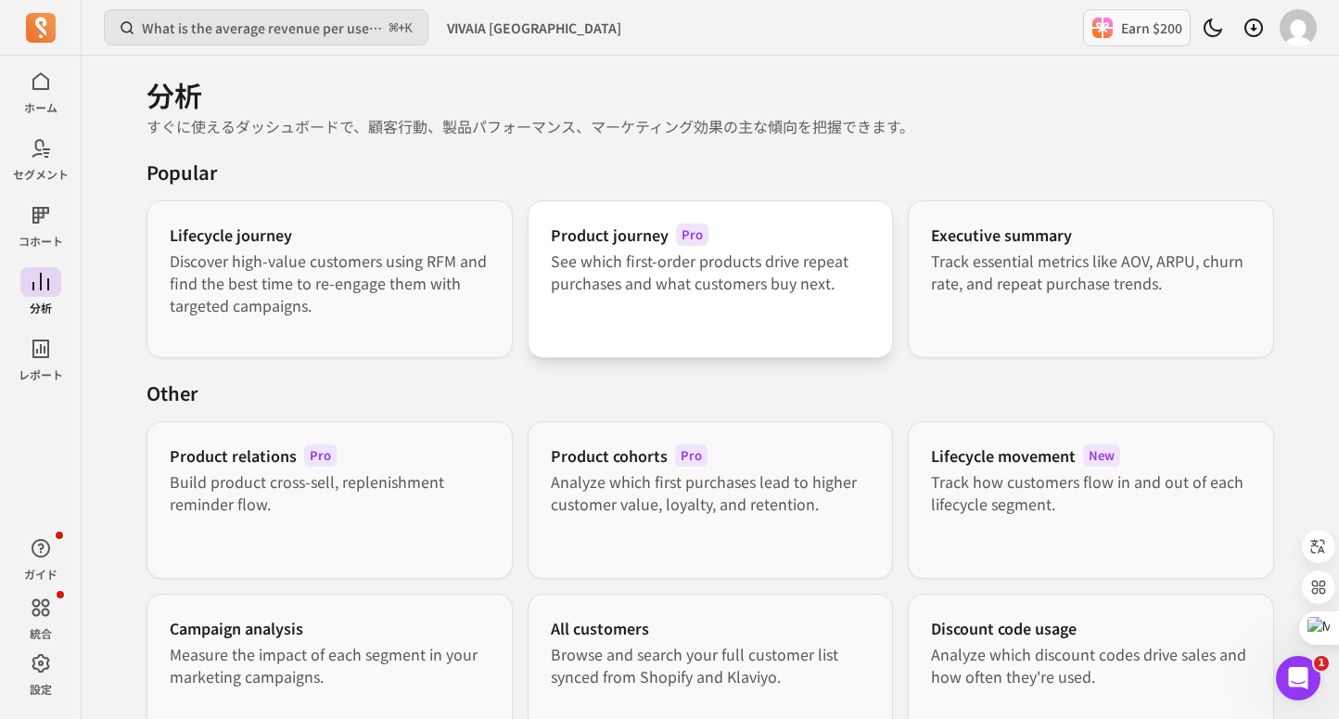
click at [651, 278] on p "See which first-order products drive repeat purchases and what customers buy ne…" at bounding box center [711, 271] width 320 height 45
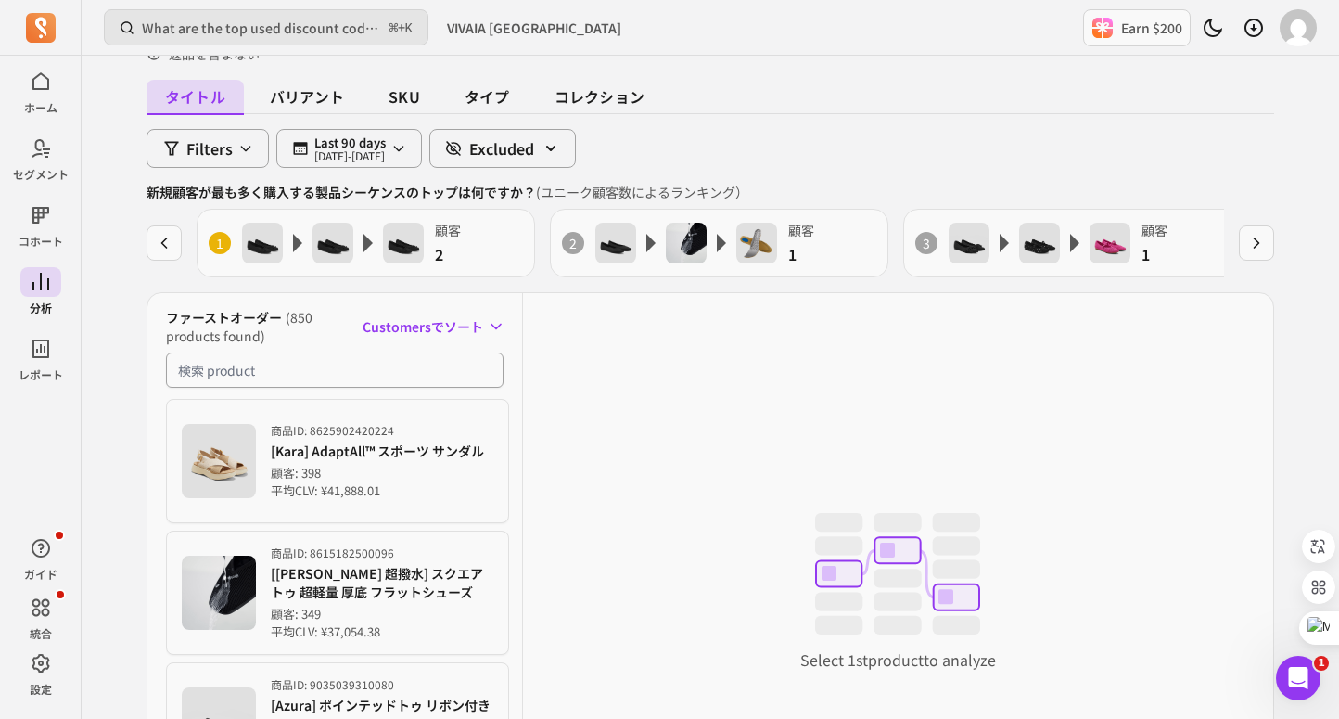
scroll to position [166, 0]
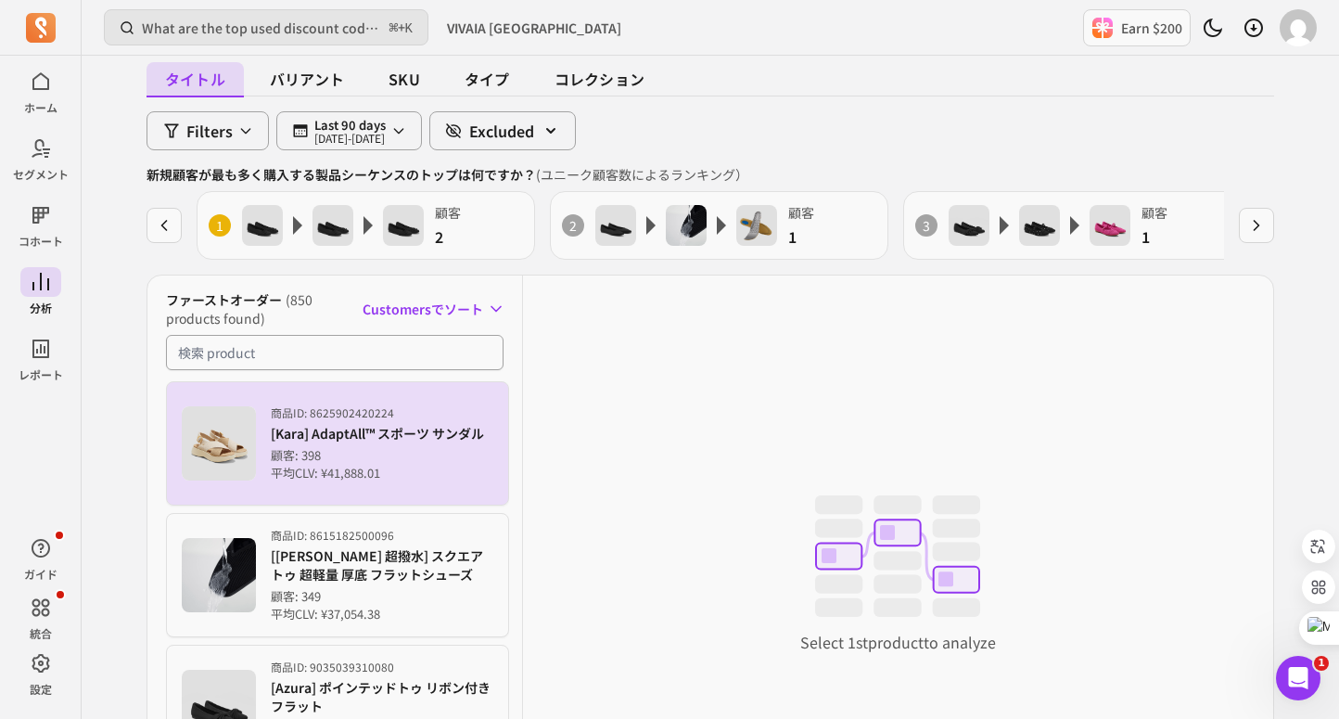
click at [452, 420] on div "商品 ID: 8625902420224 [Kara] AdaptAll™ スポーツ サンダル 顧客: 398 平均CLV: ¥41,888.01" at bounding box center [377, 443] width 213 height 77
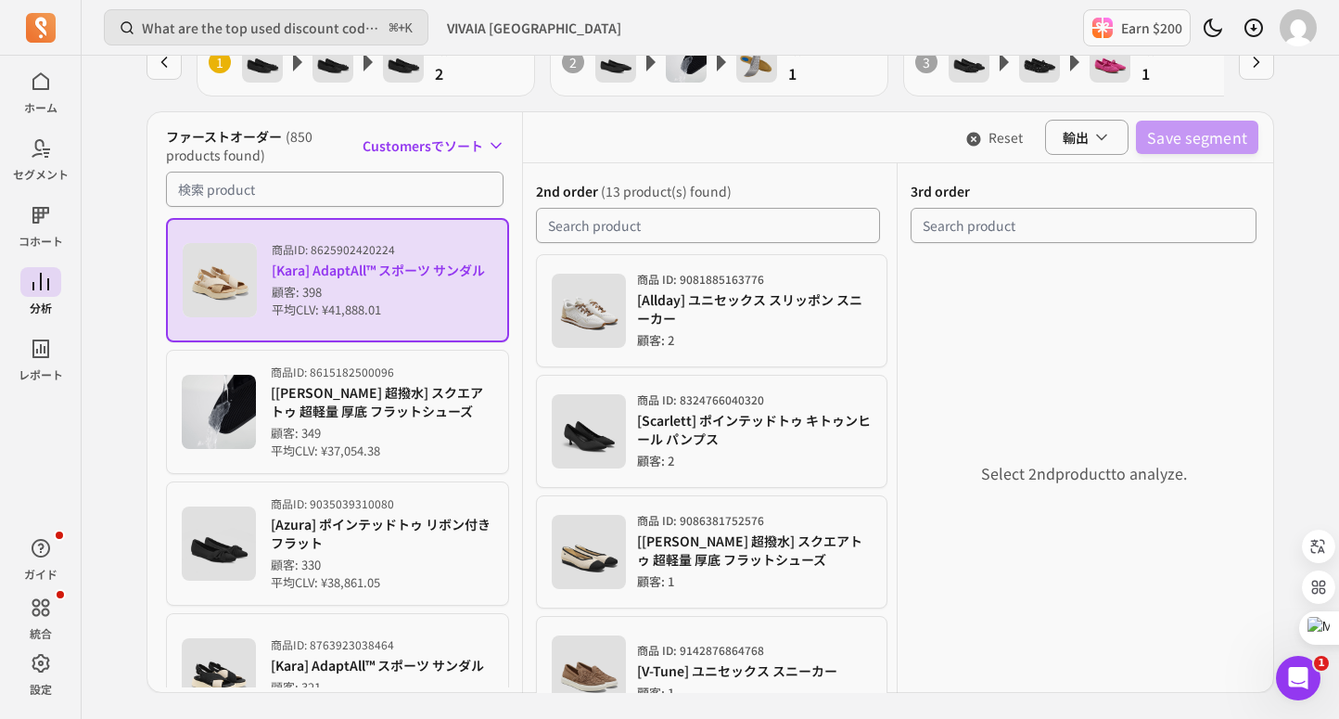
scroll to position [462, 0]
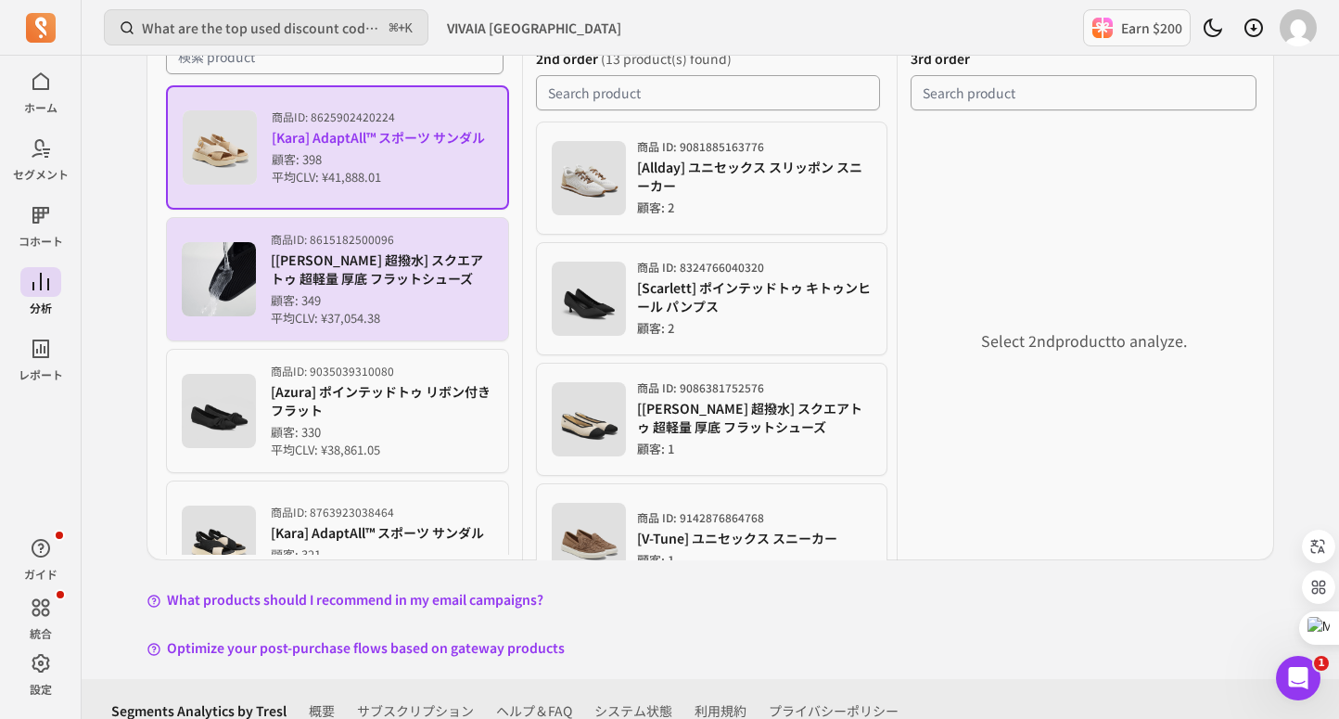
click at [331, 270] on p "[Margot Walker 超撥水] スクエアトゥ 超軽量 厚底 フラットシューズ" at bounding box center [382, 268] width 223 height 37
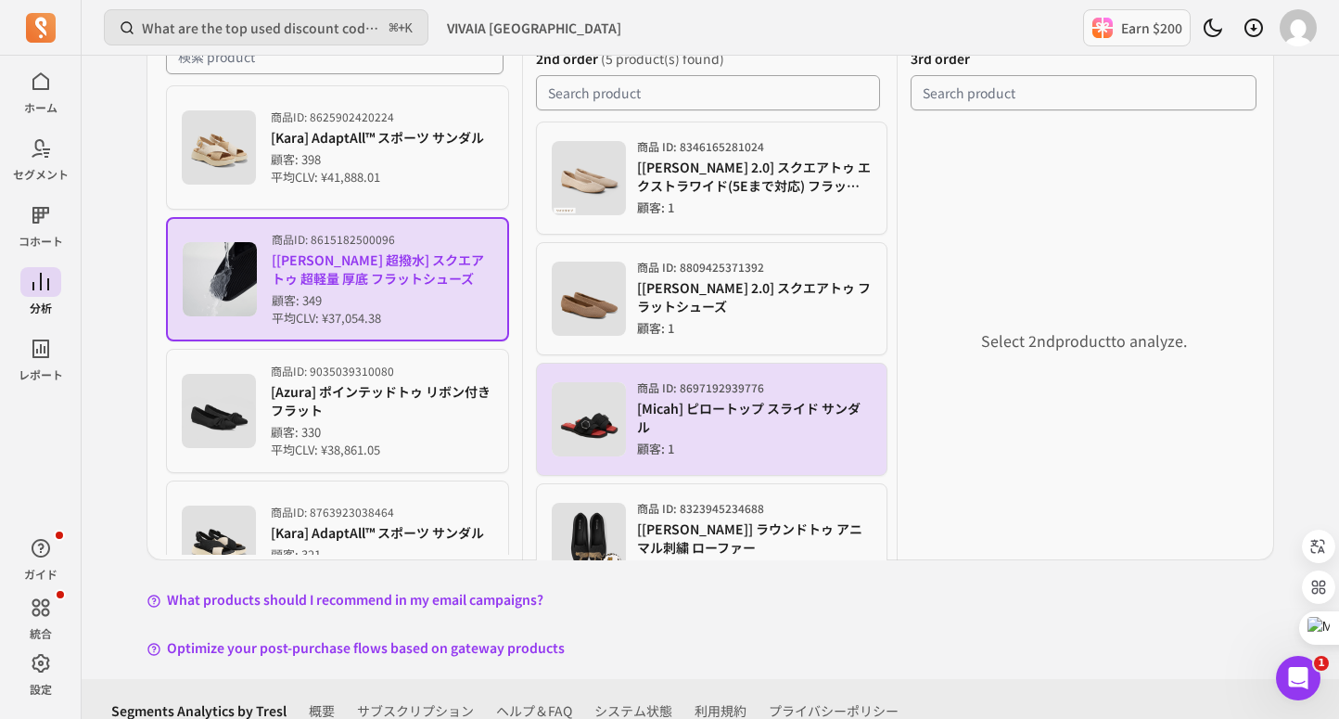
scroll to position [485, 0]
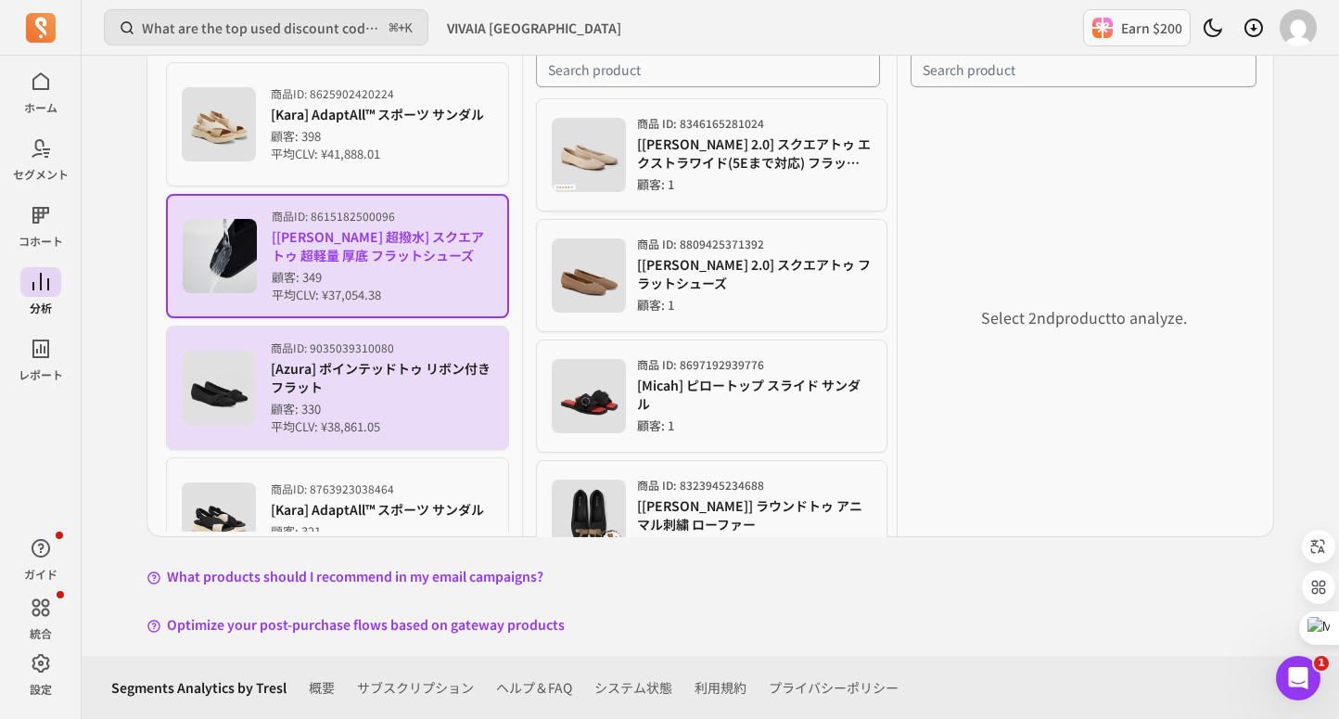
click at [461, 396] on div "商品 ID: 9035039310080 [Azura] ポインテッドトゥ リボン付き フラット 顧客: 330 平均CLV: ¥38,861.05" at bounding box center [382, 388] width 223 height 96
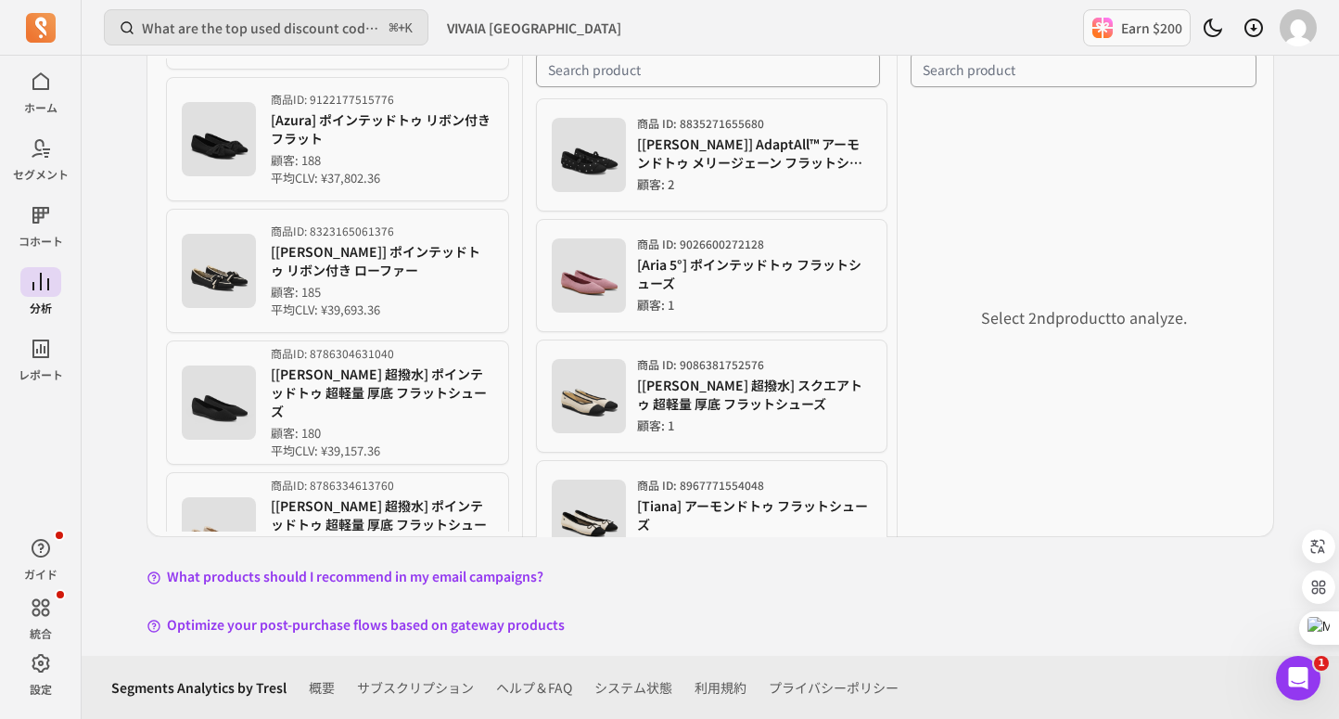
scroll to position [910, 0]
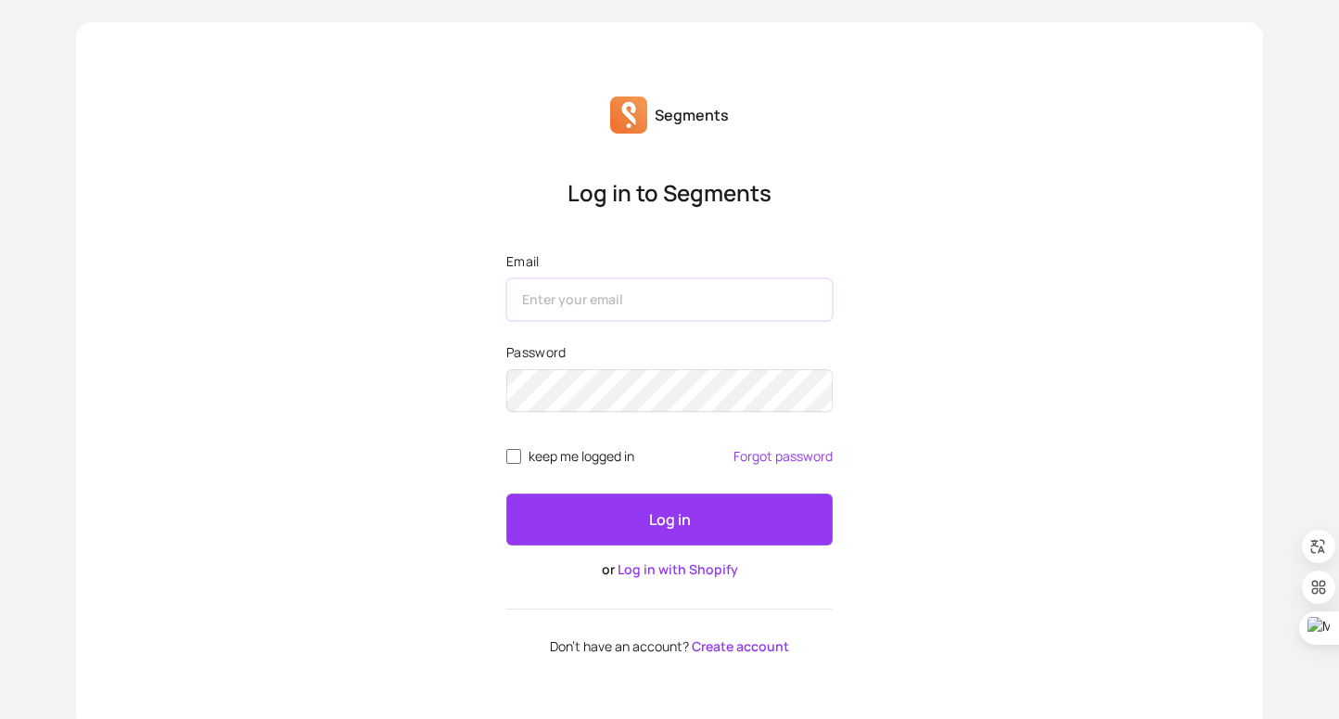
click at [569, 281] on input "Email" at bounding box center [669, 299] width 326 height 43
type input "sini.zhao@ptmind.com"
click at [599, 454] on span "keep me logged in" at bounding box center [582, 456] width 106 height 15
click at [521, 454] on input "keep me logged in" at bounding box center [513, 456] width 15 height 15
click at [615, 504] on button "Log in" at bounding box center [669, 519] width 326 height 52
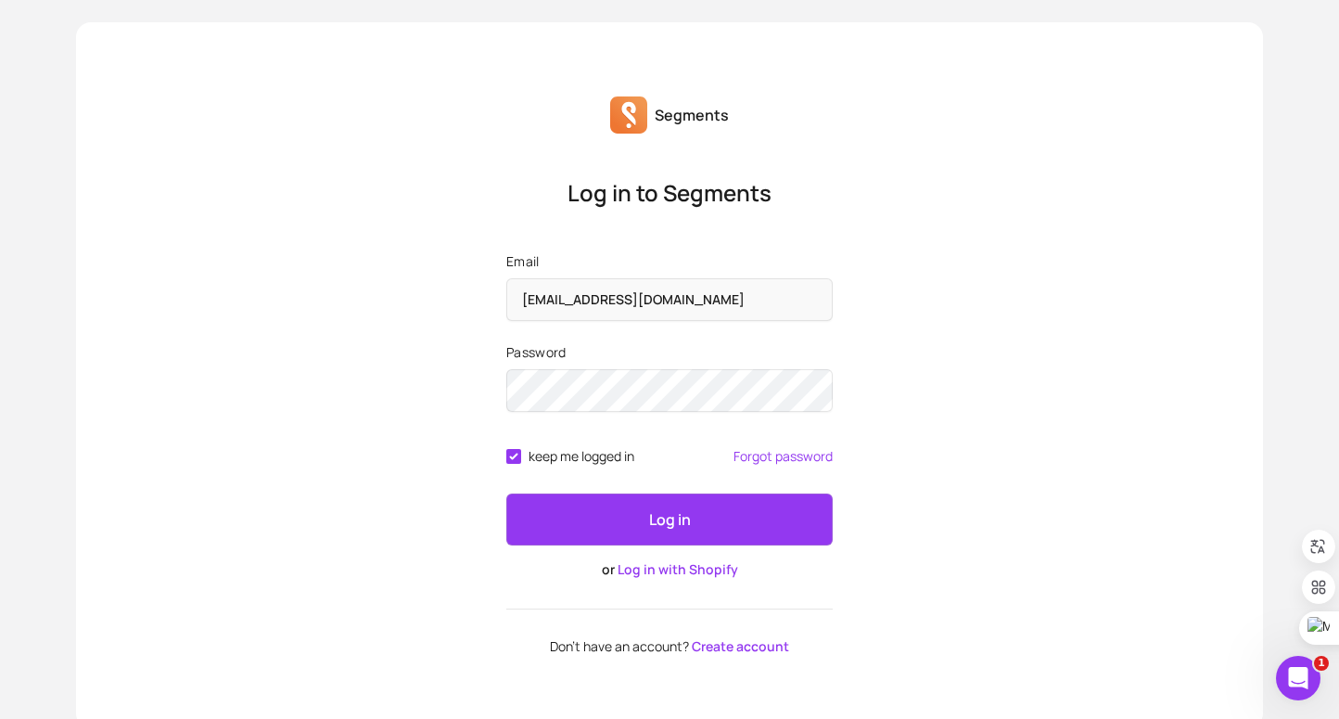
click at [646, 521] on button "Log in" at bounding box center [669, 519] width 326 height 52
click at [529, 464] on span "keep me logged in" at bounding box center [582, 456] width 106 height 15
click at [521, 464] on input "keep me logged in" at bounding box center [513, 456] width 15 height 15
checkbox input "false"
